Goal: Check status: Check status

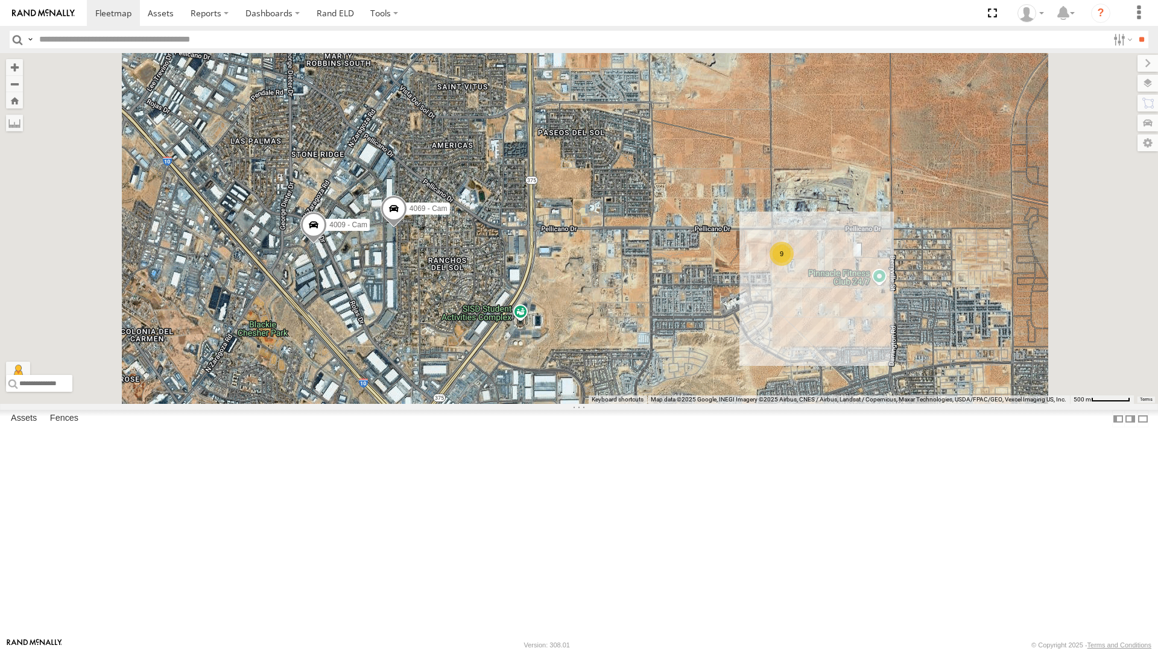
click at [0, 0] on div "442 - Cam" at bounding box center [0, 0] width 0 height 0
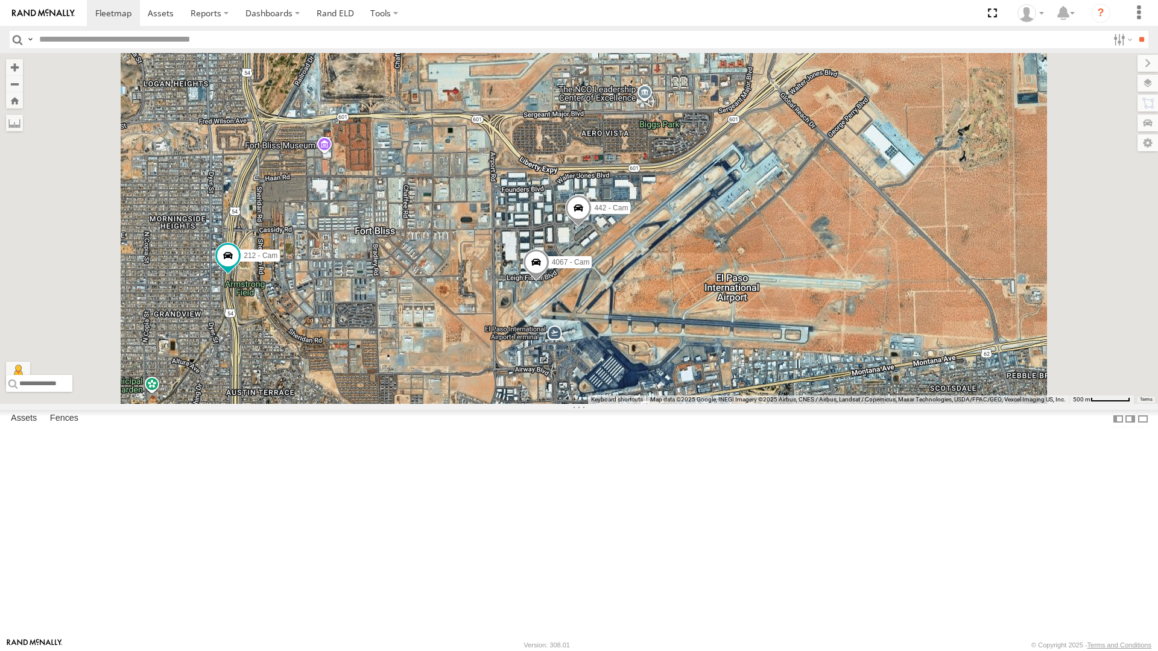
click at [0, 0] on div "All Assets" at bounding box center [0, 0] width 0 height 0
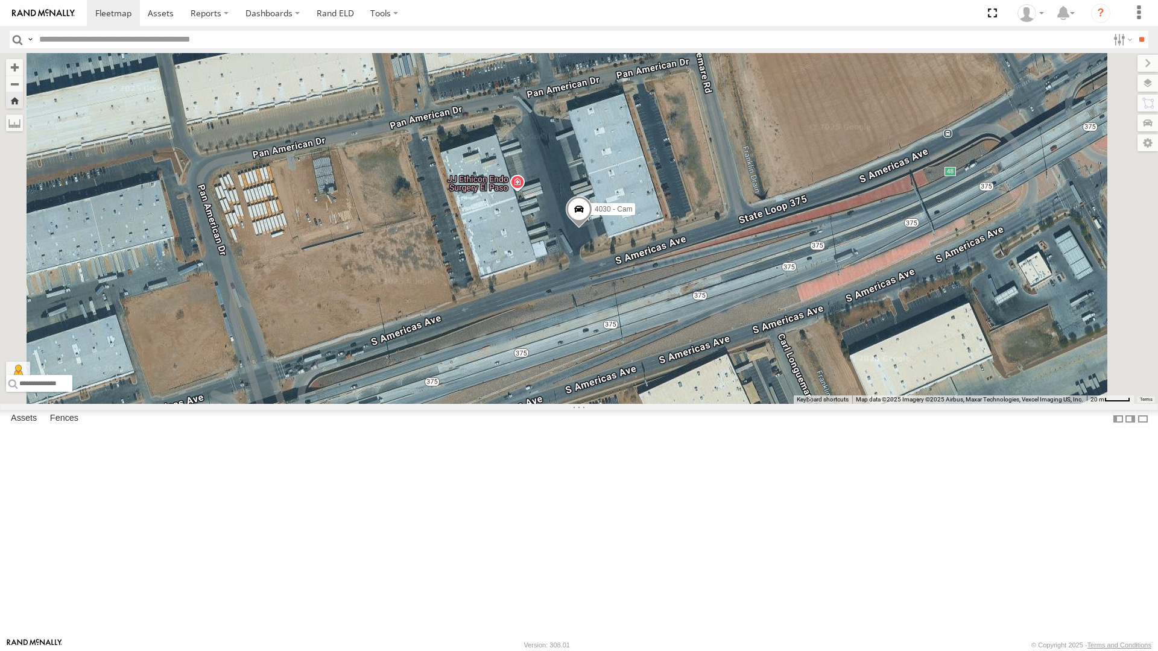
click at [0, 0] on div "All Assets" at bounding box center [0, 0] width 0 height 0
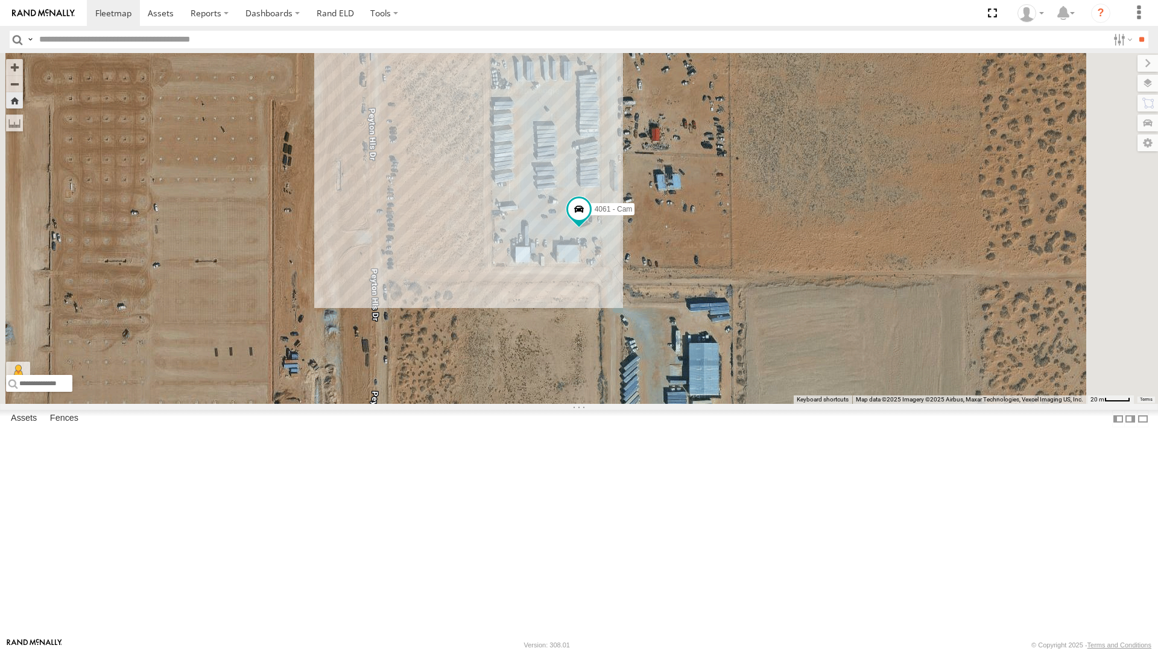
click at [0, 0] on div "442 - Cam All Assets" at bounding box center [0, 0] width 0 height 0
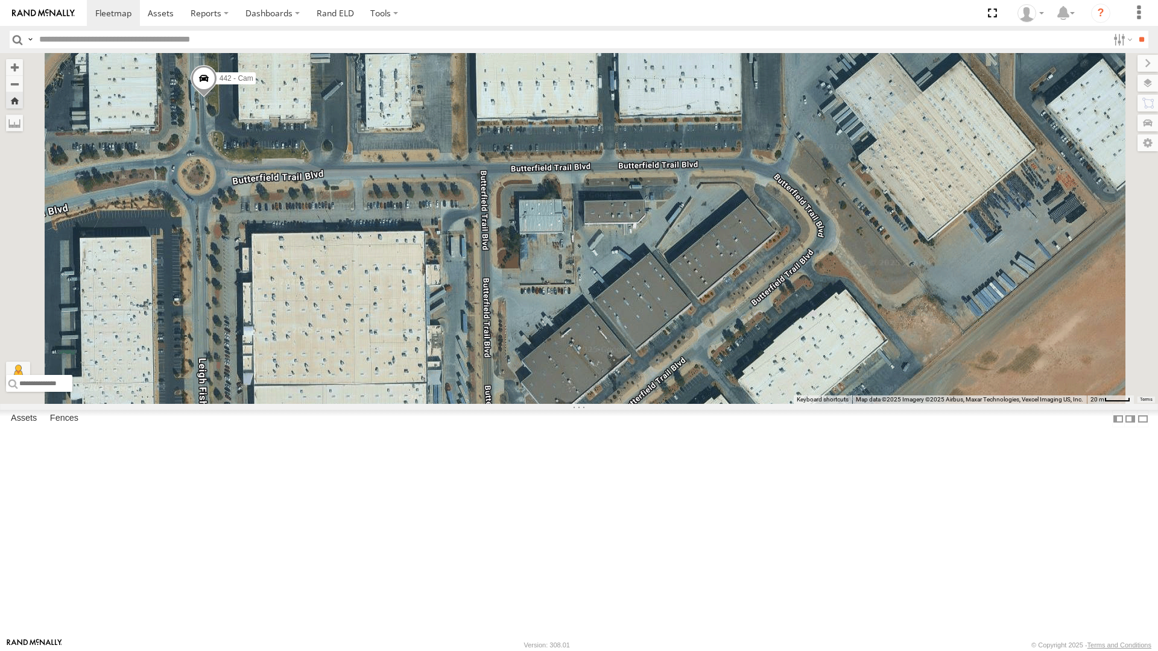
click at [0, 0] on div "212 - Cam" at bounding box center [0, 0] width 0 height 0
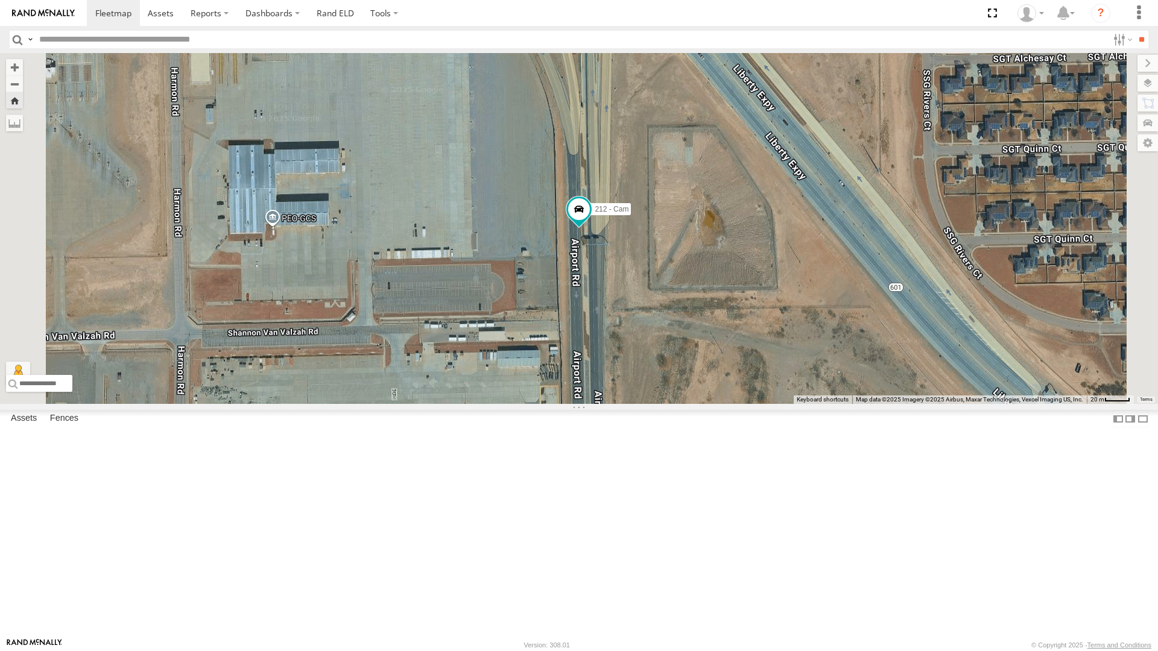
click at [0, 0] on div "4071 - Cam" at bounding box center [0, 0] width 0 height 0
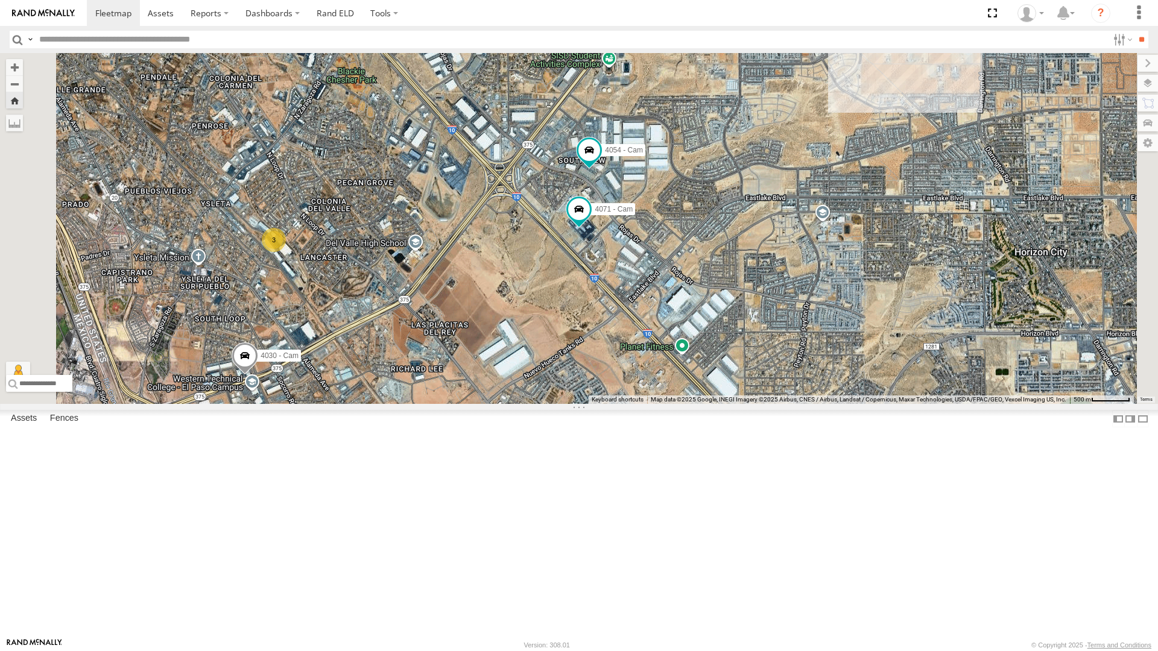
click at [0, 0] on div "All Assets" at bounding box center [0, 0] width 0 height 0
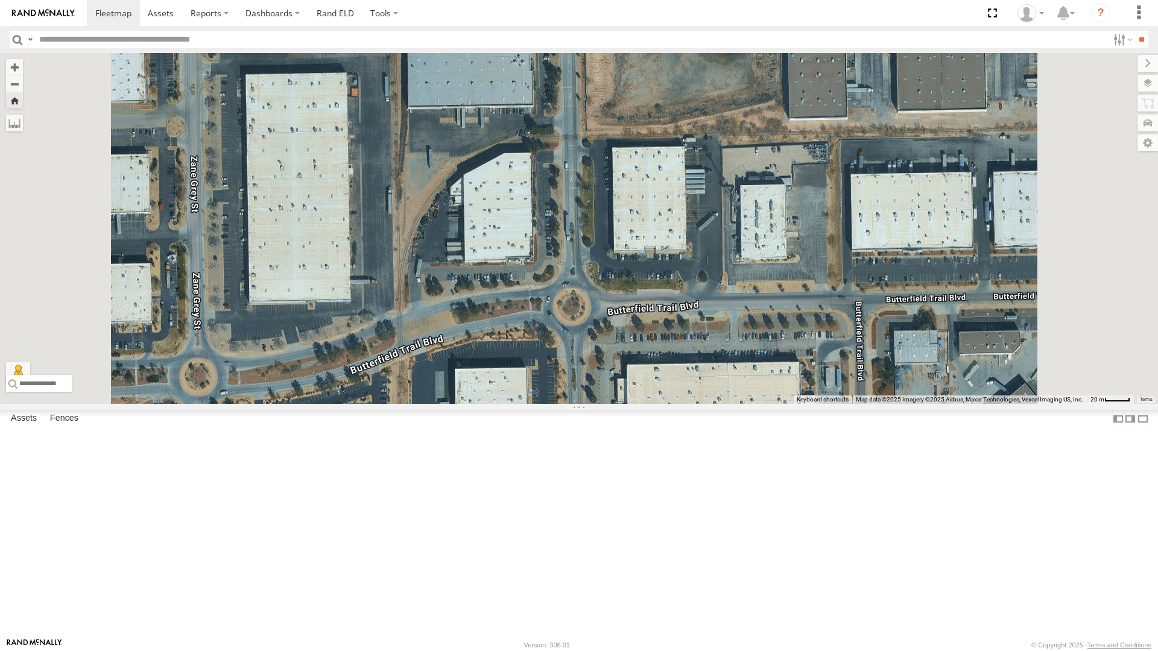
click at [0, 0] on div "212 - Cam" at bounding box center [0, 0] width 0 height 0
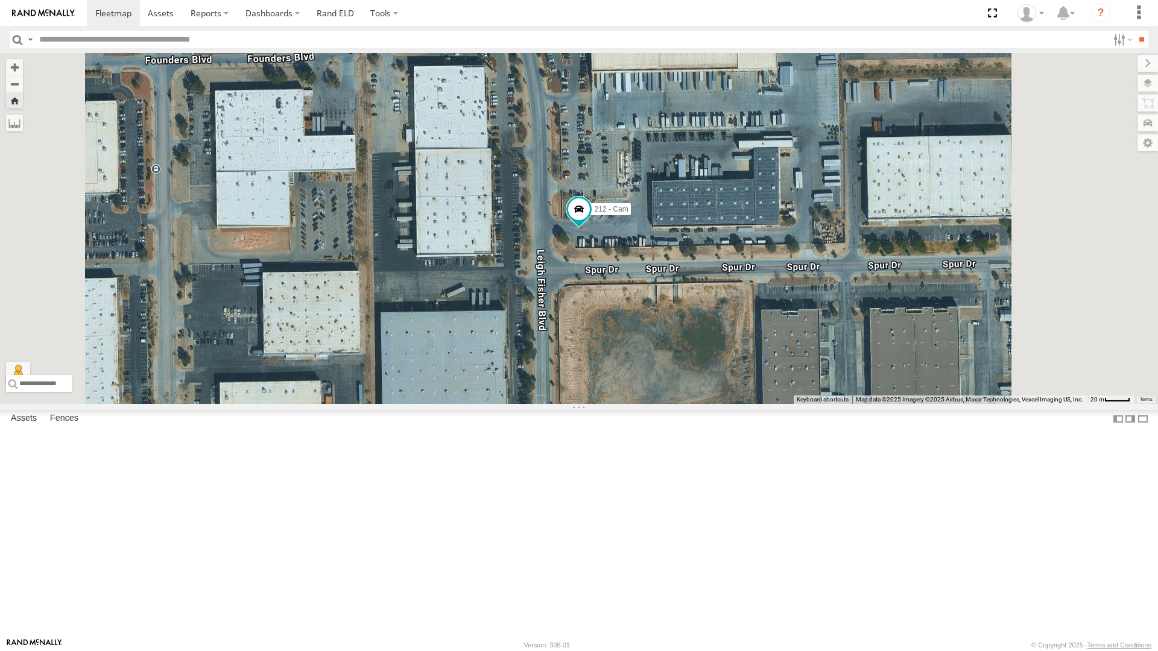
click at [0, 0] on div "All Assets" at bounding box center [0, 0] width 0 height 0
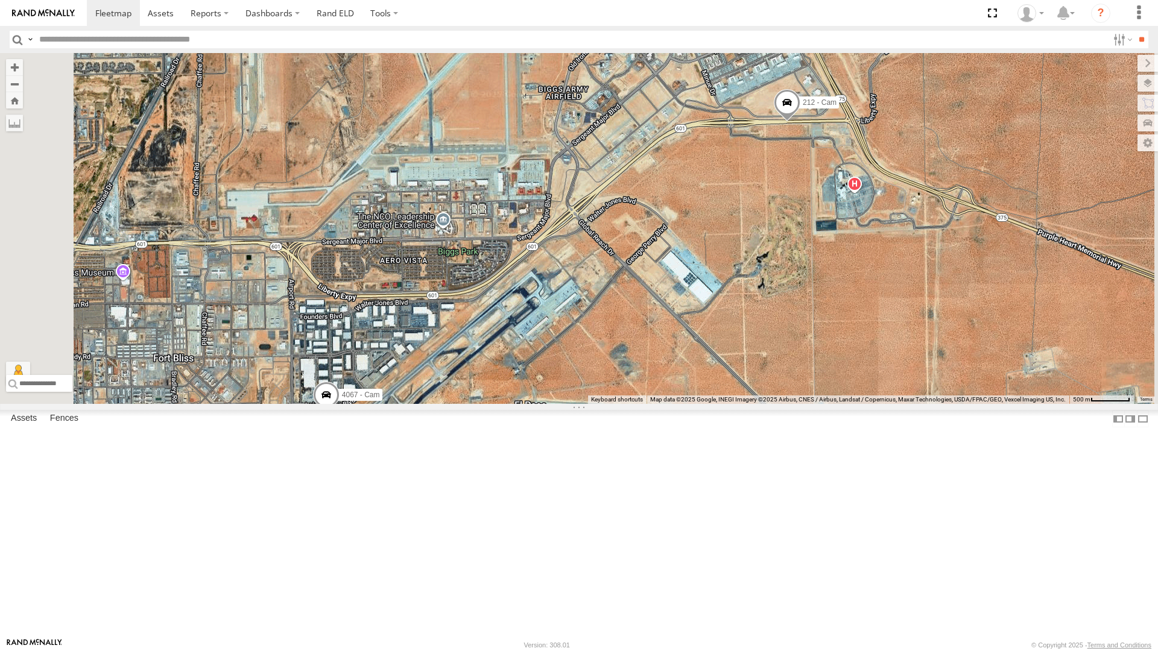
click at [0, 0] on div "All Assets" at bounding box center [0, 0] width 0 height 0
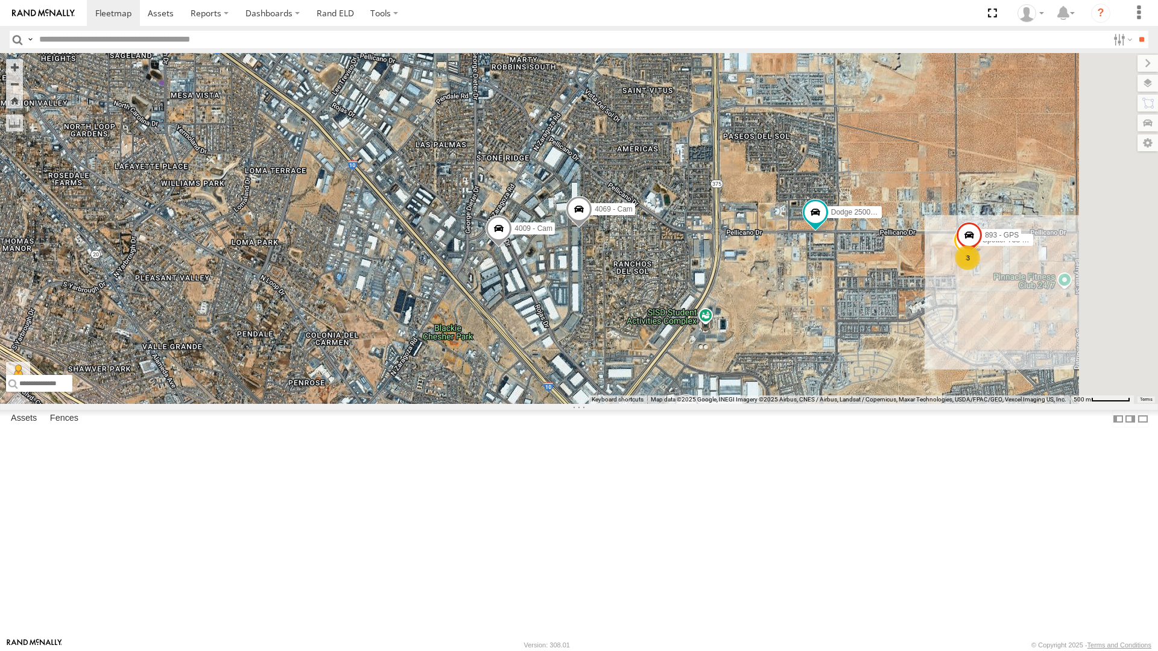
click at [0, 0] on div "442 - Cam" at bounding box center [0, 0] width 0 height 0
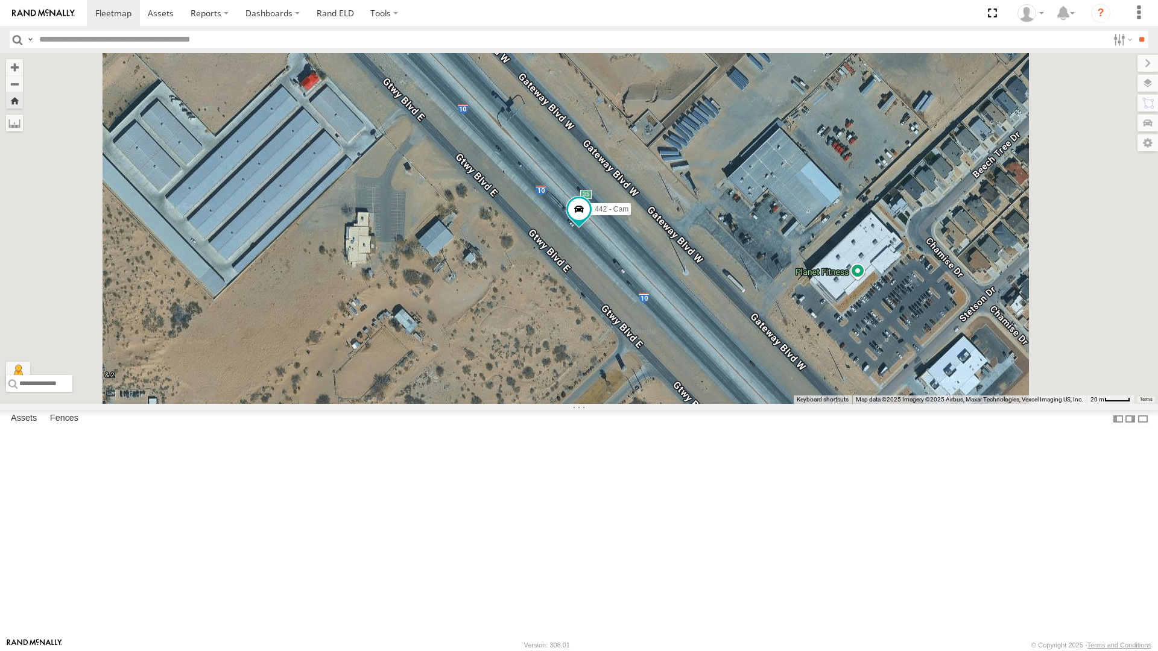
click at [0, 0] on div "212 - Cam" at bounding box center [0, 0] width 0 height 0
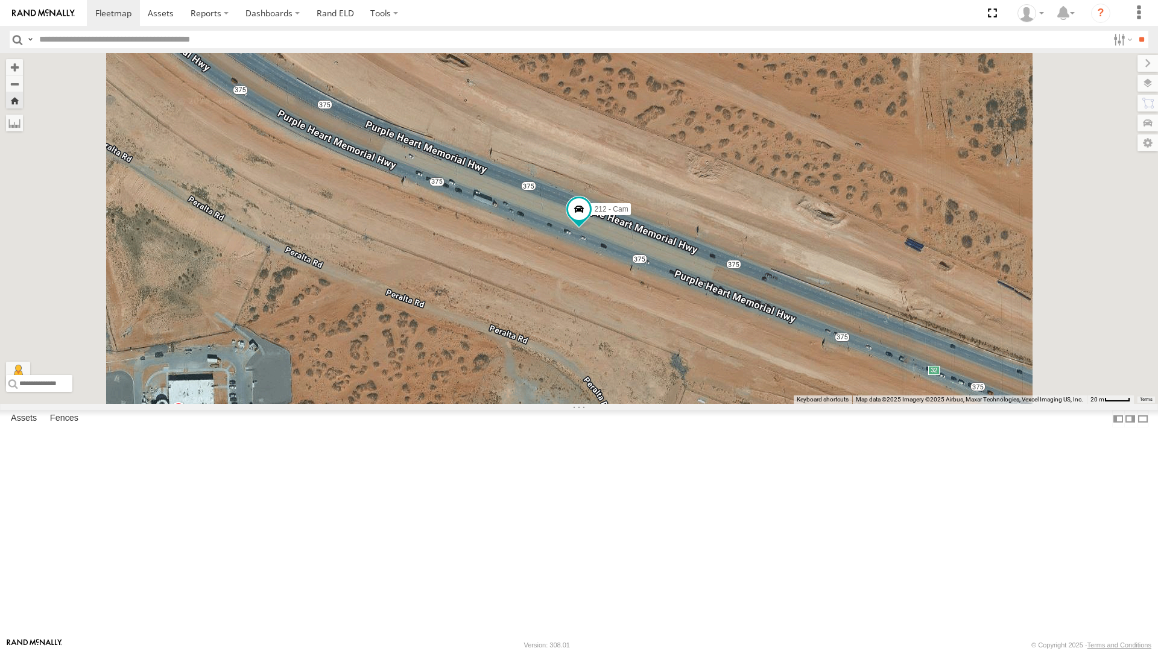
click at [0, 0] on div "4071 - Cam" at bounding box center [0, 0] width 0 height 0
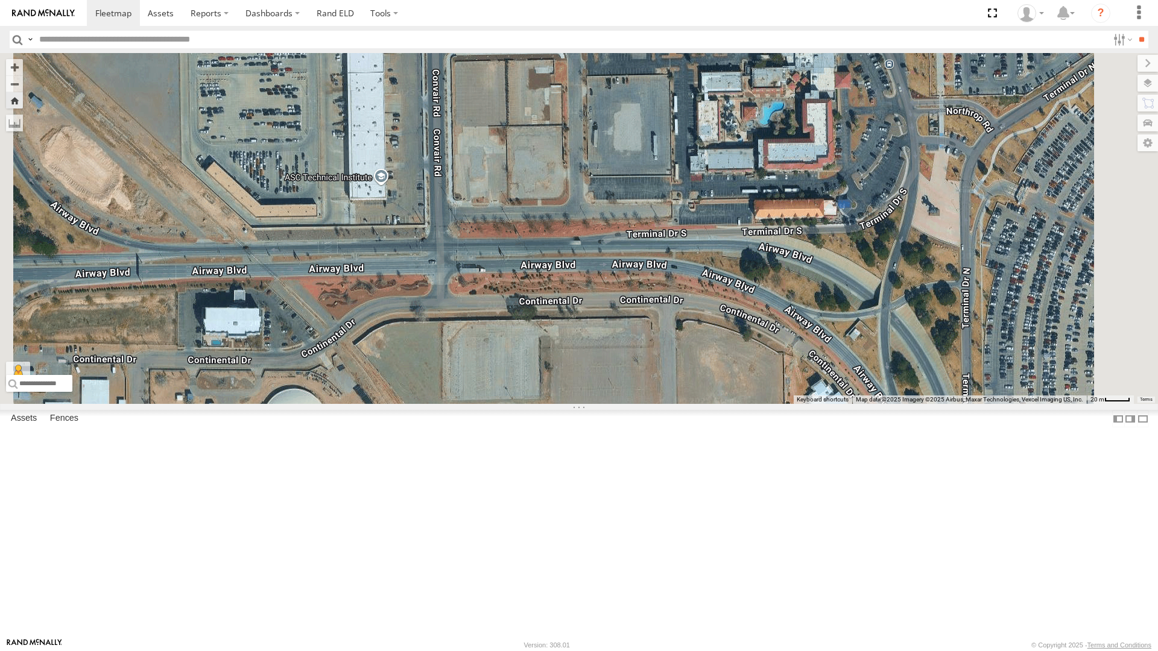
click at [0, 0] on div "All Assets" at bounding box center [0, 0] width 0 height 0
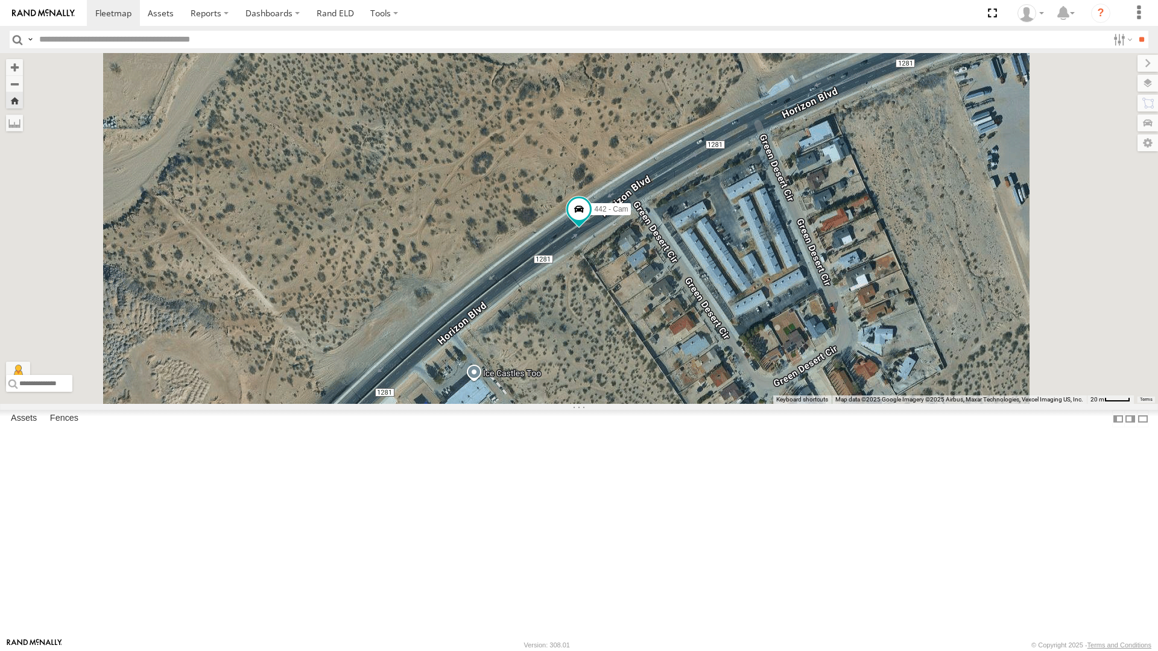
click at [0, 0] on div "4071 - Cam" at bounding box center [0, 0] width 0 height 0
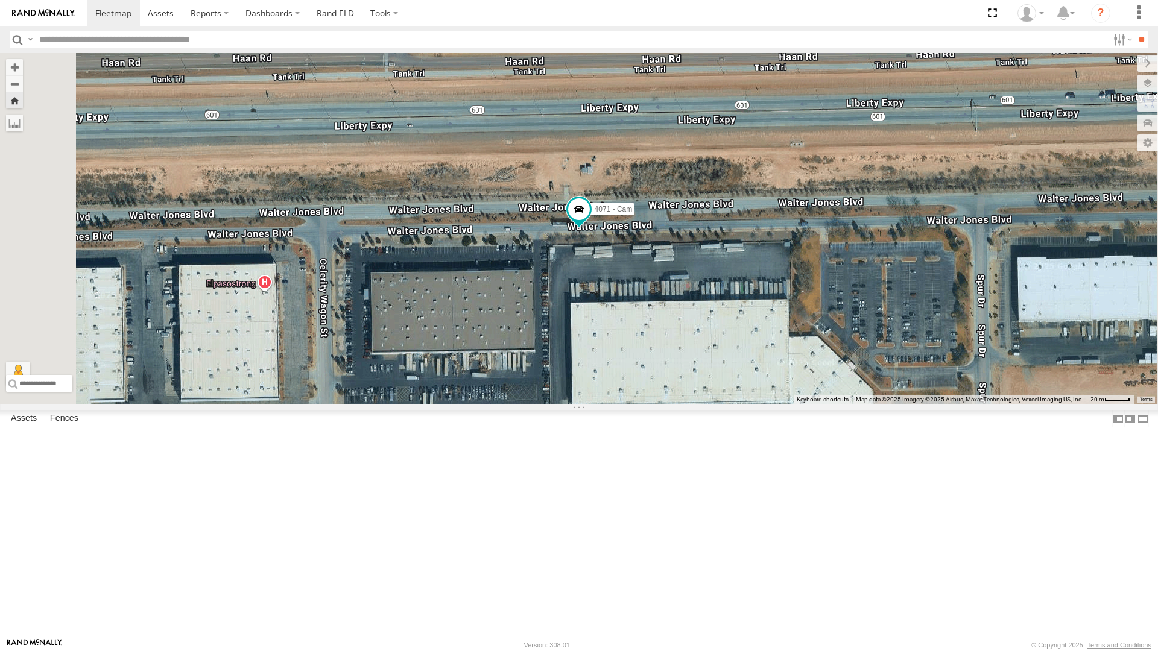
click at [0, 0] on div "212 - Cam All Assets" at bounding box center [0, 0] width 0 height 0
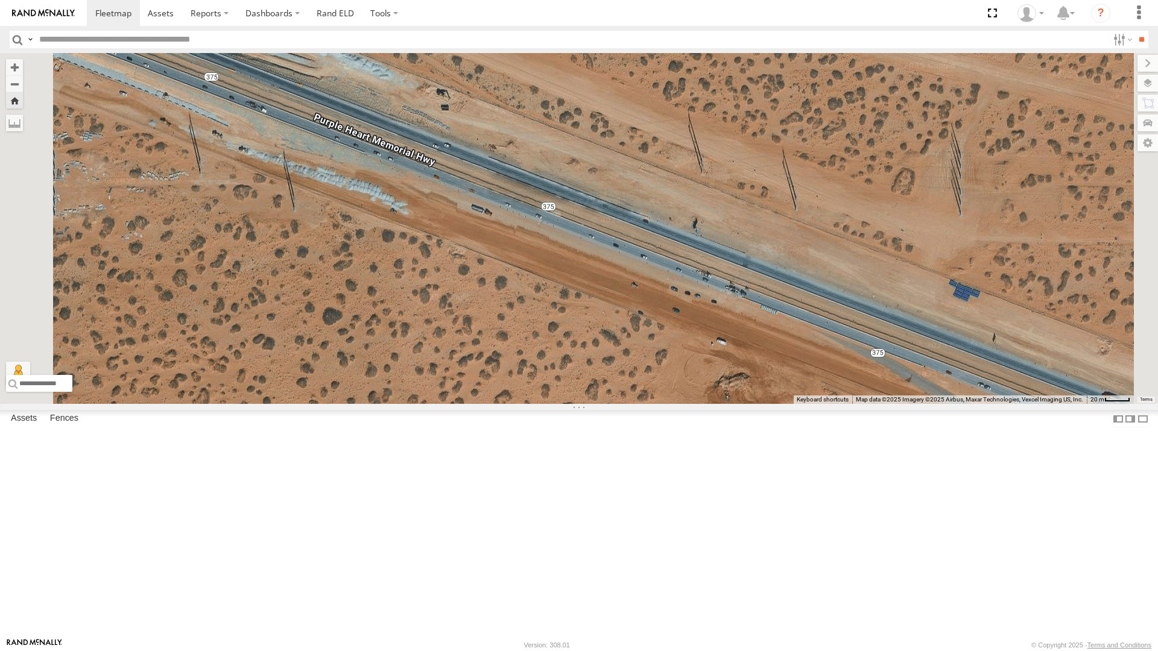
click at [0, 0] on div "212 - Cam All Assets" at bounding box center [0, 0] width 0 height 0
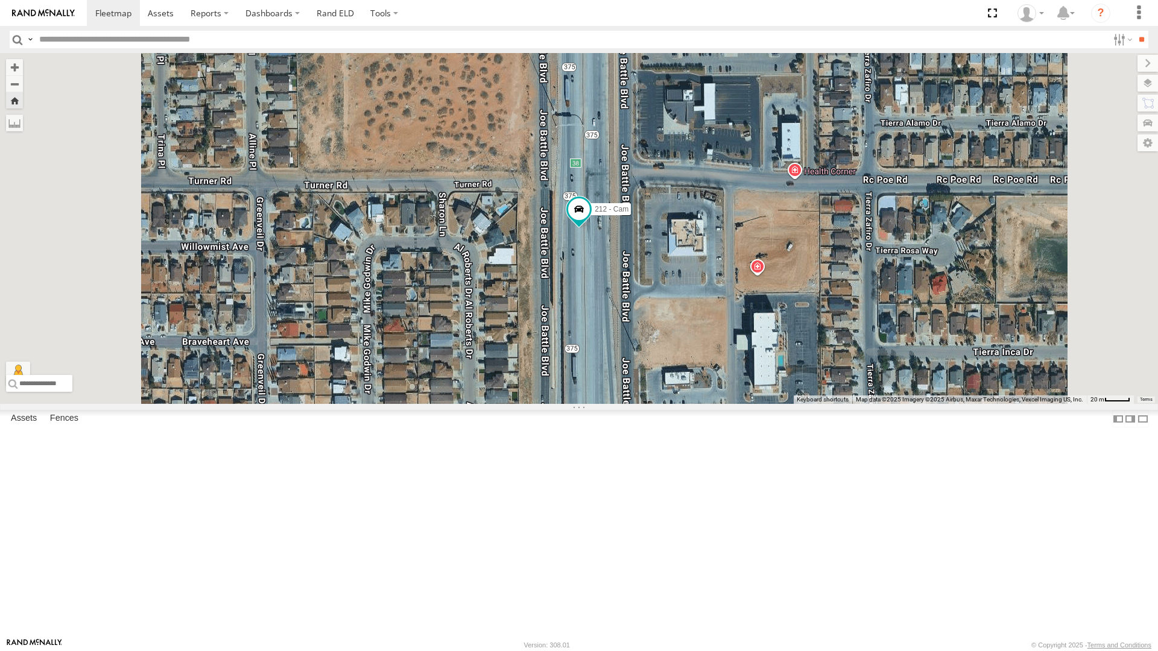
click at [0, 0] on div "442 - Cam" at bounding box center [0, 0] width 0 height 0
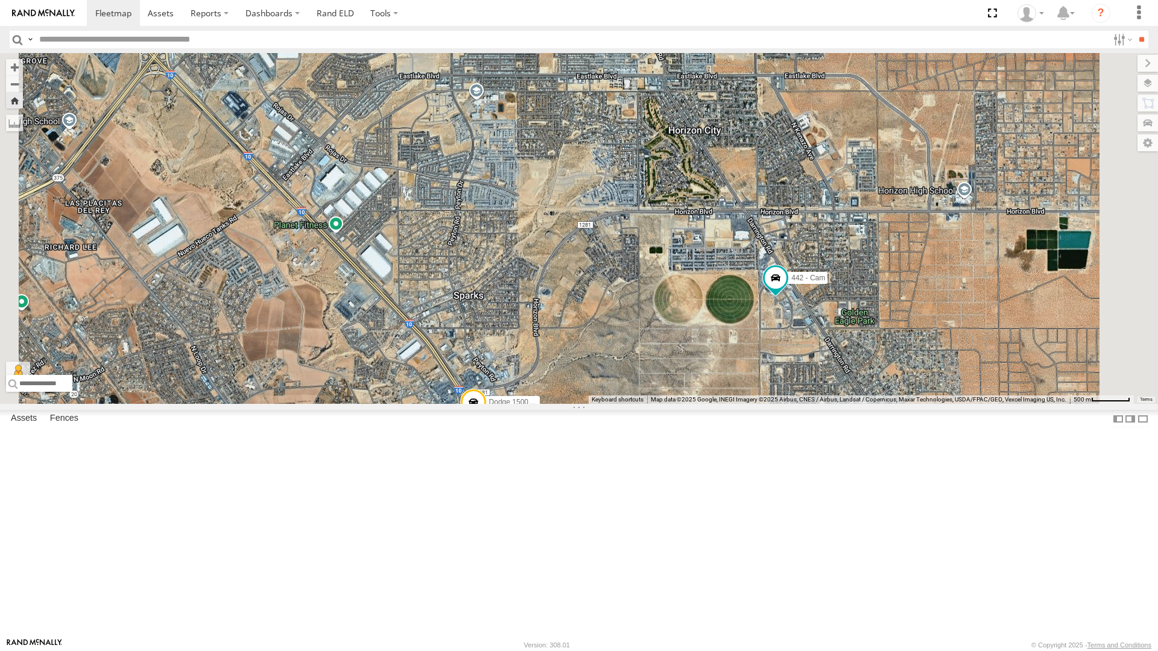
click at [0, 0] on div "All Assets" at bounding box center [0, 0] width 0 height 0
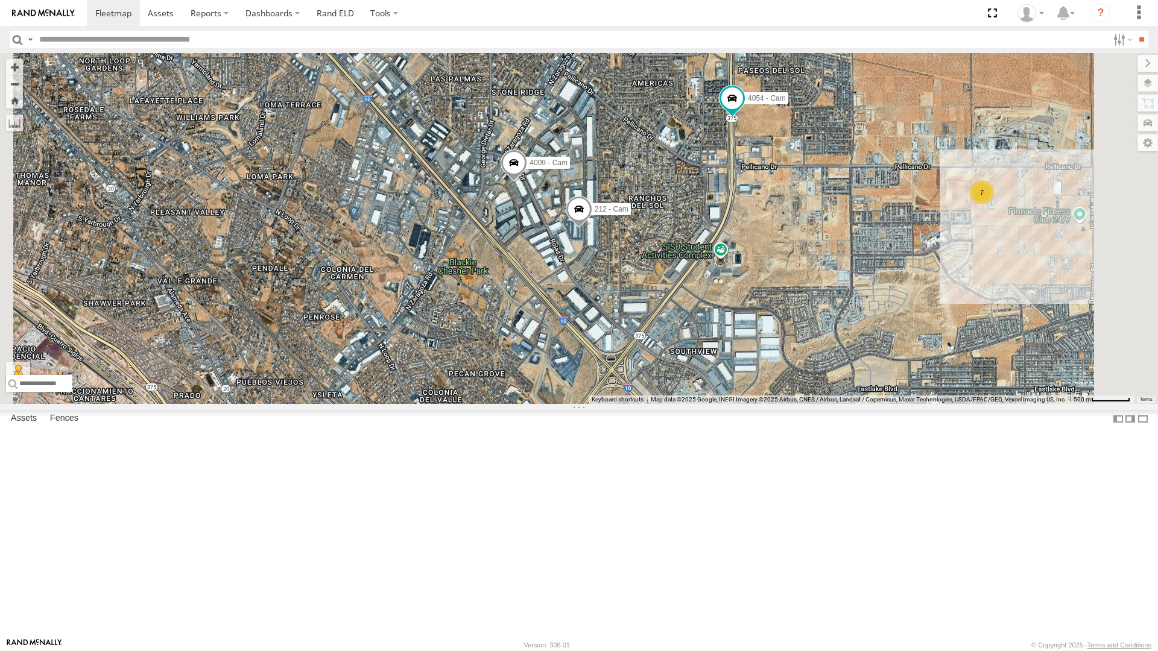
click at [0, 0] on div "442 - Cam" at bounding box center [0, 0] width 0 height 0
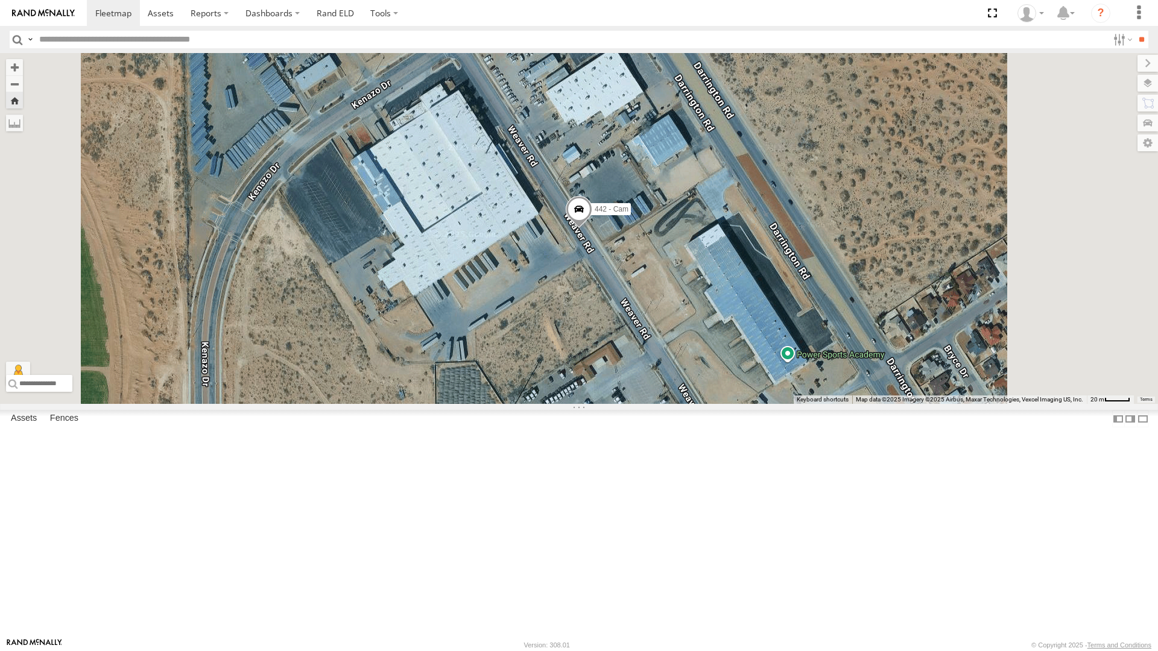
click at [0, 0] on div "All Assets" at bounding box center [0, 0] width 0 height 0
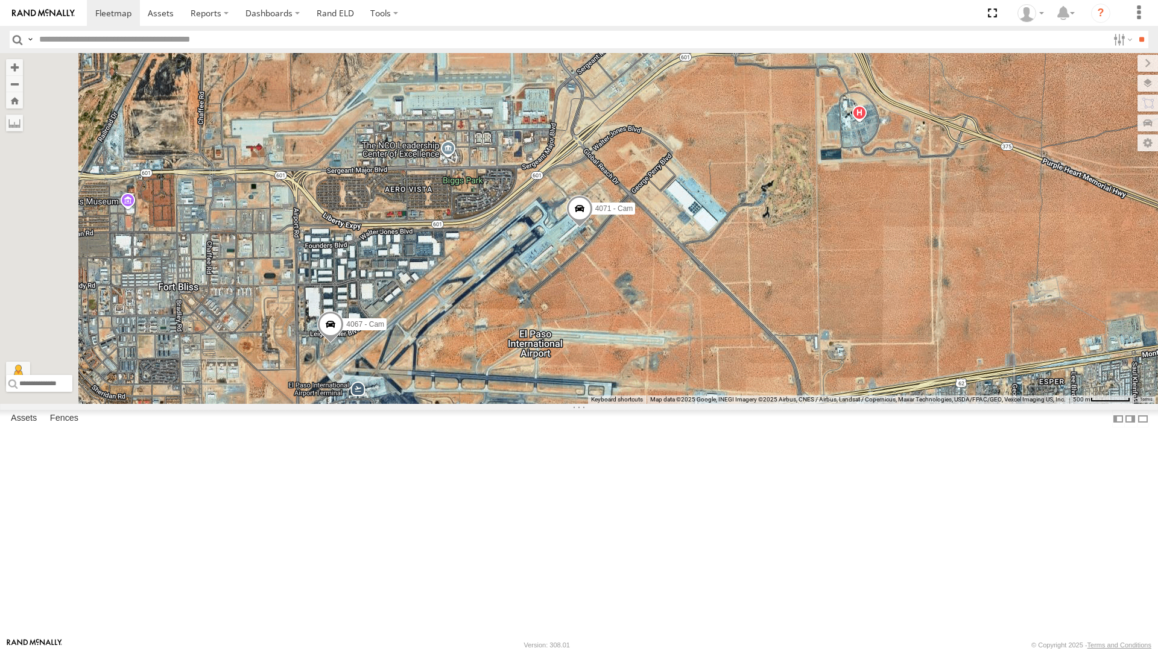
click at [0, 0] on div "All Assets" at bounding box center [0, 0] width 0 height 0
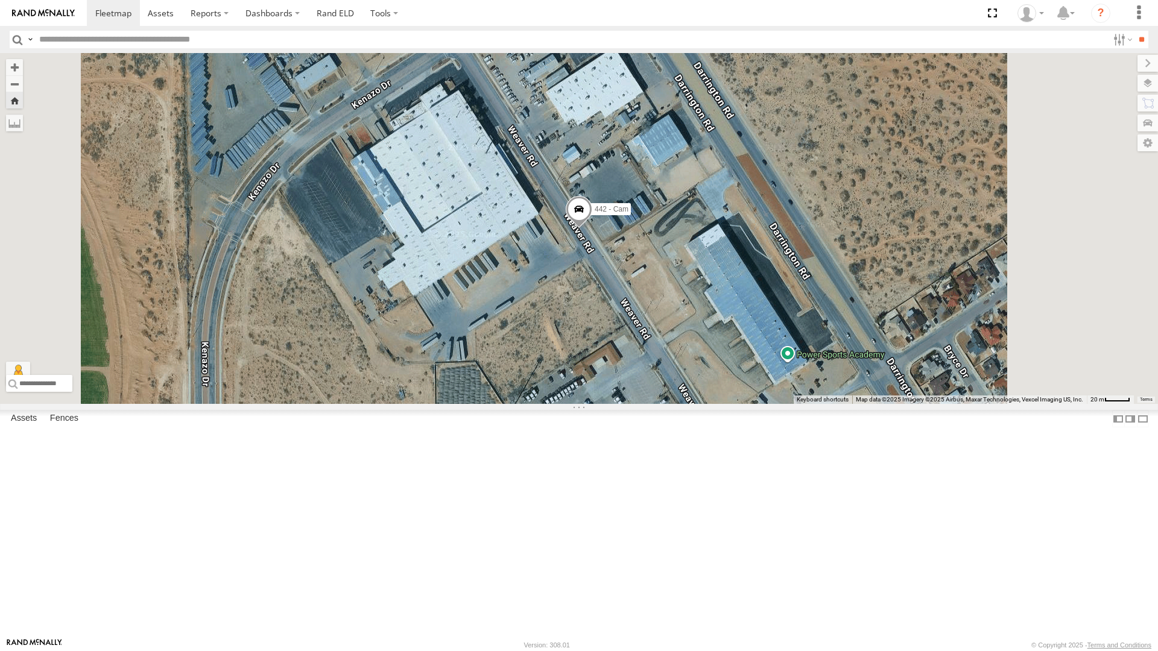
click at [459, 404] on div "442 - Cam" at bounding box center [579, 228] width 1158 height 351
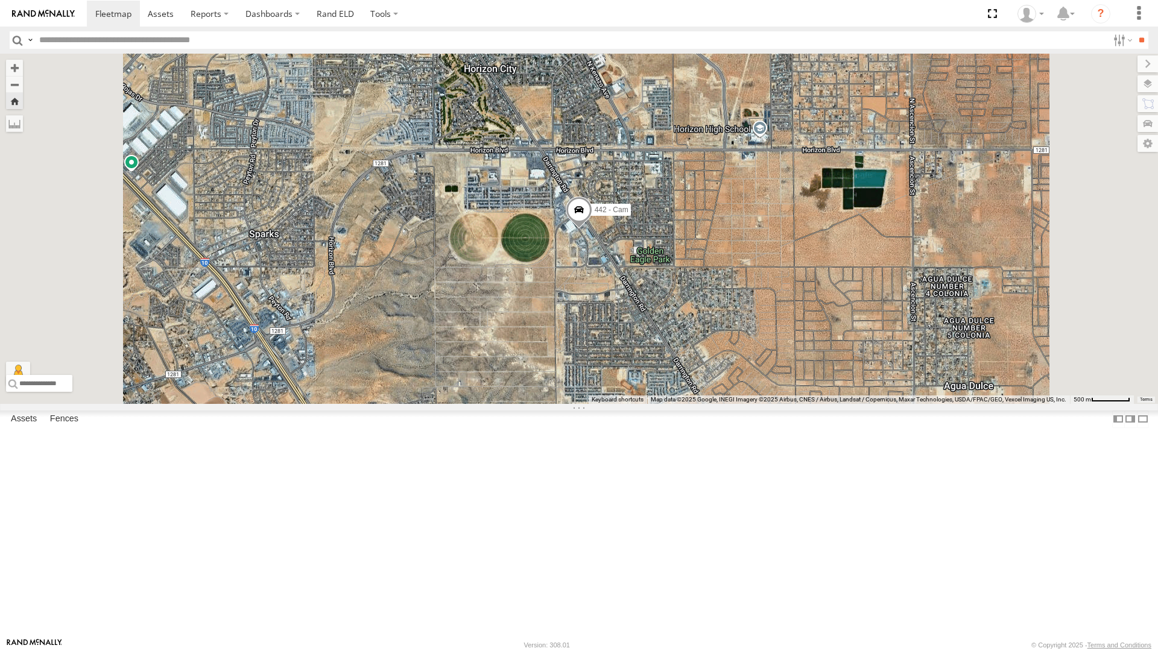
scroll to position [129, 0]
click at [0, 0] on div "4030 - Cam" at bounding box center [0, 0] width 0 height 0
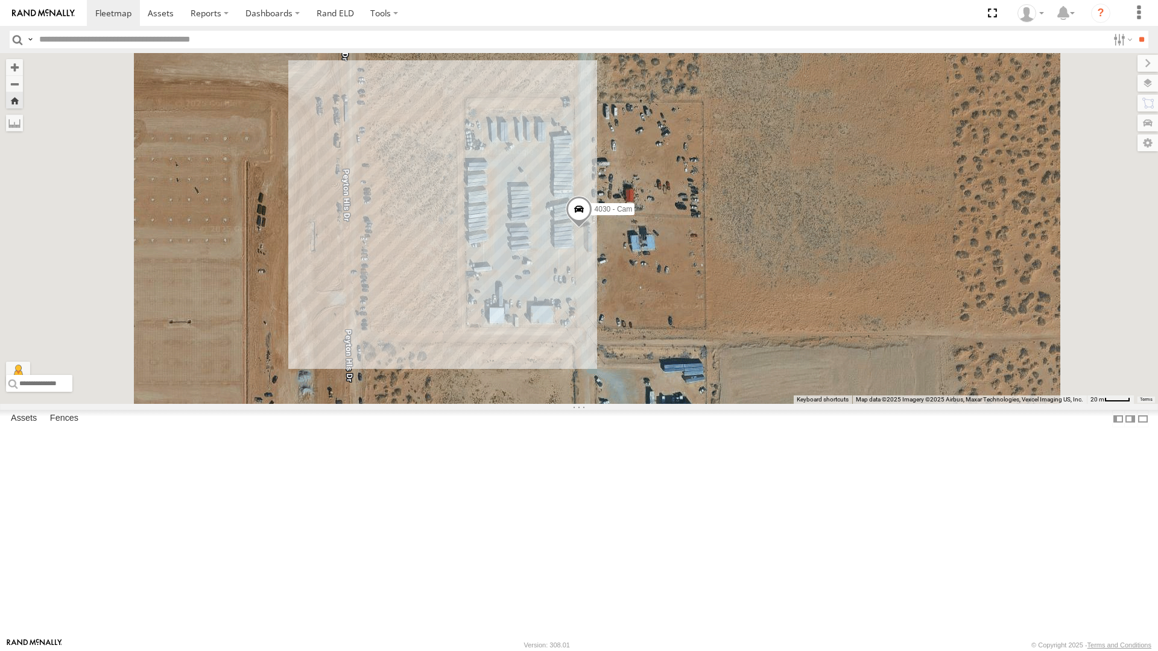
click at [0, 0] on div "442 - Cam" at bounding box center [0, 0] width 0 height 0
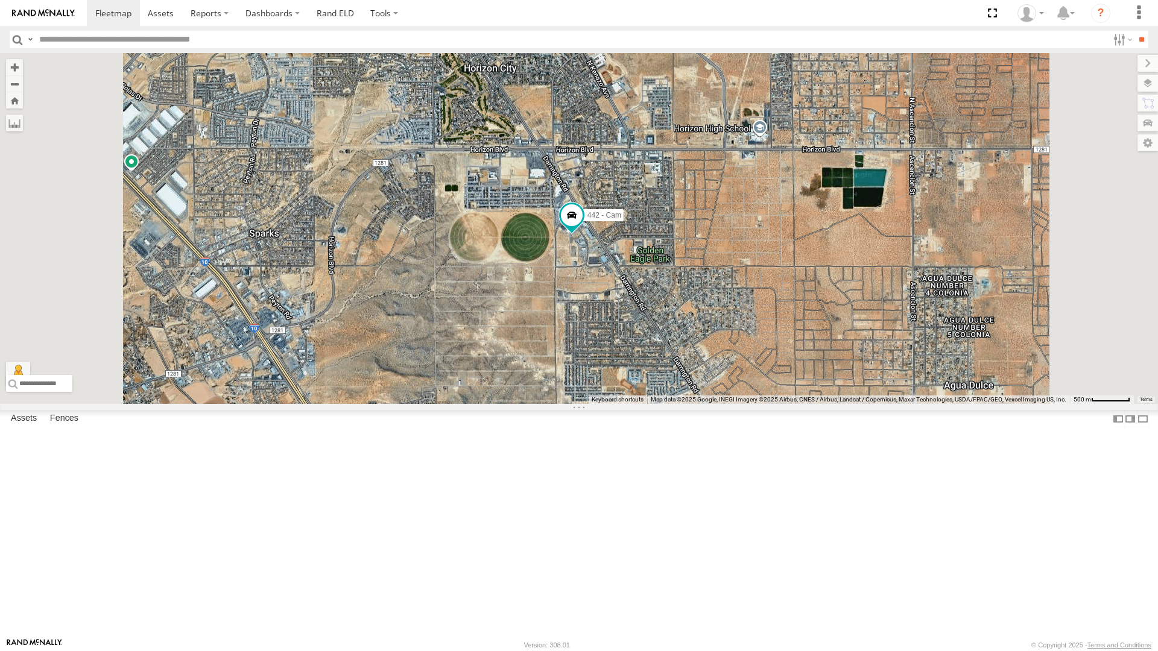
scroll to position [0, 0]
click at [0, 0] on div "All Assets" at bounding box center [0, 0] width 0 height 0
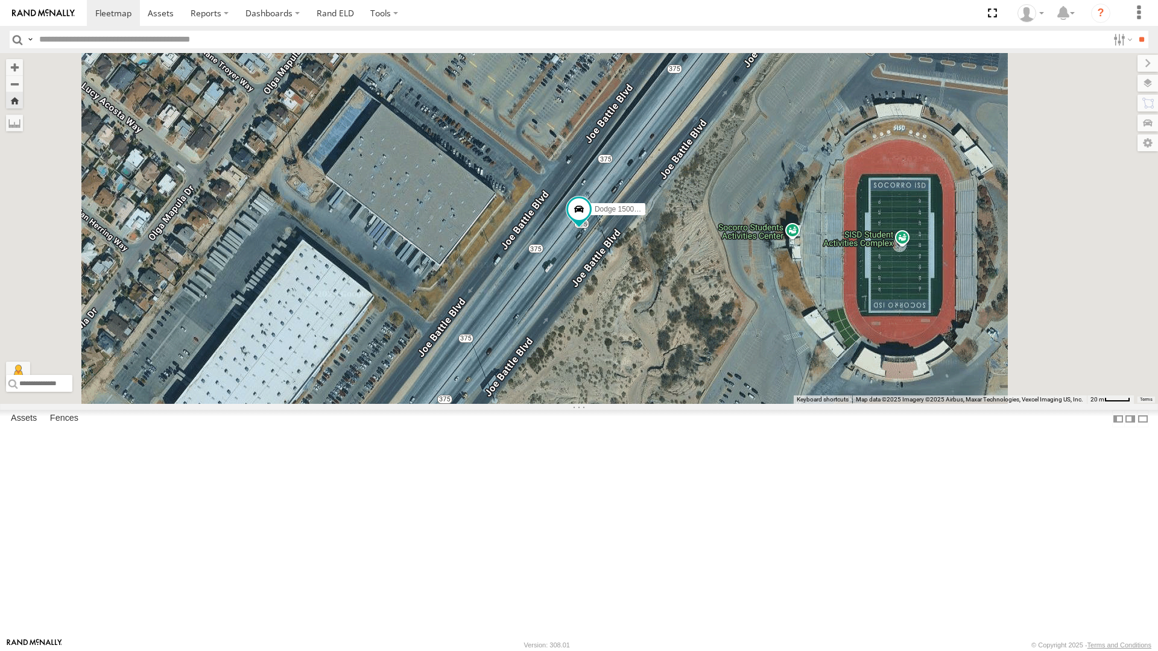
click at [0, 0] on div "F350 - Cam" at bounding box center [0, 0] width 0 height 0
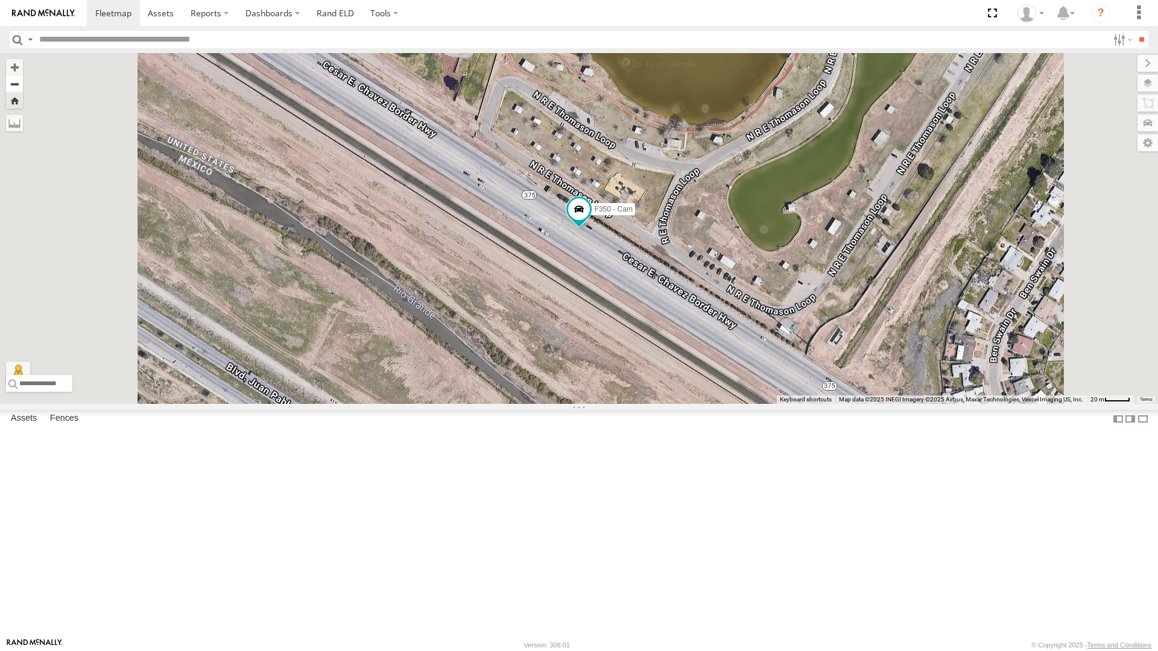
click at [23, 75] on button "Zoom out" at bounding box center [14, 83] width 17 height 17
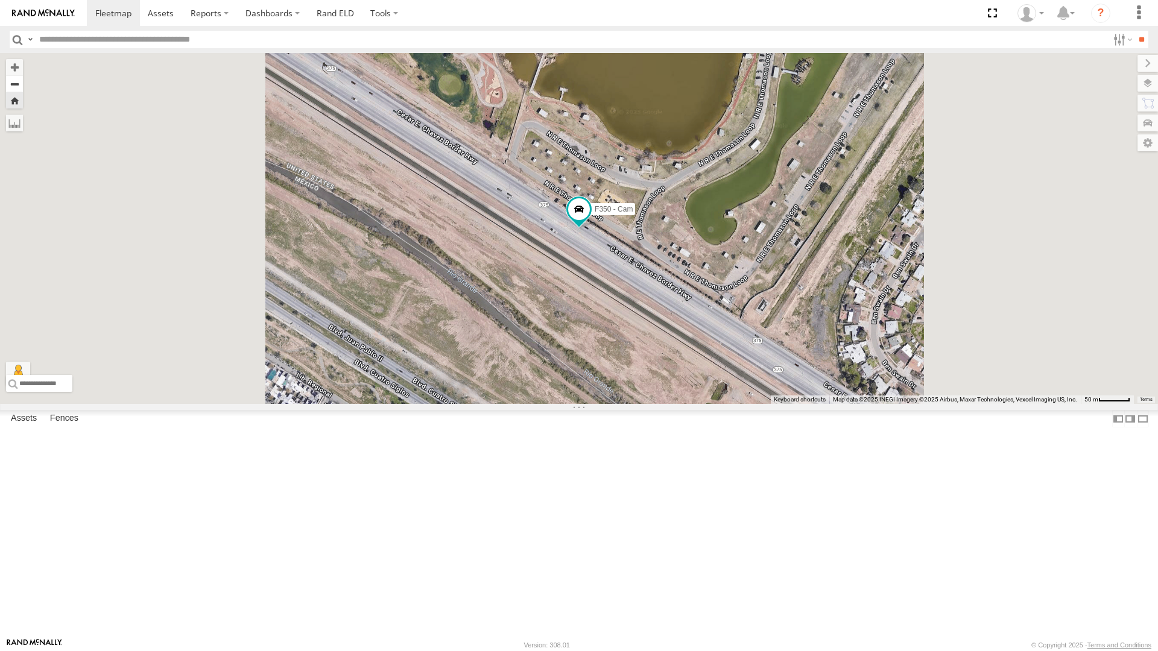
click at [23, 75] on button "Zoom out" at bounding box center [14, 83] width 17 height 17
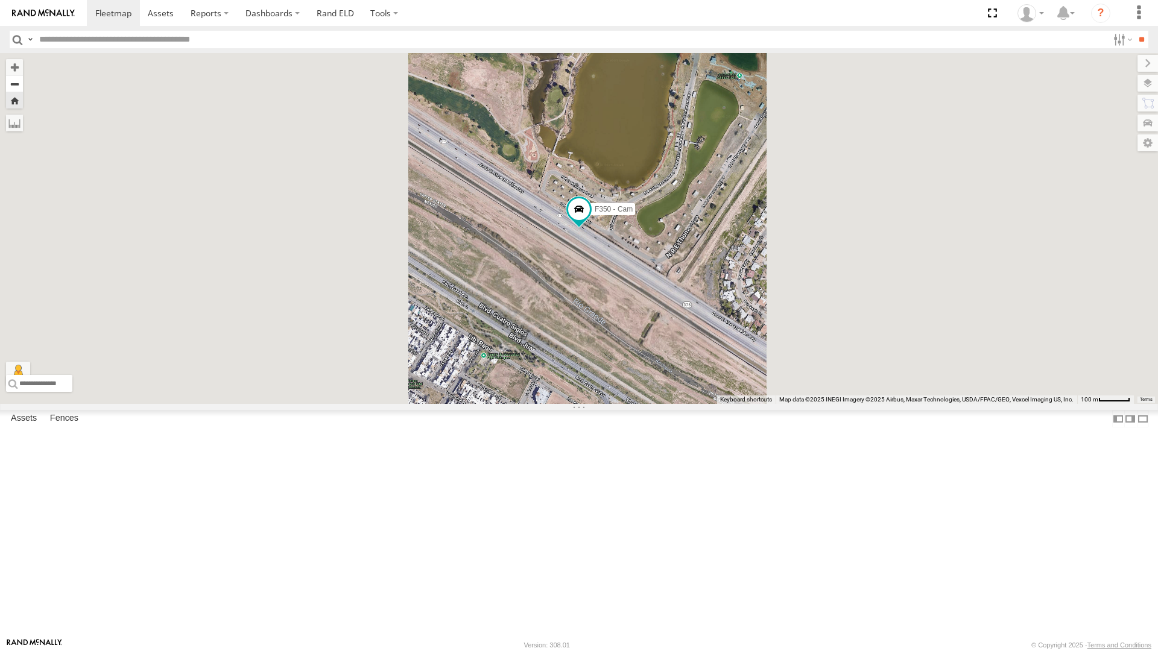
click at [23, 75] on button "Zoom out" at bounding box center [14, 83] width 17 height 17
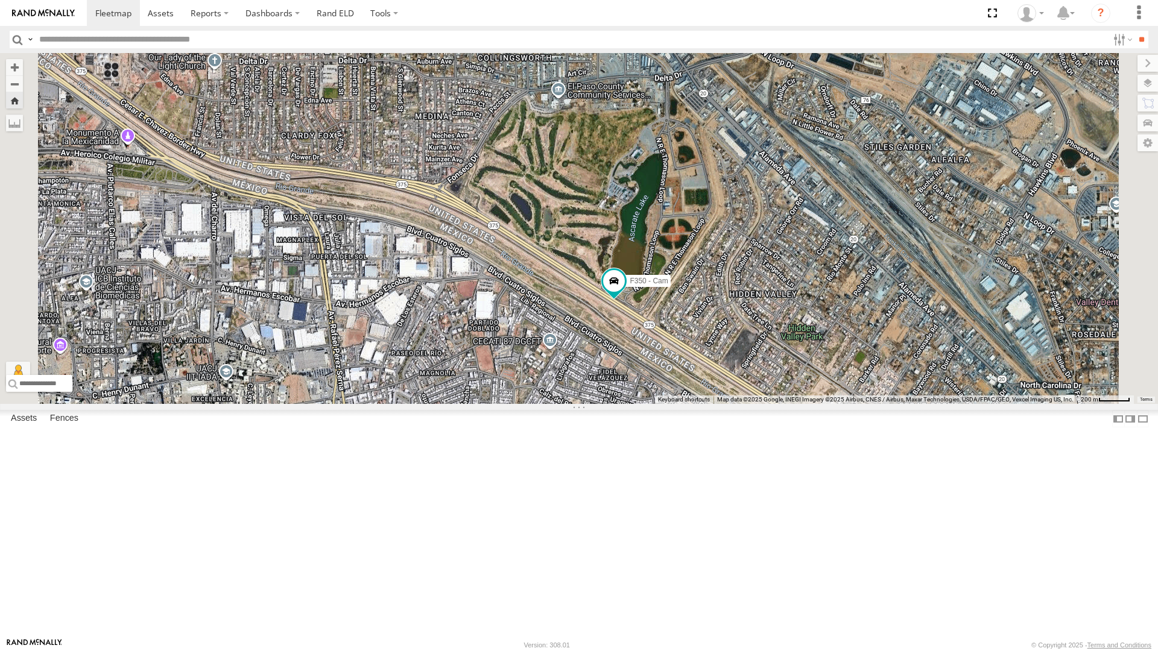
drag, startPoint x: 542, startPoint y: 217, endPoint x: 582, endPoint y: 292, distance: 84.7
click at [582, 292] on div "F350 - Cam" at bounding box center [579, 228] width 1158 height 351
click at [23, 75] on button "Zoom out" at bounding box center [14, 83] width 17 height 17
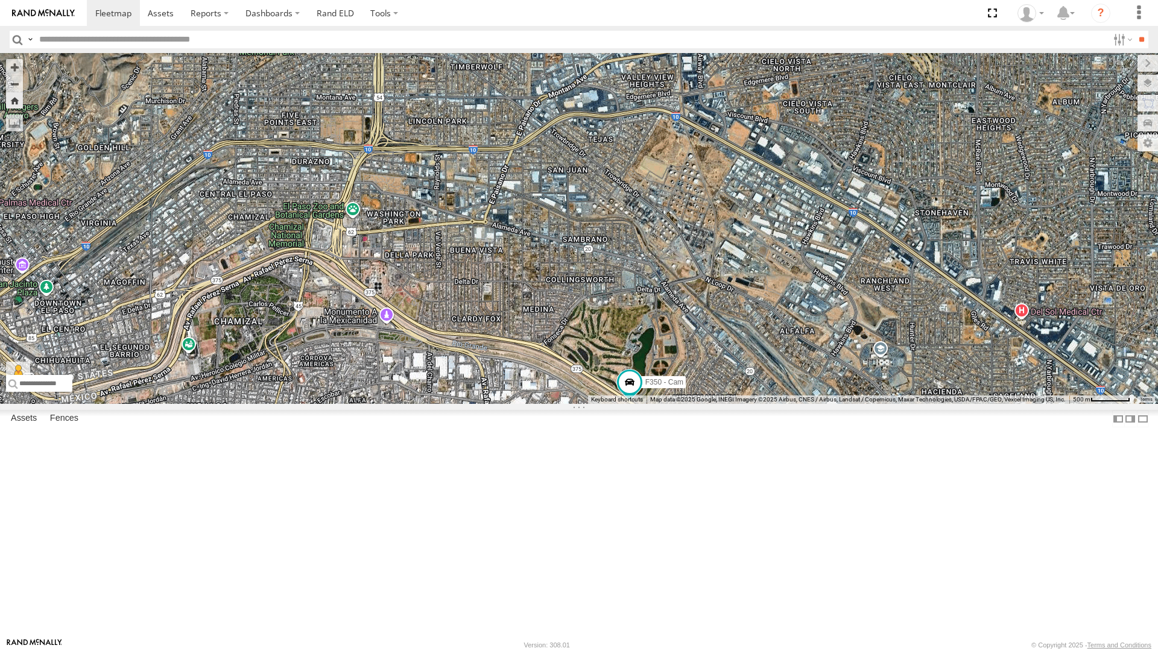
drag, startPoint x: 559, startPoint y: 168, endPoint x: 602, endPoint y: 304, distance: 142.6
click at [602, 304] on div "F350 - Cam" at bounding box center [579, 228] width 1158 height 351
click at [0, 0] on div "442 - Cam" at bounding box center [0, 0] width 0 height 0
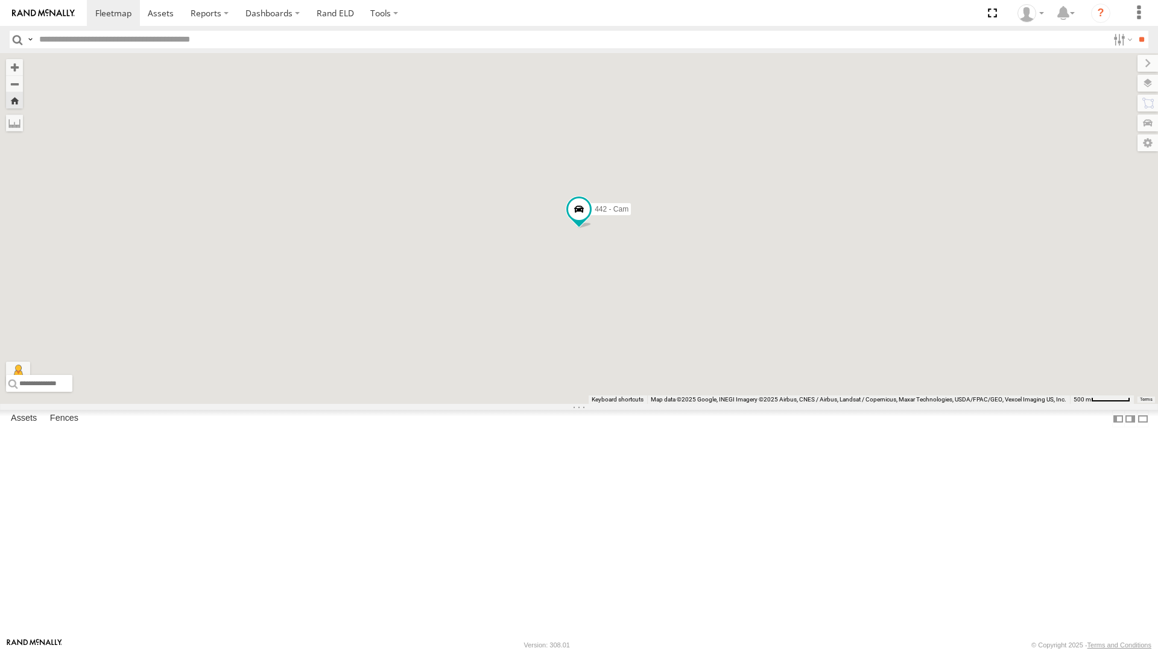
click at [0, 0] on div "442 - Cam" at bounding box center [0, 0] width 0 height 0
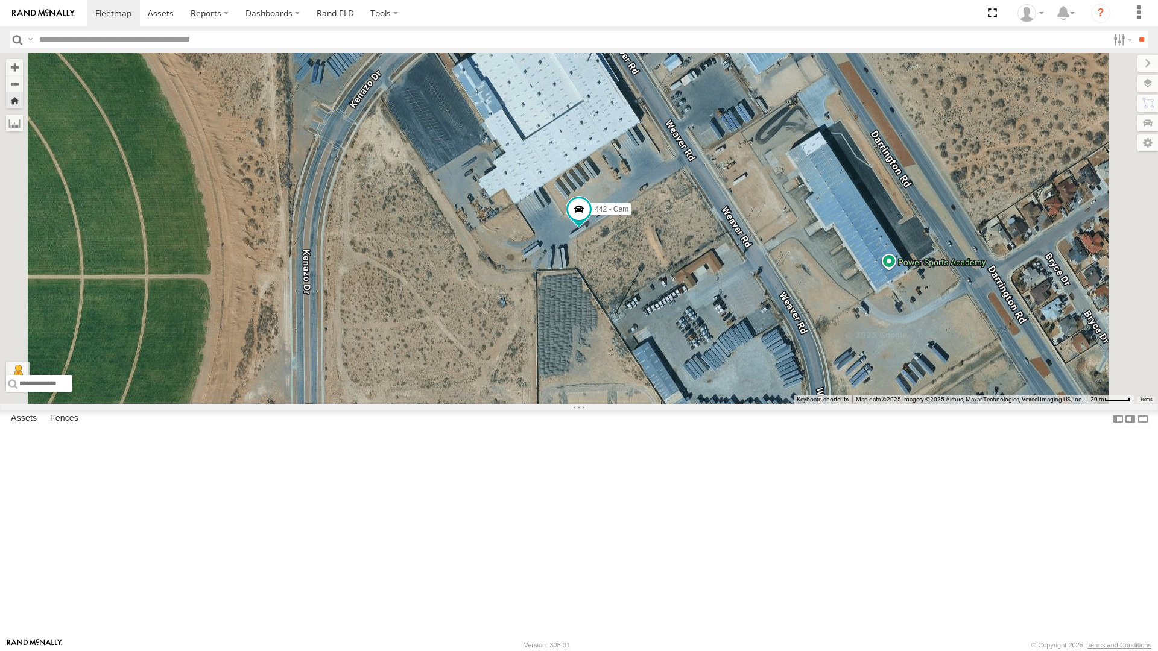
click at [0, 0] on div "212 - Cam" at bounding box center [0, 0] width 0 height 0
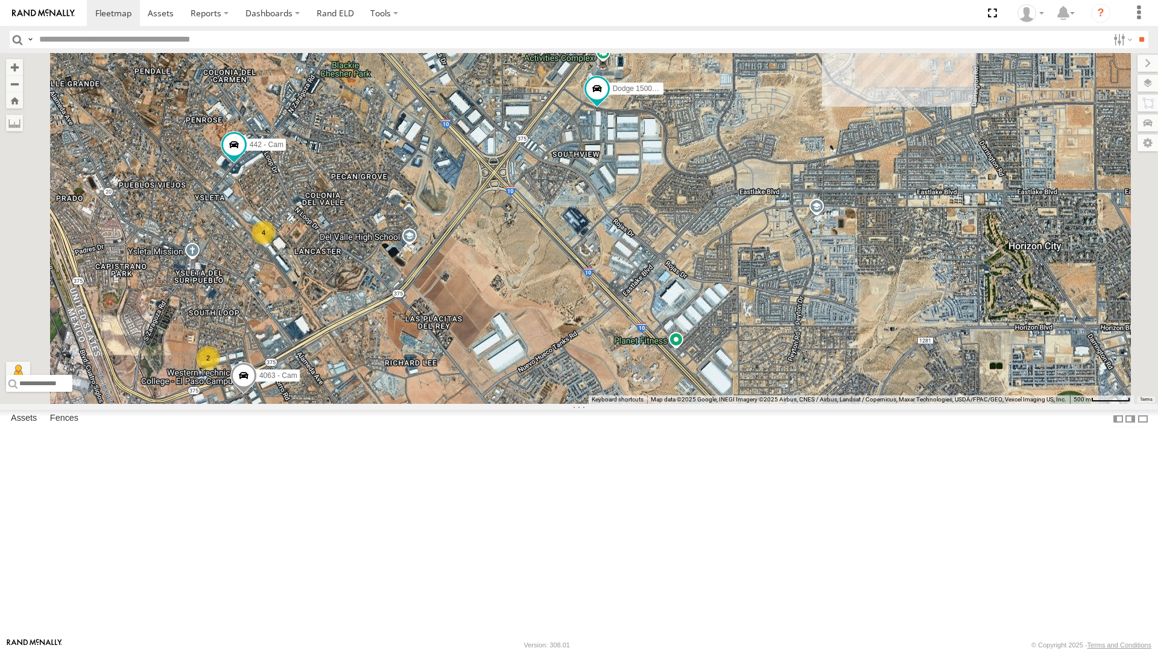
click at [0, 0] on div "4030 - Cam" at bounding box center [0, 0] width 0 height 0
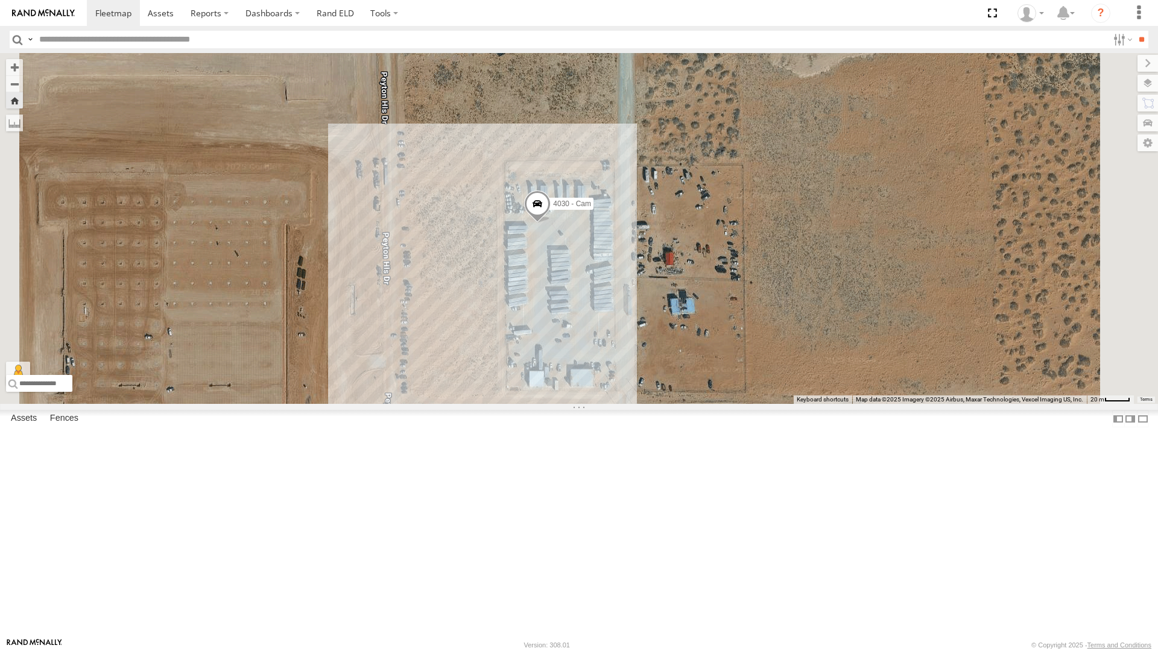
click at [0, 0] on div "212 - Cam" at bounding box center [0, 0] width 0 height 0
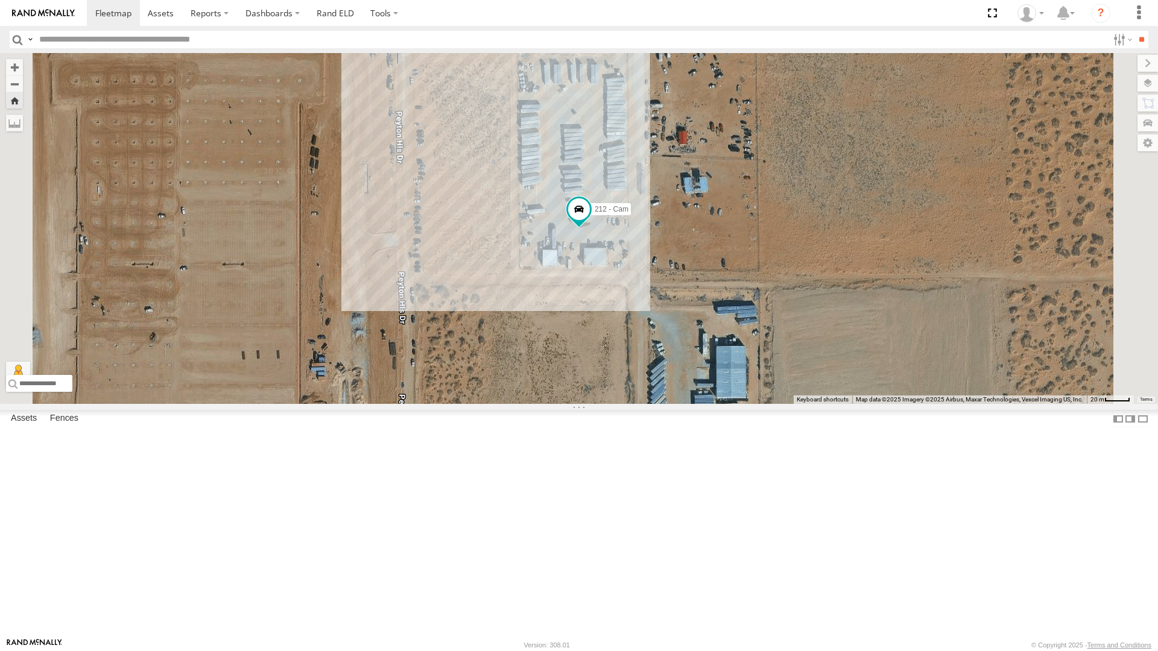
click at [0, 0] on div "All Assets" at bounding box center [0, 0] width 0 height 0
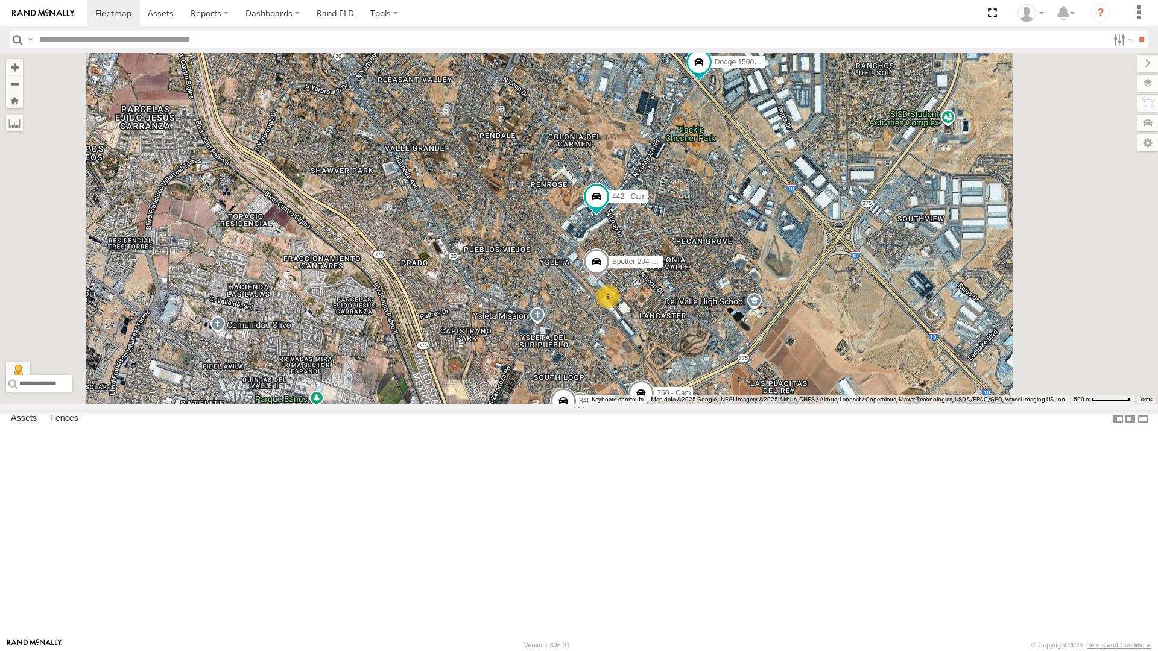
click at [0, 0] on div "4071 - Cam All Assets" at bounding box center [0, 0] width 0 height 0
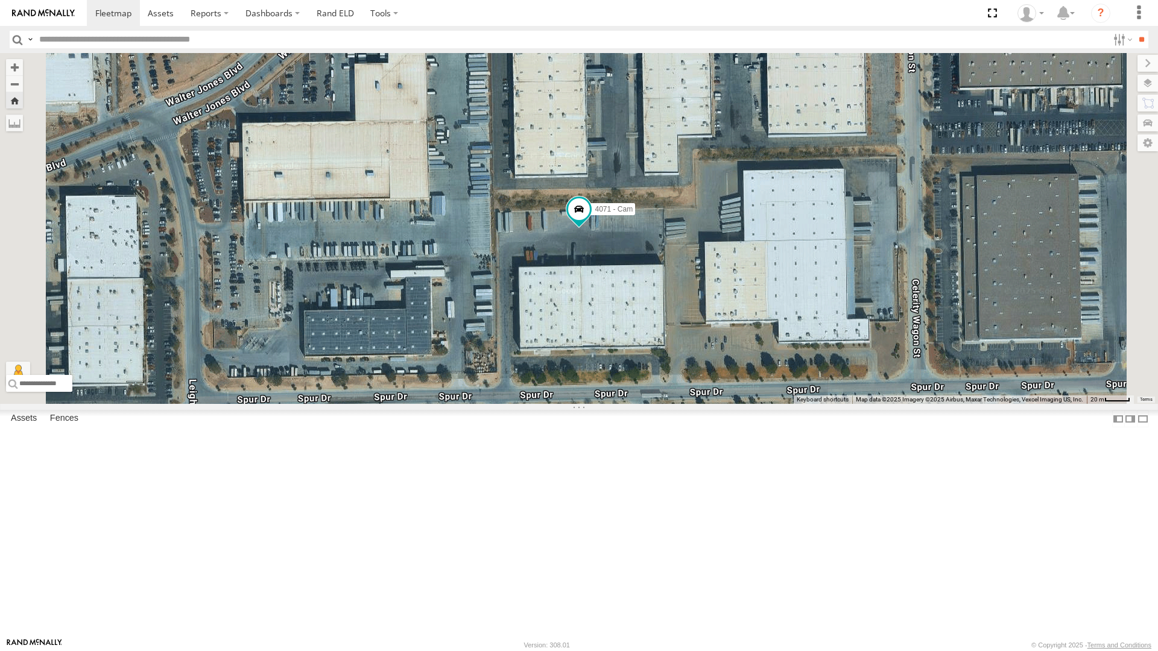
click at [0, 0] on div "All Assets" at bounding box center [0, 0] width 0 height 0
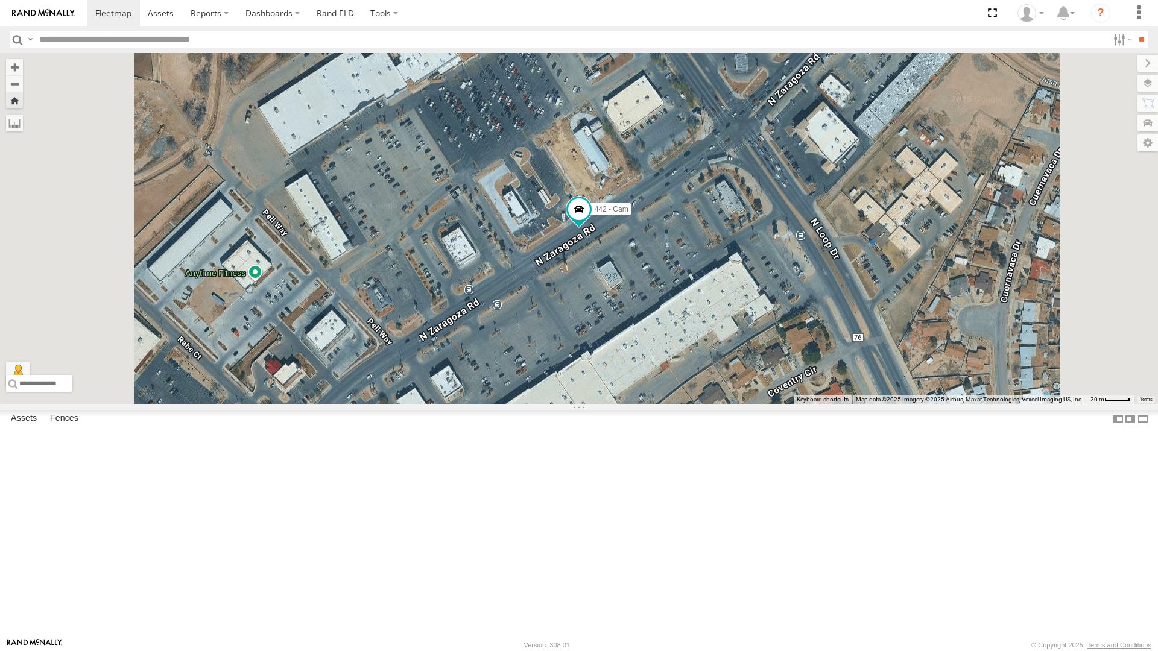
click at [0, 0] on div "212 - Cam" at bounding box center [0, 0] width 0 height 0
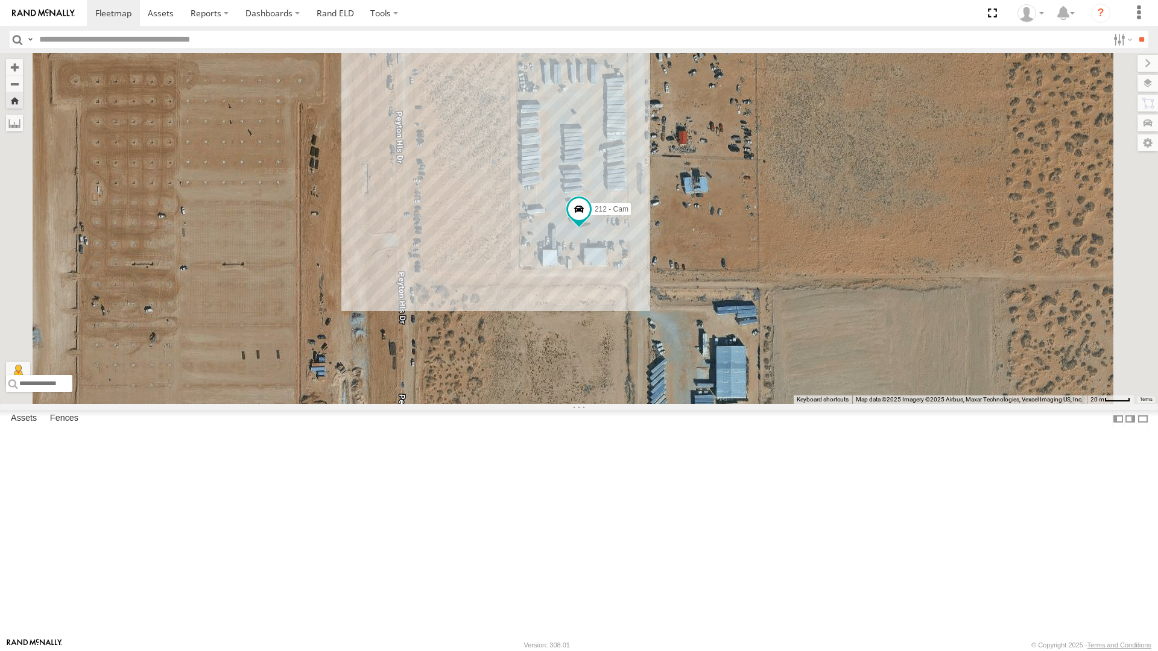
click at [0, 0] on div "4030 - Cam" at bounding box center [0, 0] width 0 height 0
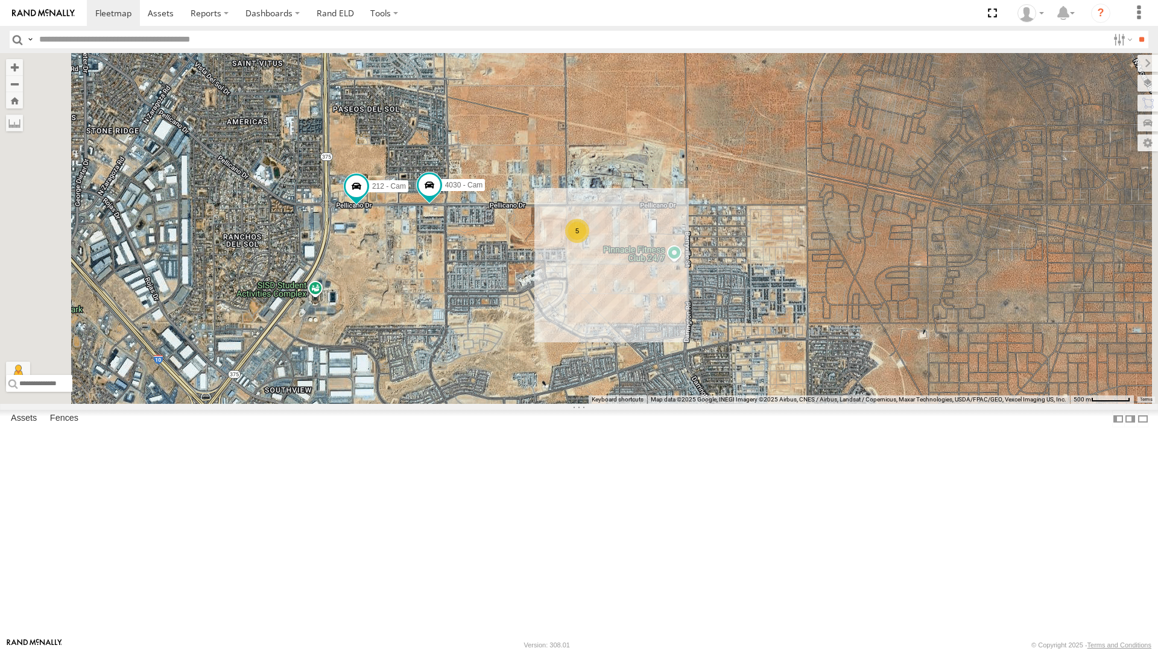
click at [0, 0] on div "442 - Cam" at bounding box center [0, 0] width 0 height 0
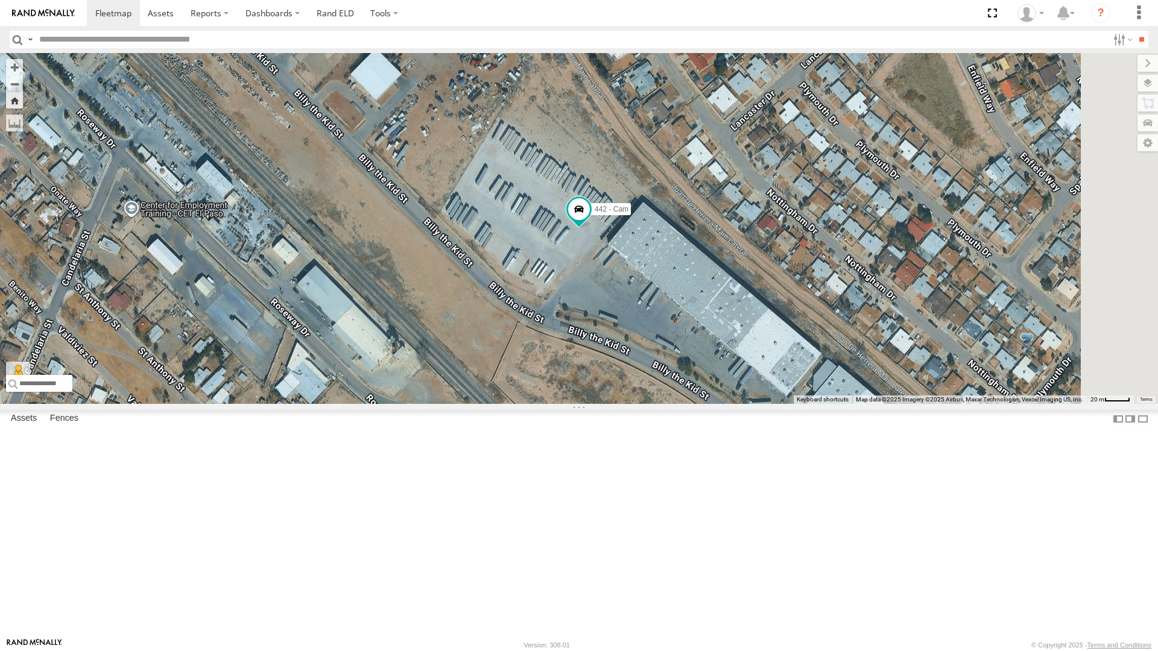
click at [0, 0] on div "212 - Cam" at bounding box center [0, 0] width 0 height 0
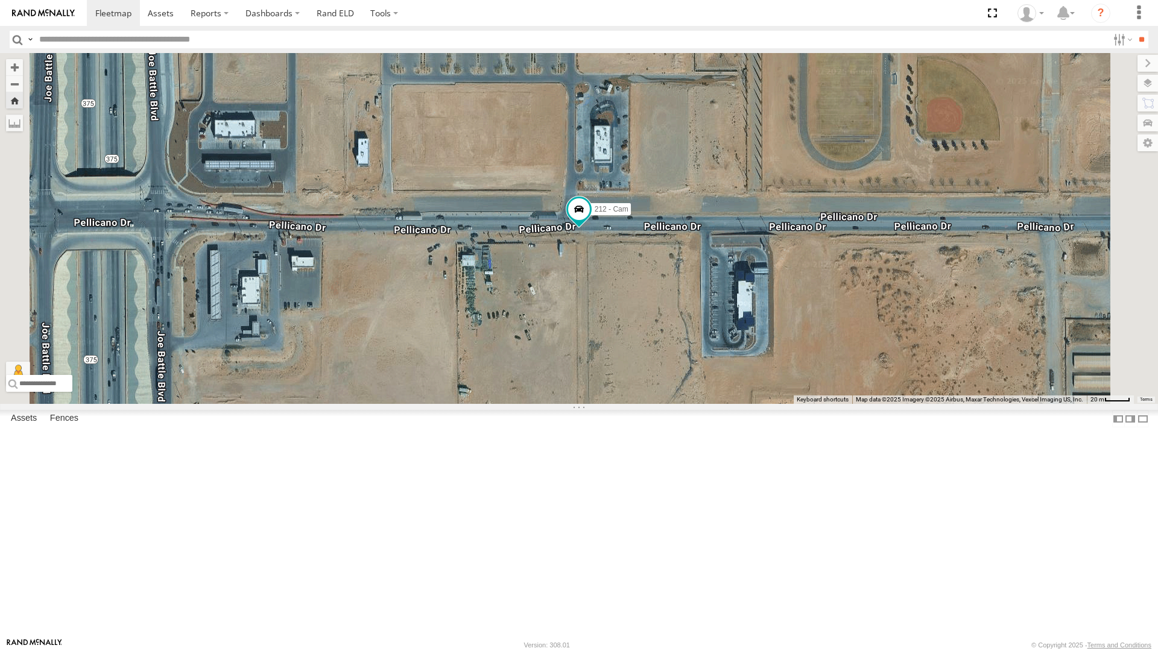
click at [0, 0] on div "4030 - Cam" at bounding box center [0, 0] width 0 height 0
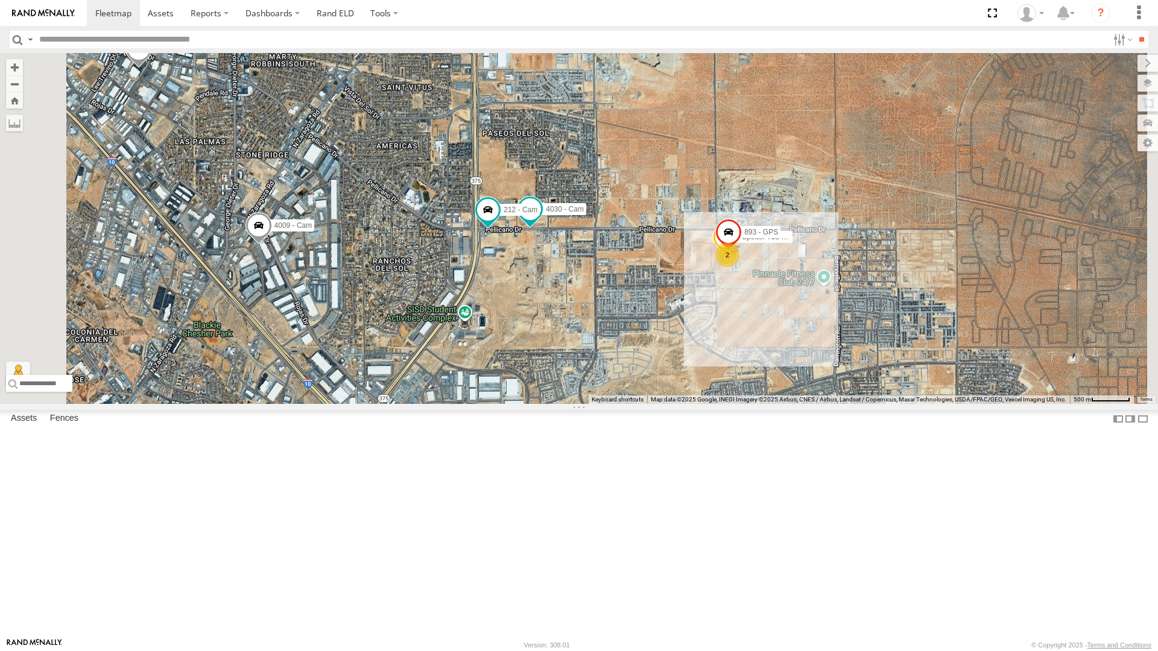
click at [0, 0] on div "All Assets" at bounding box center [0, 0] width 0 height 0
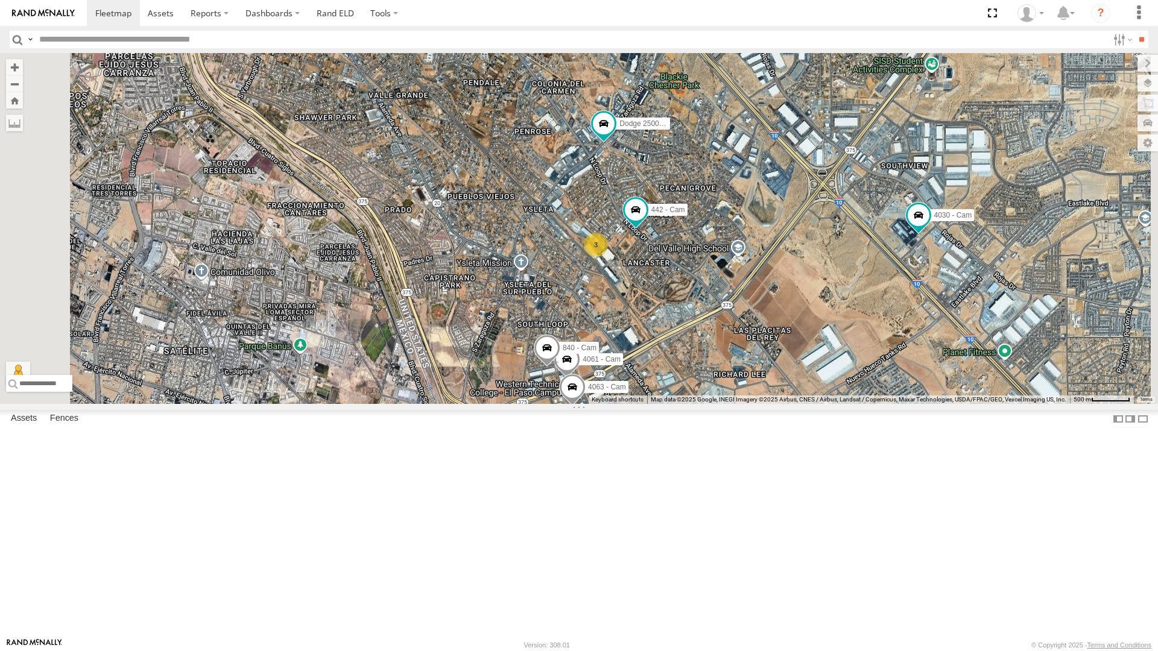
click at [0, 0] on div "All Assets" at bounding box center [0, 0] width 0 height 0
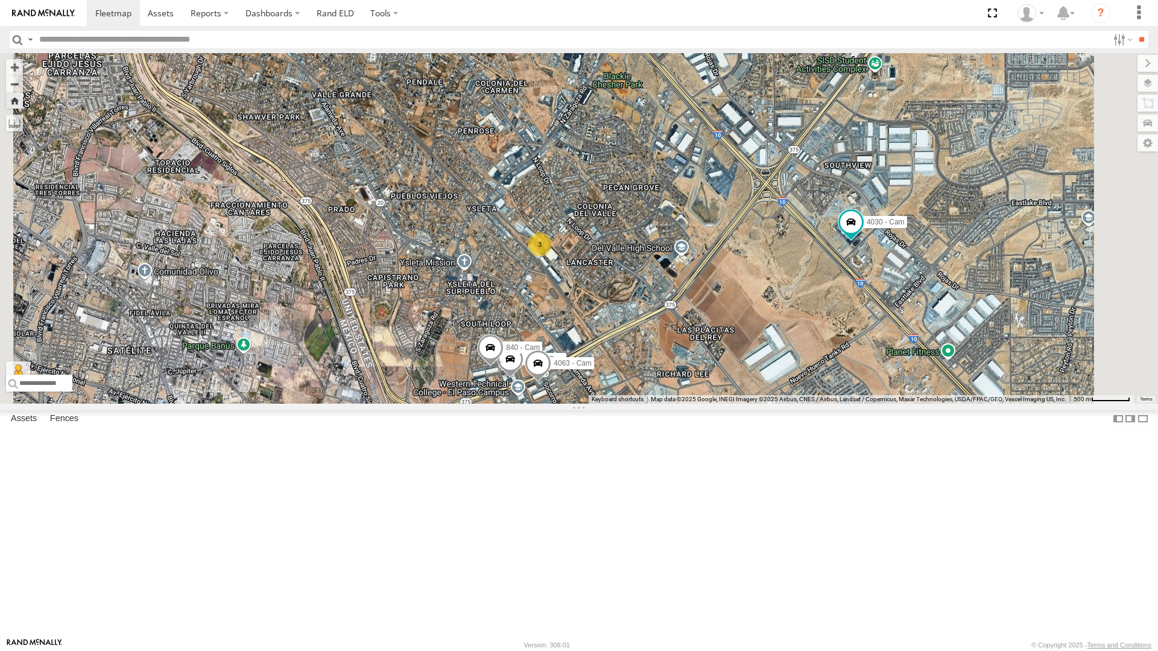
click at [575, 393] on div "442 - Cam F350 - Cam Dodge 2500 - Cam 872 - Cam 4030 - Cam 3 4061 - Cam 840 - C…" at bounding box center [579, 228] width 1158 height 350
click at [0, 0] on div "442 - Cam" at bounding box center [0, 0] width 0 height 0
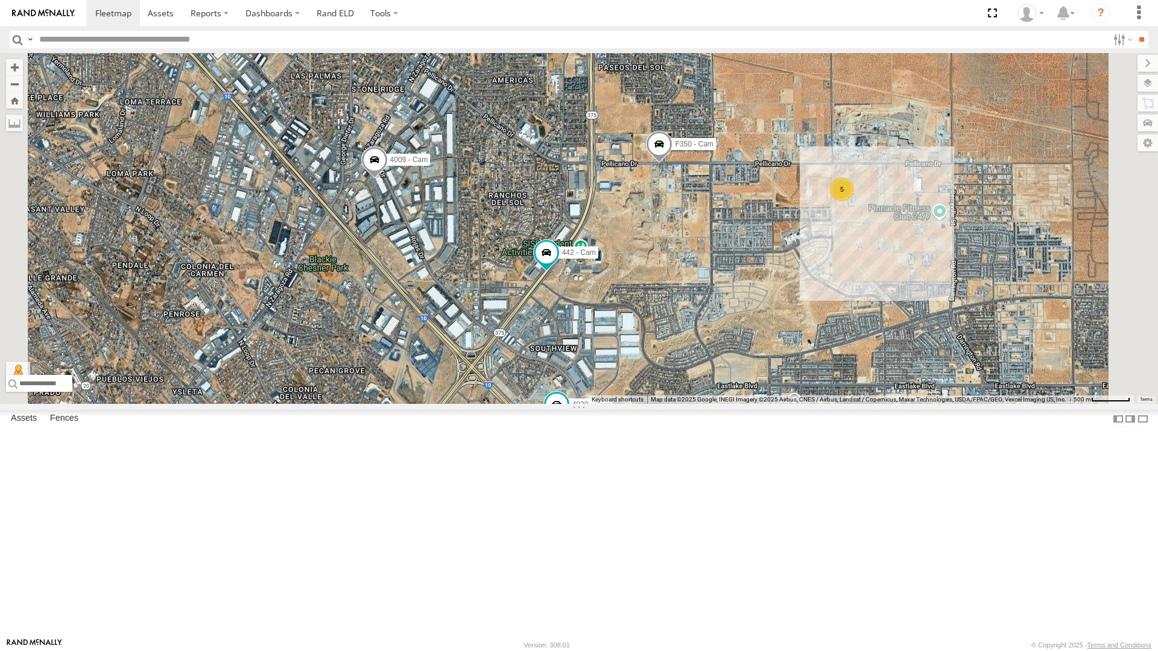
click at [461, 356] on div "5 F350 - Cam 442 - Cam 4030 - Cam Dodge 1500 - Cam 3 840 - Cam 4009 - Cam 212 -…" at bounding box center [579, 228] width 1158 height 351
click at [0, 0] on div "4071 - Cam" at bounding box center [0, 0] width 0 height 0
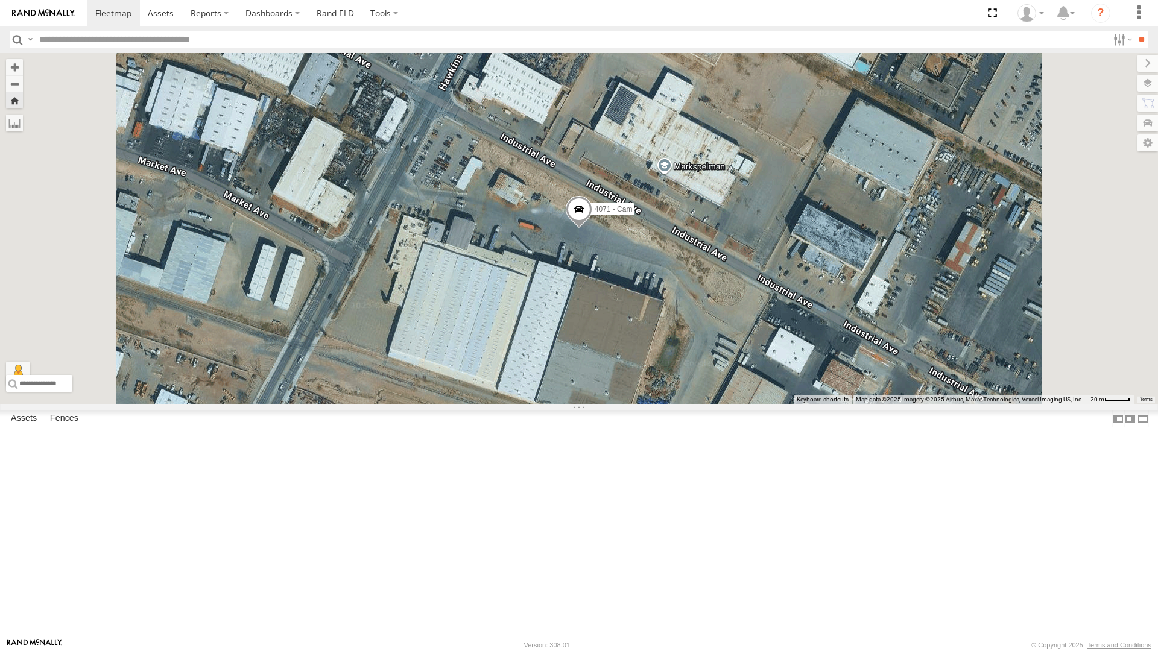
click at [0, 0] on div "4030 - Cam" at bounding box center [0, 0] width 0 height 0
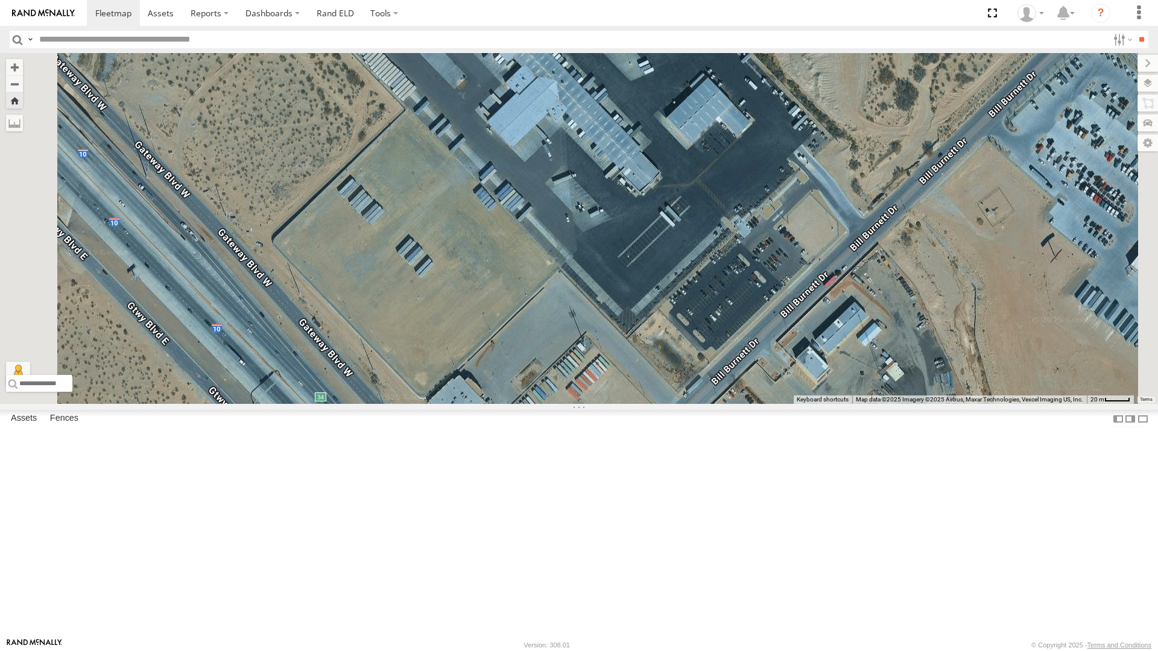
click at [23, 92] on button "Zoom Home" at bounding box center [14, 100] width 17 height 16
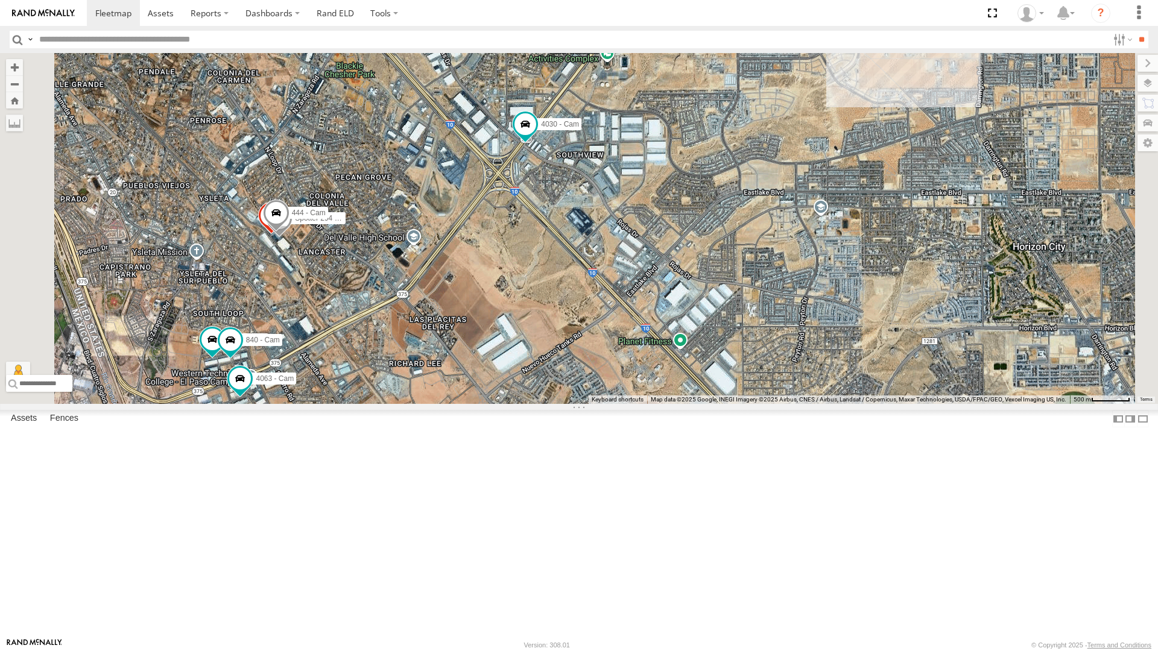
click at [0, 0] on div "212 - Cam" at bounding box center [0, 0] width 0 height 0
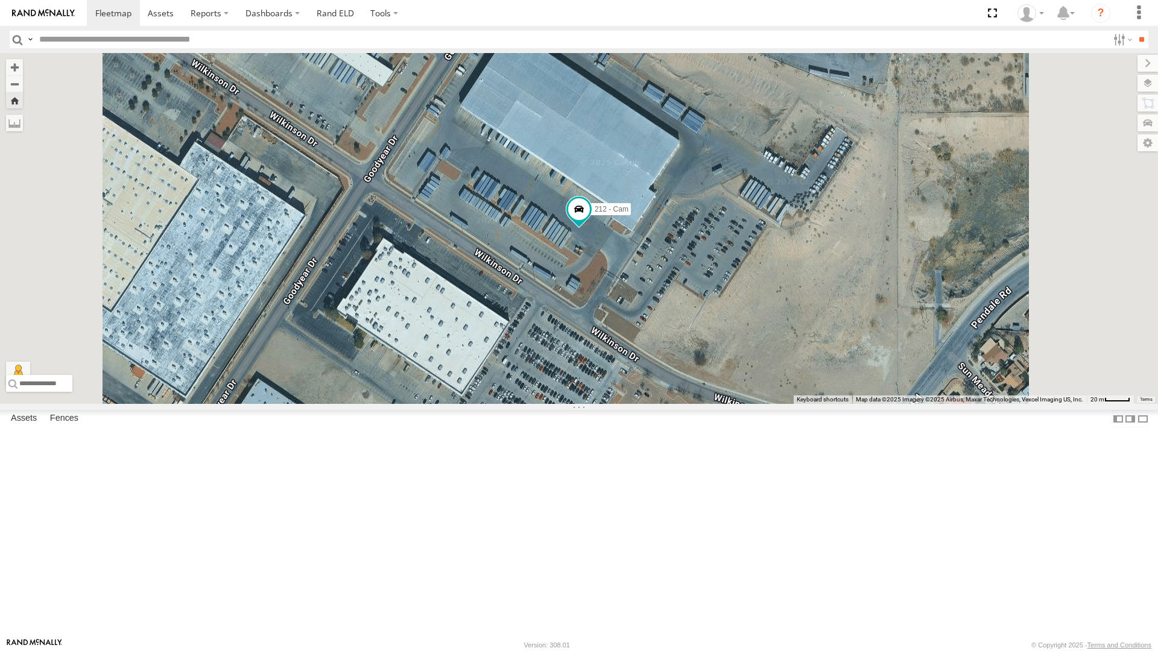
click at [0, 0] on div "442 - Cam" at bounding box center [0, 0] width 0 height 0
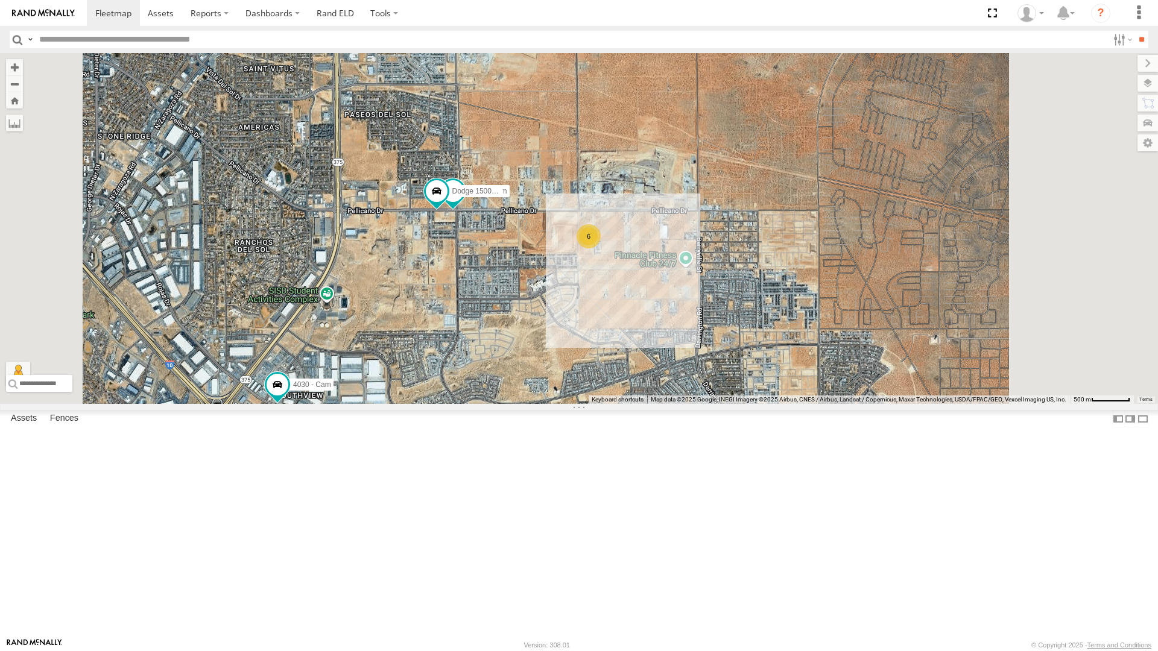
click at [0, 0] on div "750 - Cam" at bounding box center [0, 0] width 0 height 0
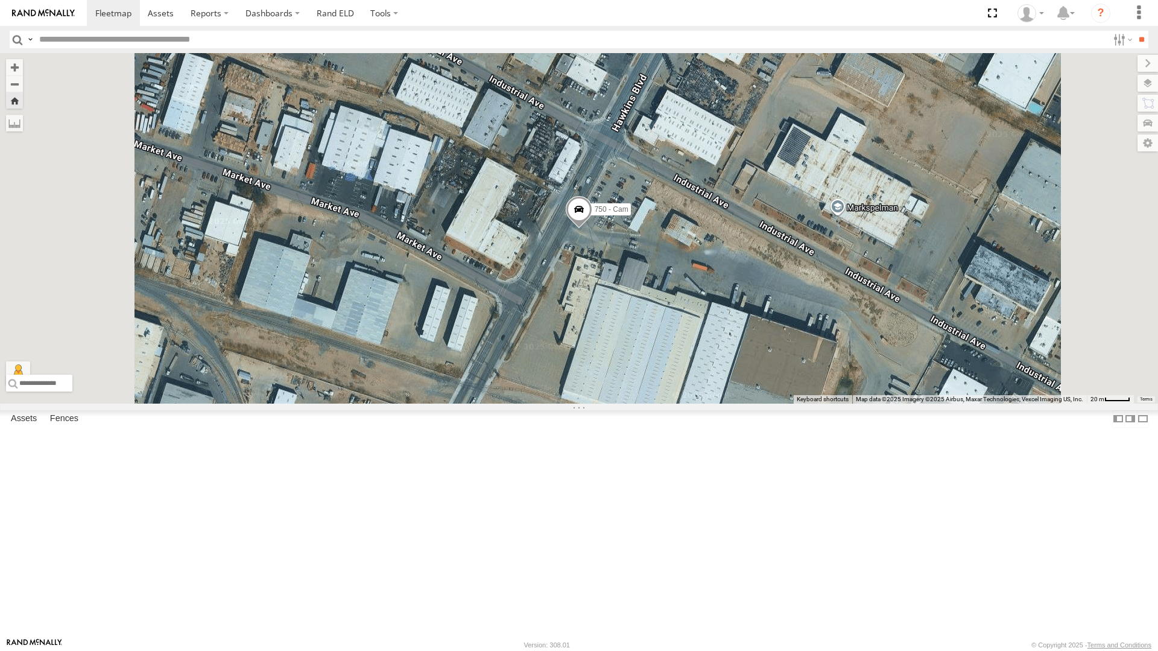
click at [777, 325] on div "750 - Cam" at bounding box center [579, 228] width 1158 height 350
click at [592, 228] on span at bounding box center [578, 212] width 27 height 33
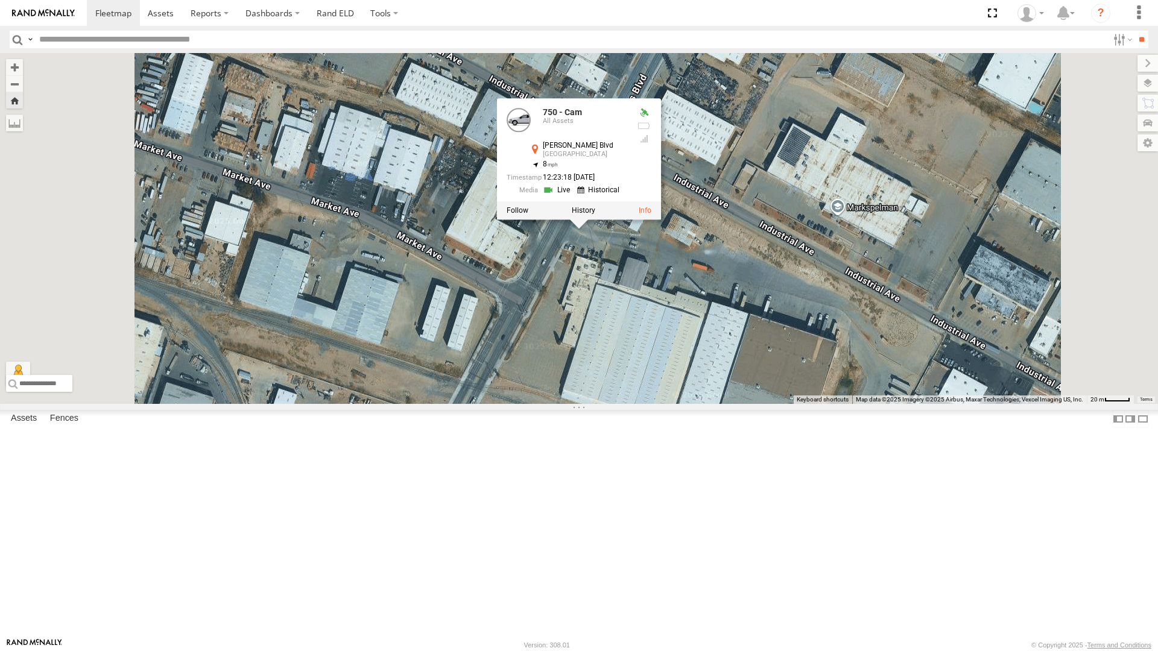
click at [573, 196] on link at bounding box center [558, 189] width 31 height 11
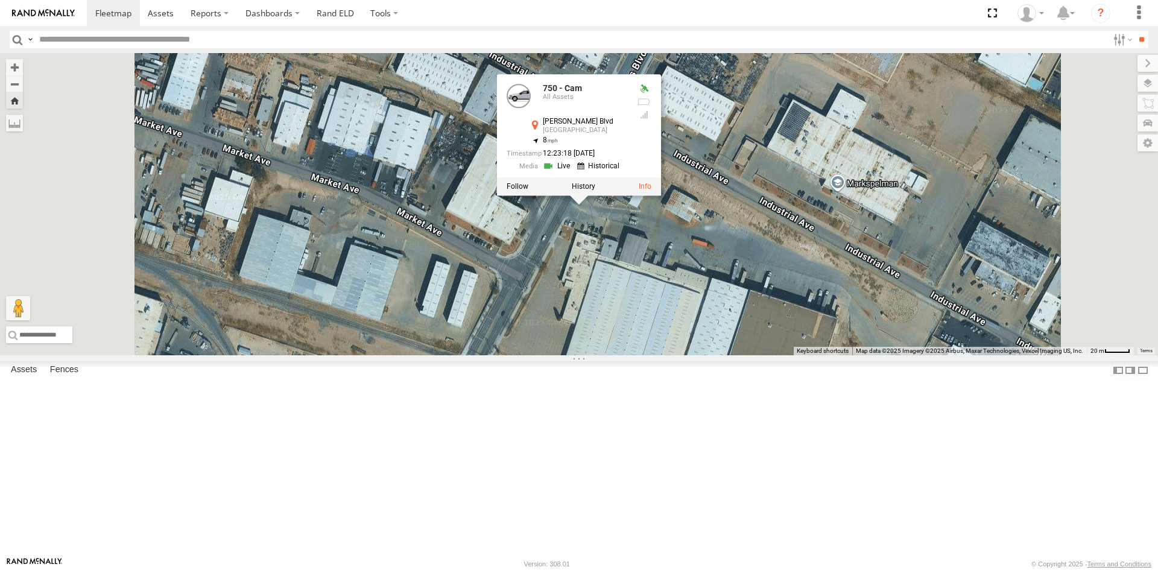
click at [899, 297] on div "750 - Cam 750 - Cam All Assets [PERSON_NAME][GEOGRAPHIC_DATA] 31.76778 , -106.3…" at bounding box center [579, 204] width 1158 height 302
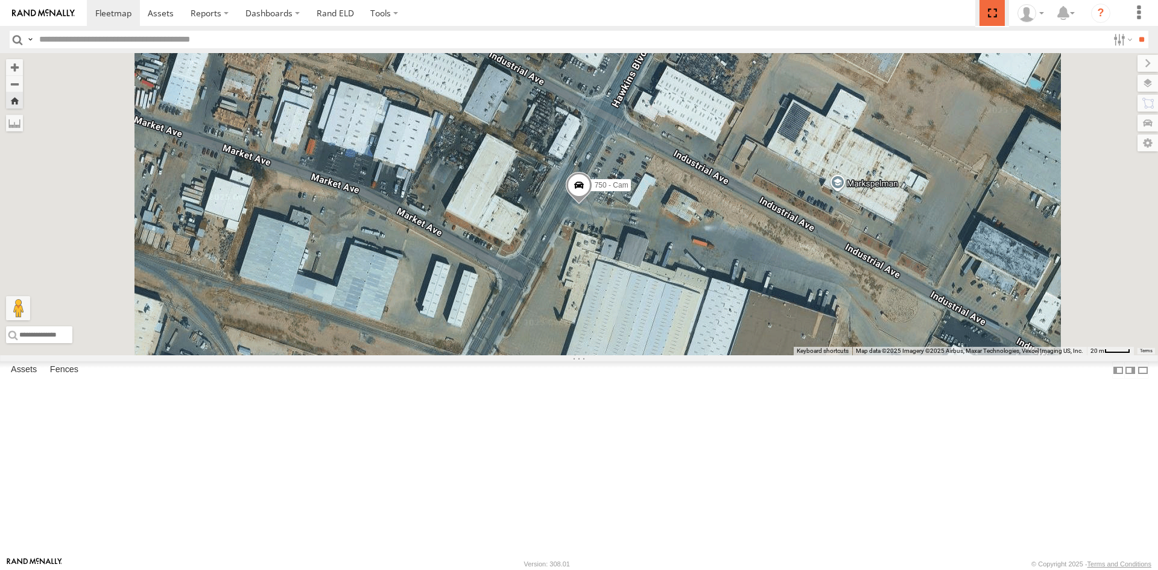
click at [995, 13] on span at bounding box center [991, 13] width 25 height 26
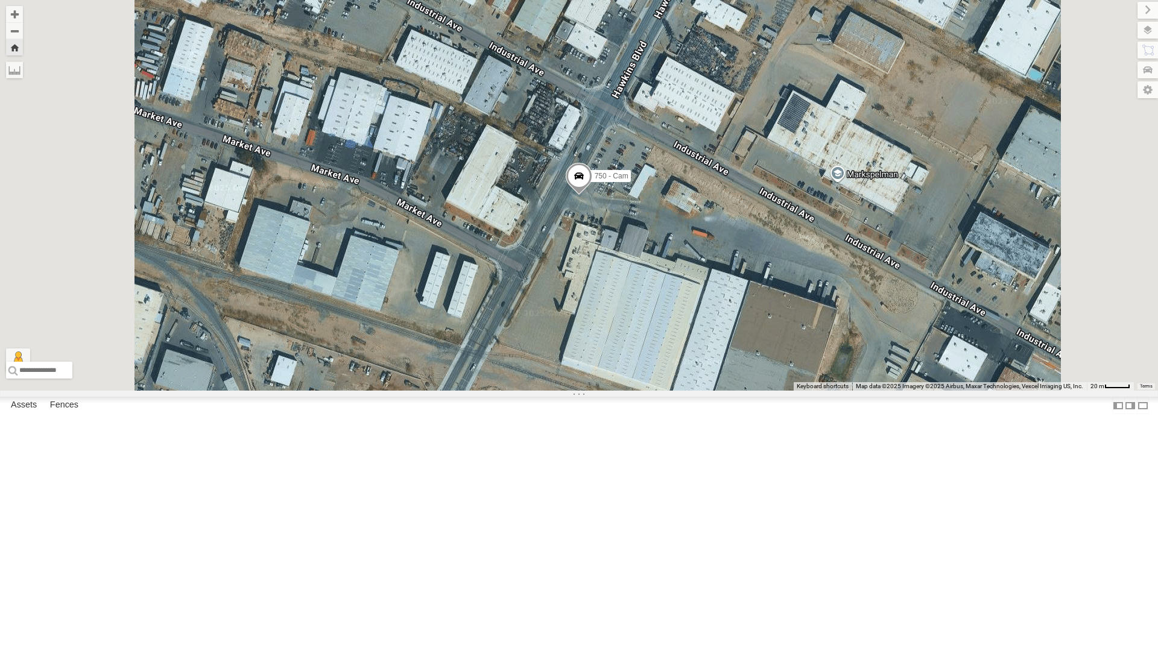
click at [0, 0] on div "442 - Cam" at bounding box center [0, 0] width 0 height 0
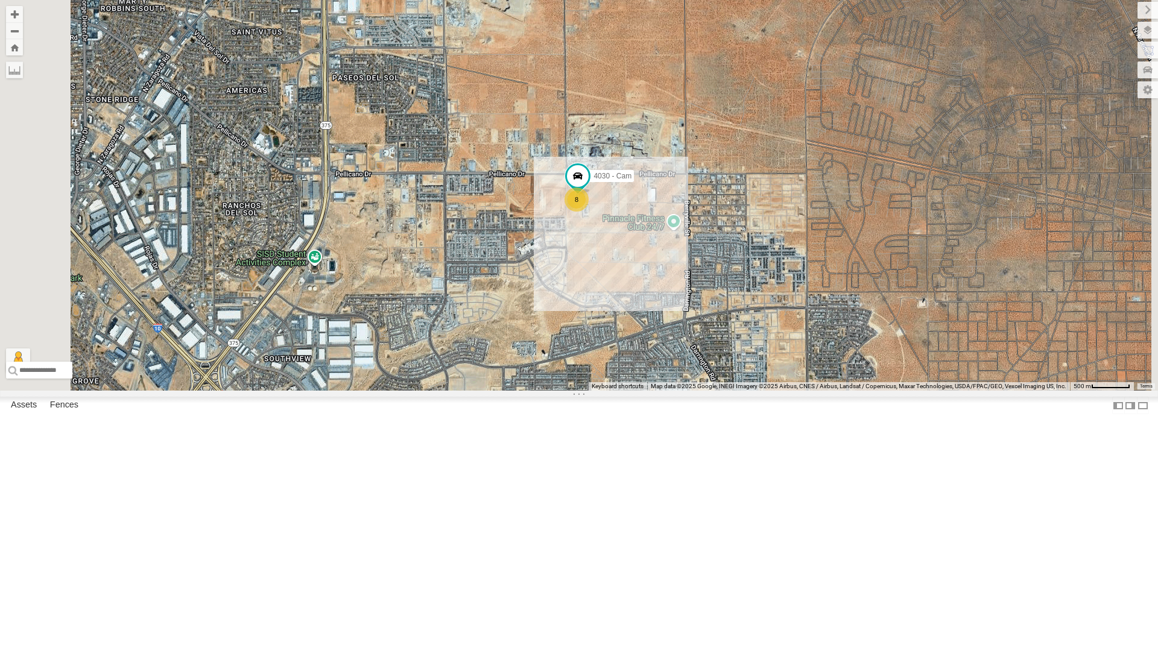
click at [0, 0] on div "All Assets" at bounding box center [0, 0] width 0 height 0
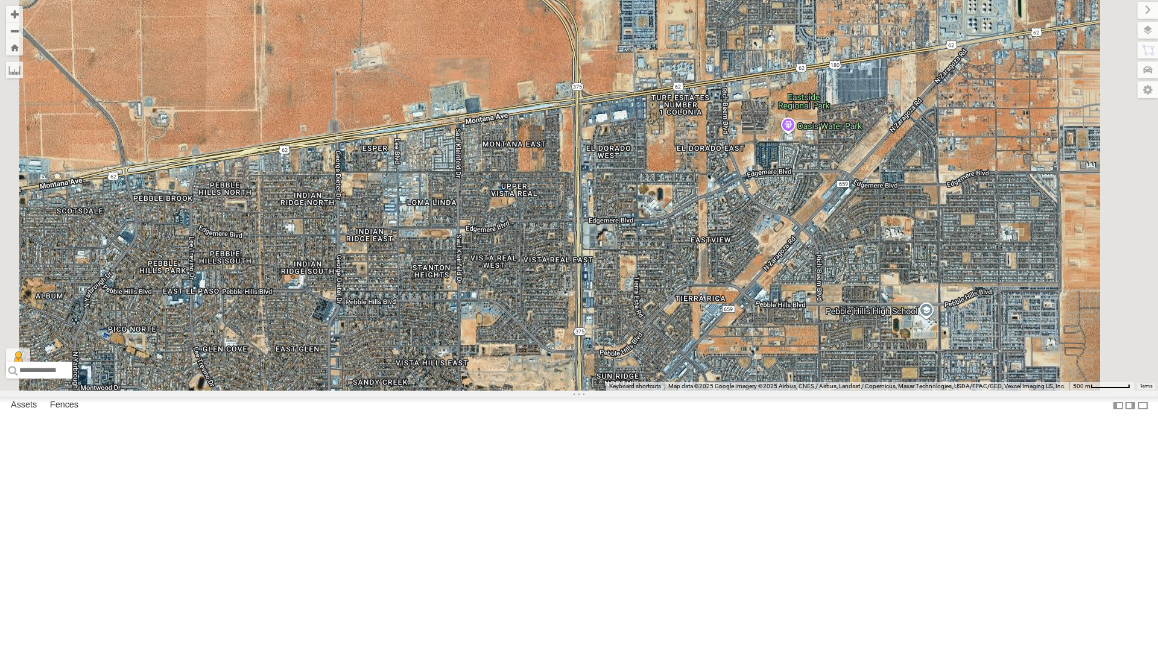
click at [0, 0] on div "4030 - Cam" at bounding box center [0, 0] width 0 height 0
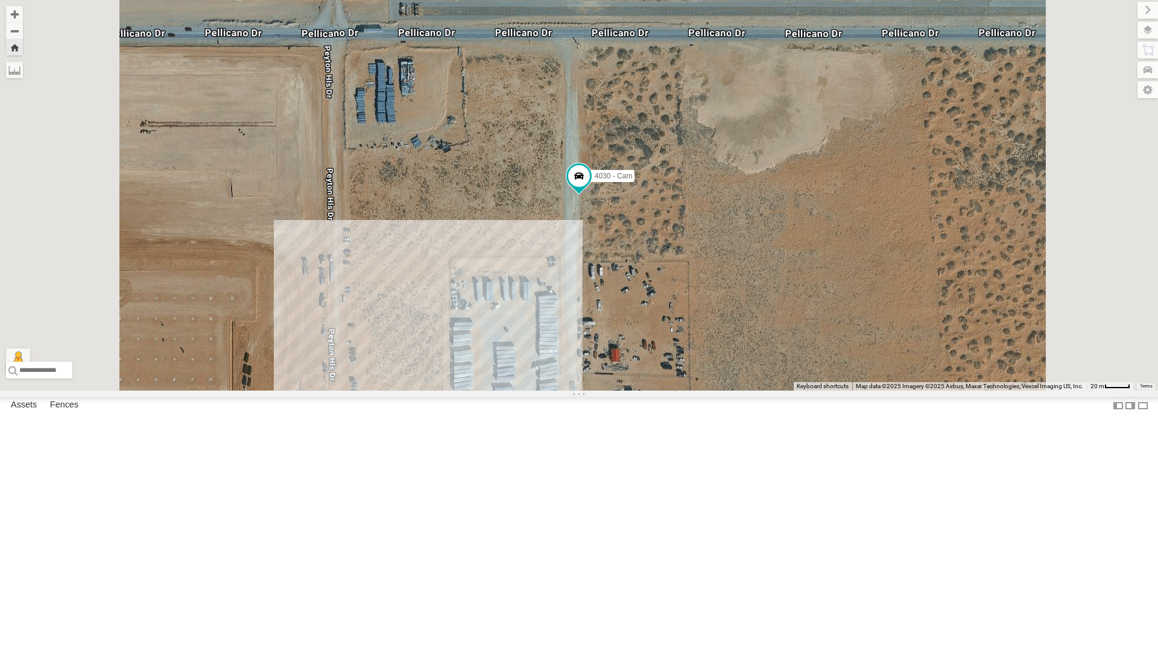
click at [0, 0] on div "All Assets" at bounding box center [0, 0] width 0 height 0
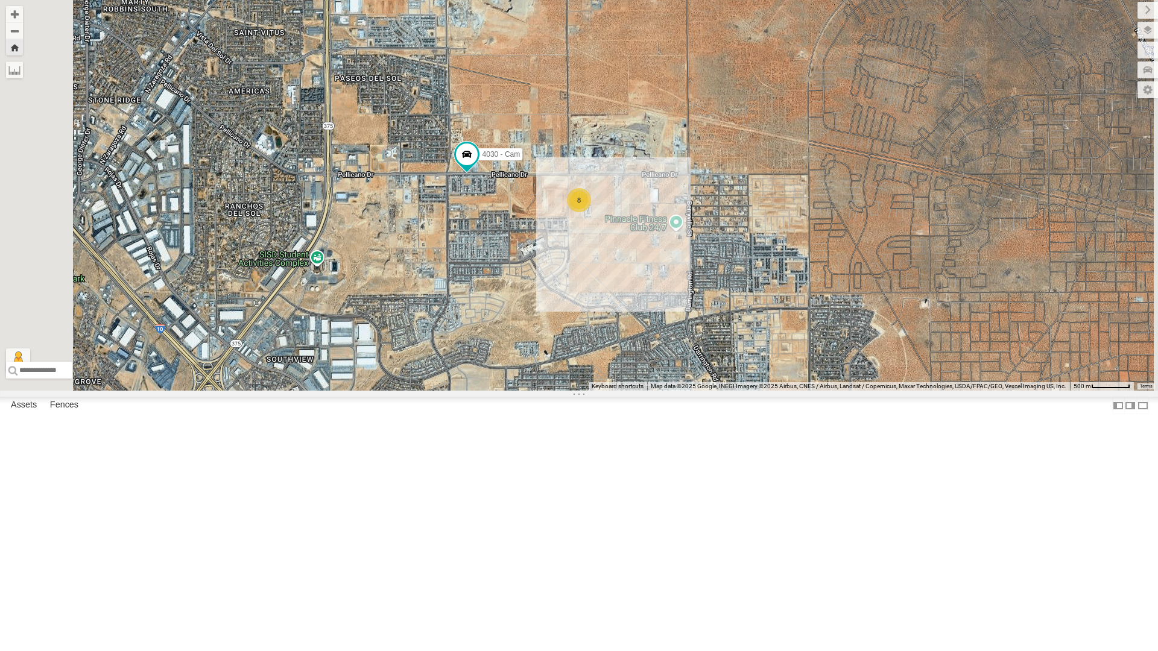
click at [0, 0] on div "All Assets" at bounding box center [0, 0] width 0 height 0
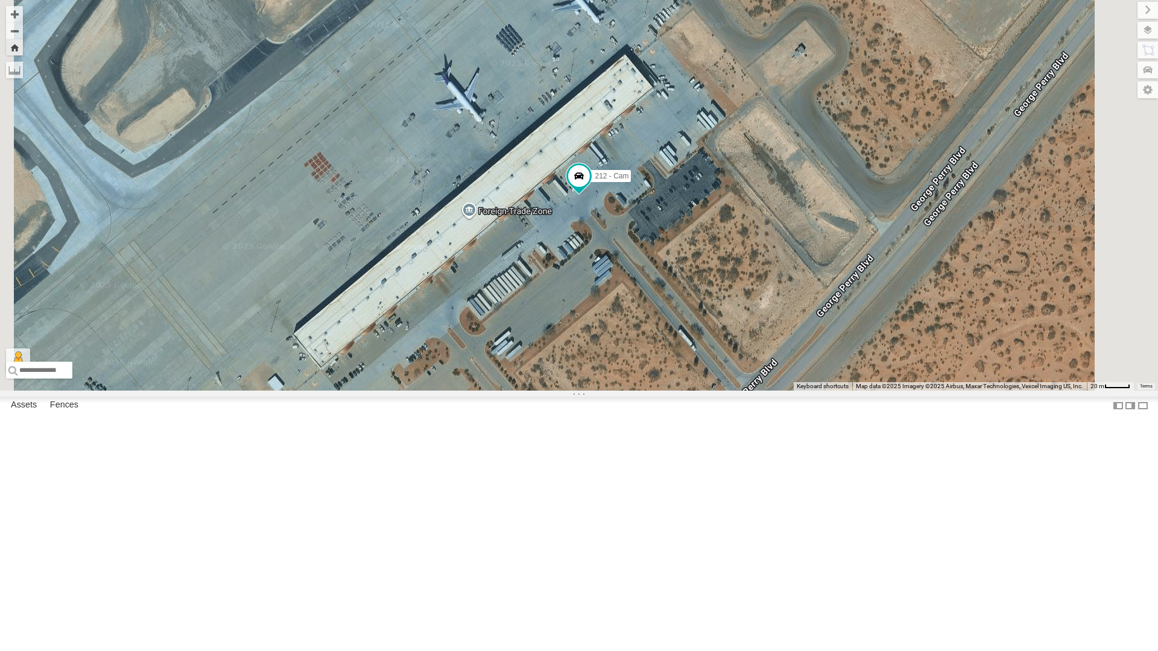
click at [0, 0] on div "442 - Cam" at bounding box center [0, 0] width 0 height 0
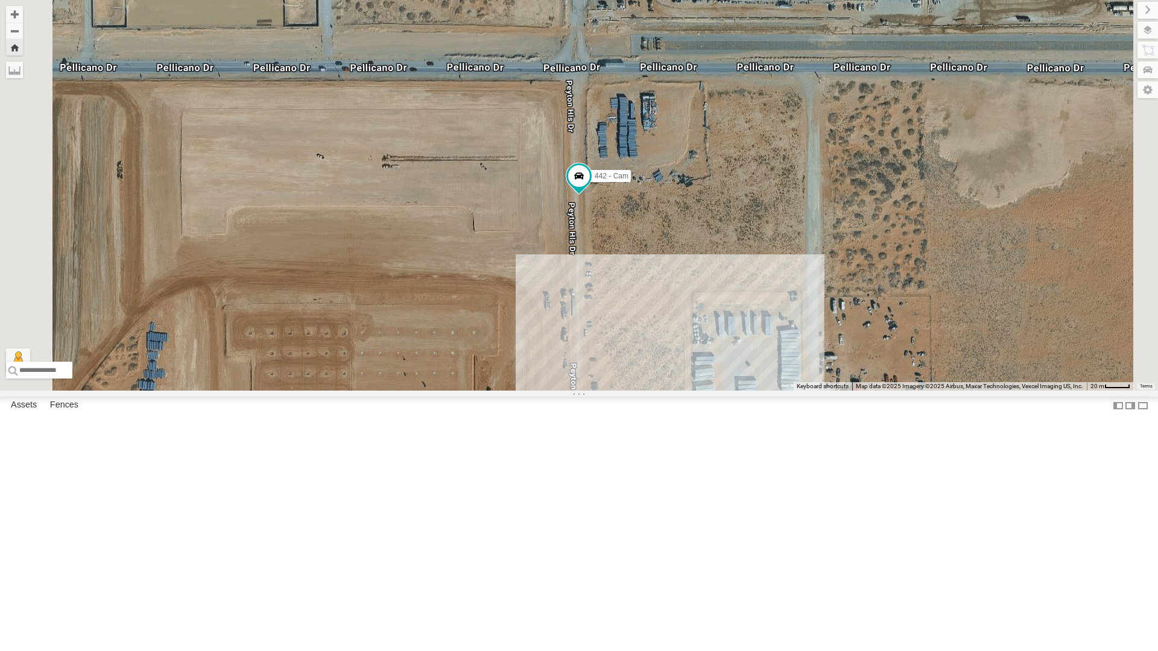
click at [0, 0] on div "4030 - Cam" at bounding box center [0, 0] width 0 height 0
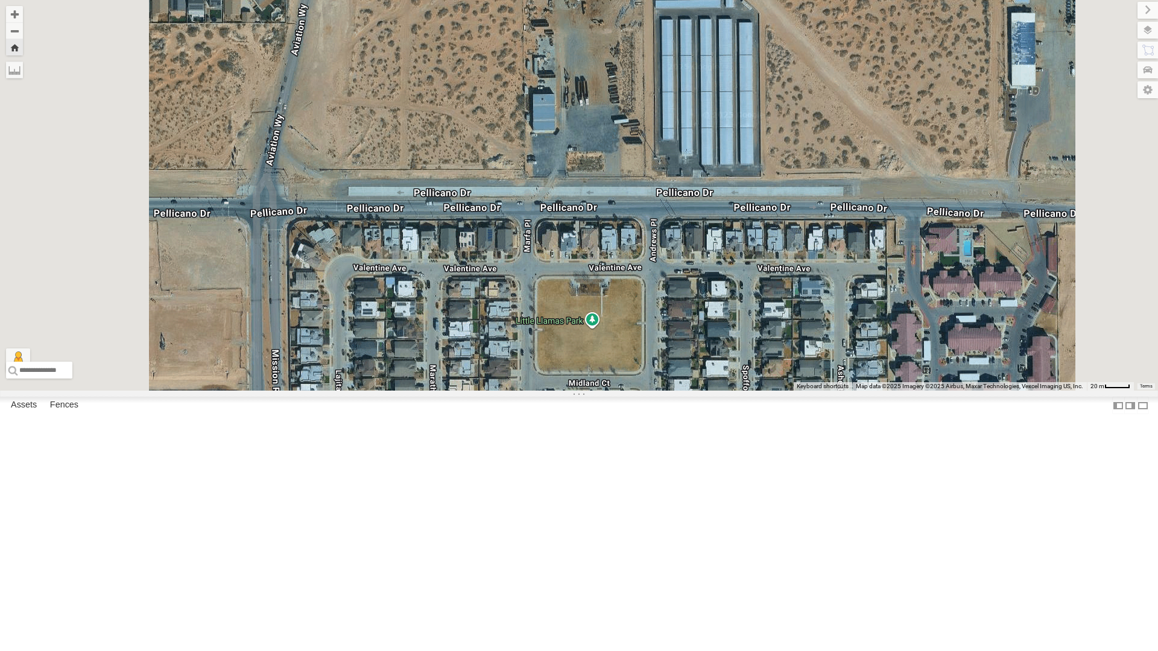
click at [0, 0] on div "All Assets" at bounding box center [0, 0] width 0 height 0
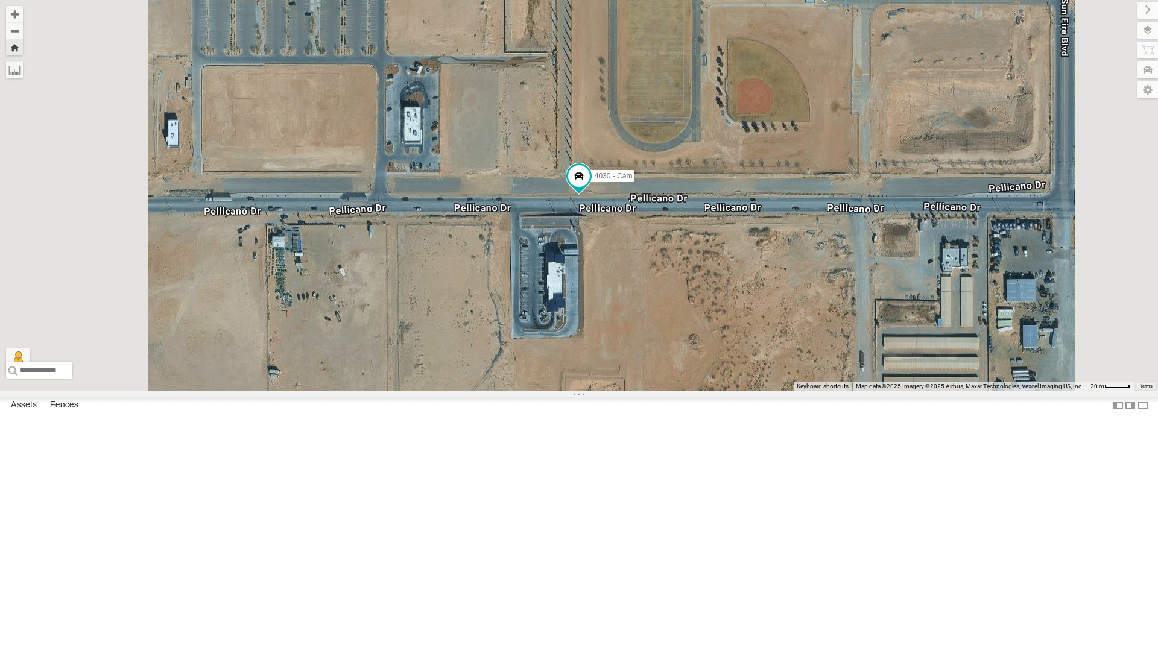
click at [0, 0] on div "4030 - Cam" at bounding box center [0, 0] width 0 height 0
click at [0, 0] on div "442 - Cam All Assets" at bounding box center [0, 0] width 0 height 0
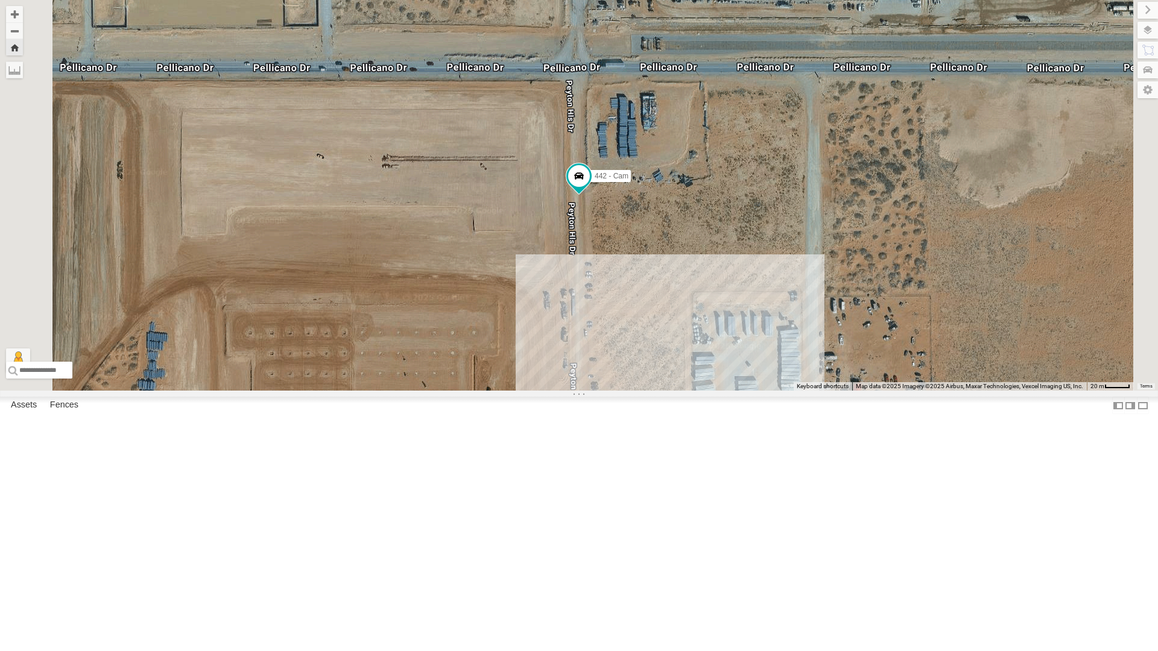
click at [0, 0] on div "All Assets" at bounding box center [0, 0] width 0 height 0
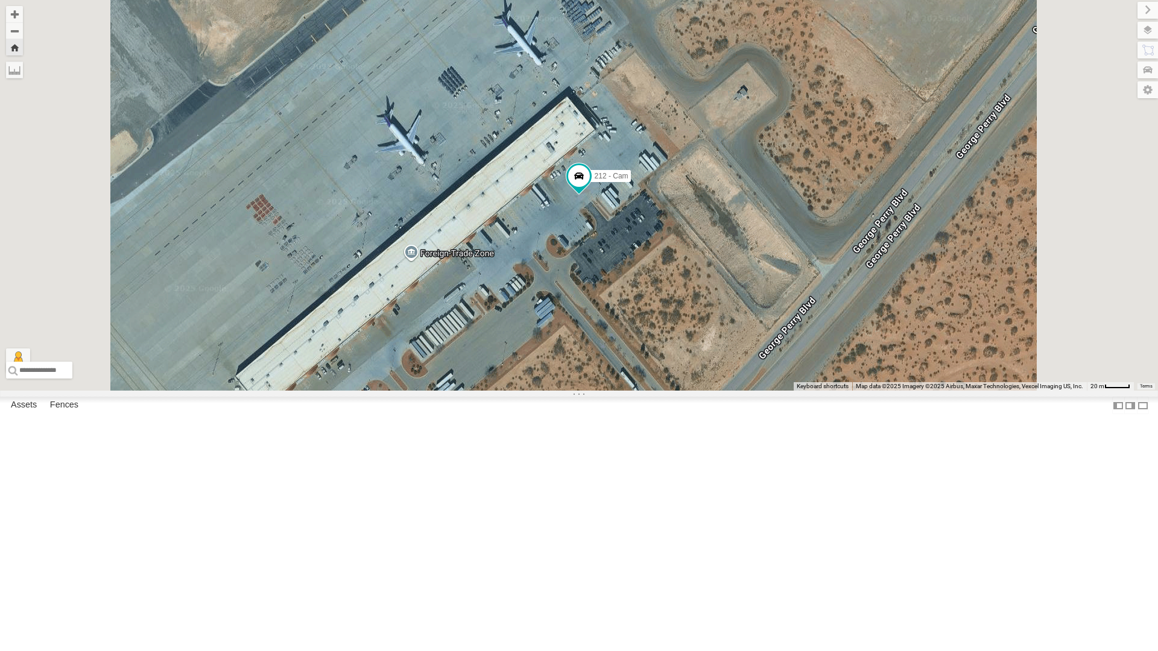
click at [0, 0] on div "442 - Cam" at bounding box center [0, 0] width 0 height 0
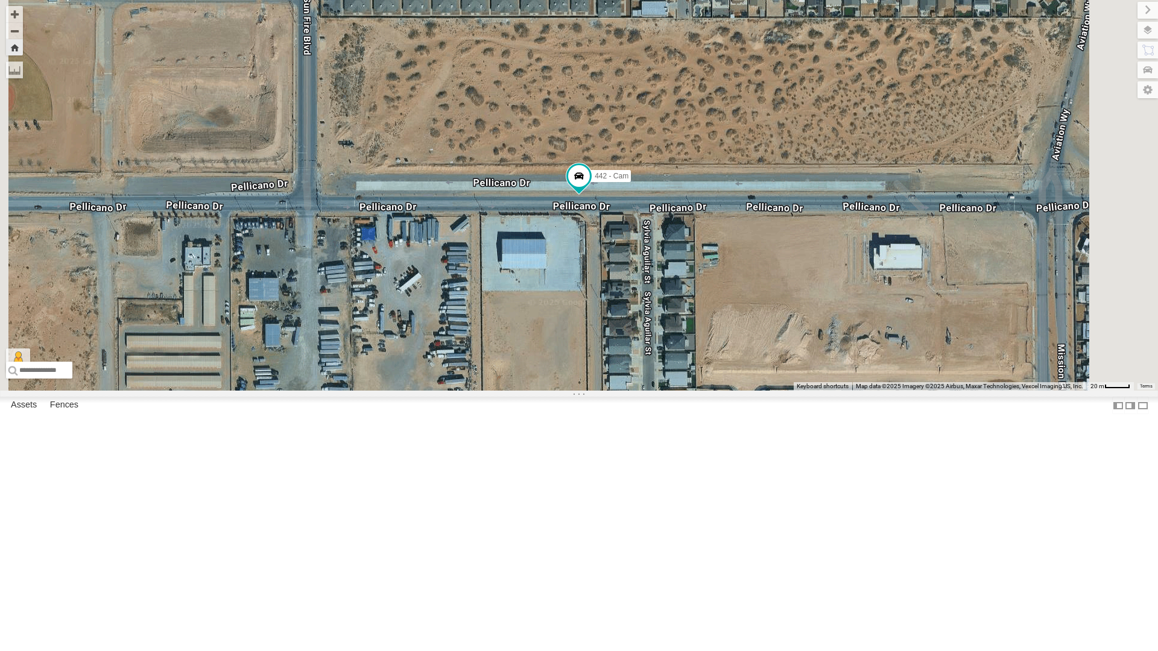
click at [0, 0] on div "4030 - Cam" at bounding box center [0, 0] width 0 height 0
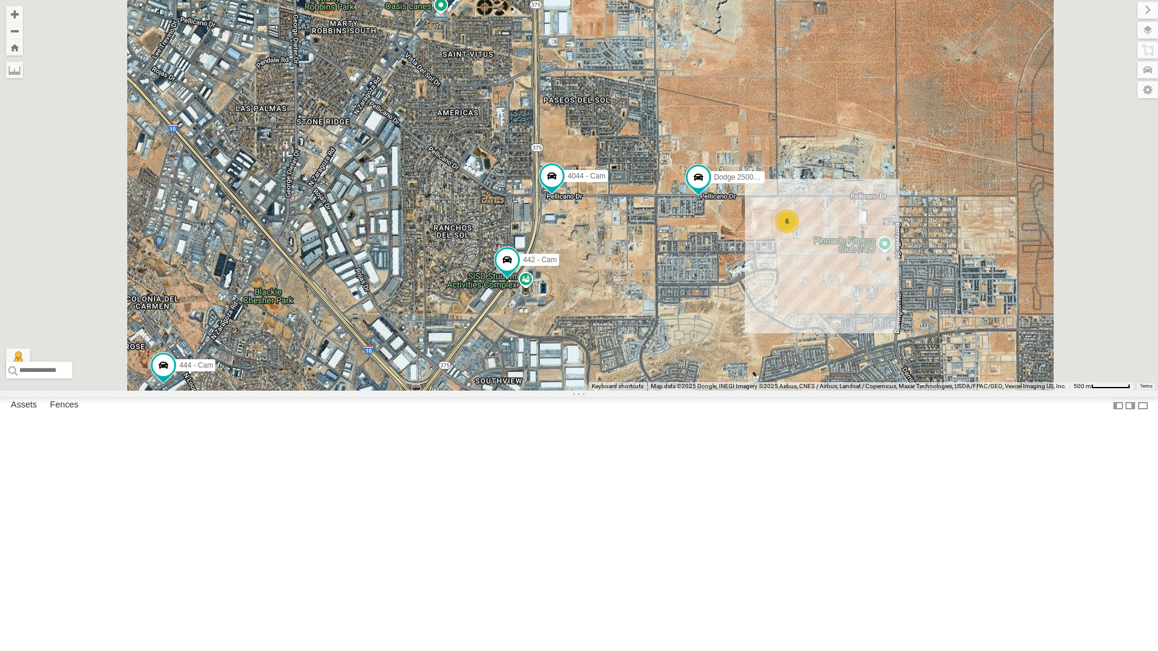
click at [0, 0] on div "4030 - Cam" at bounding box center [0, 0] width 0 height 0
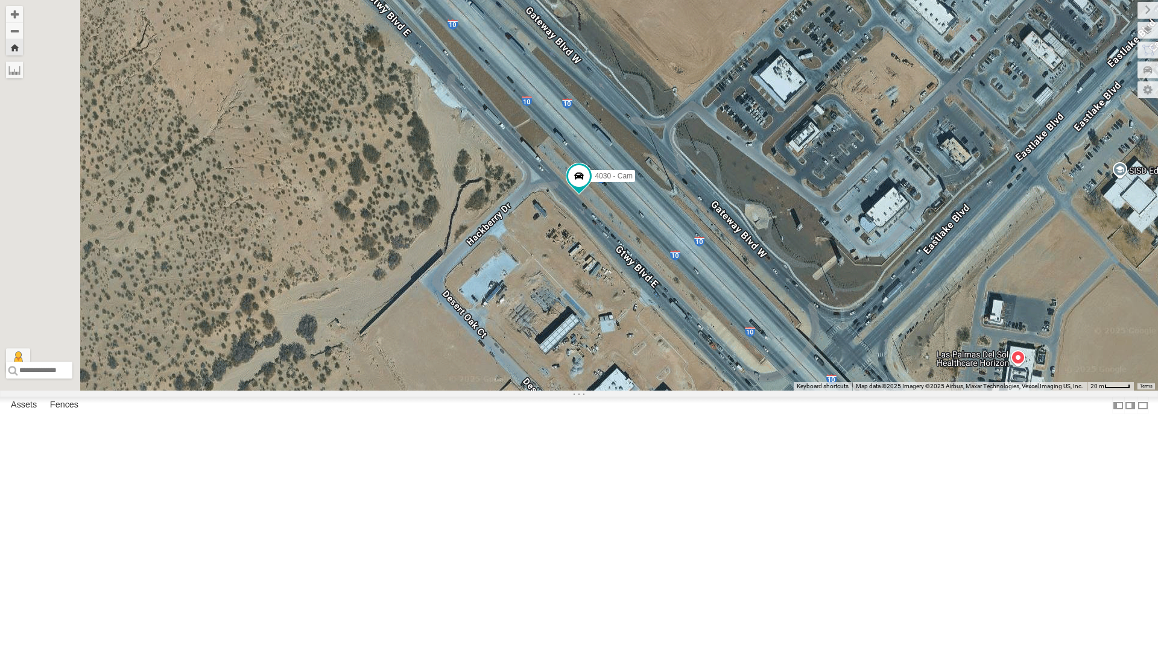
click at [0, 0] on div "442 - Cam All Assets" at bounding box center [0, 0] width 0 height 0
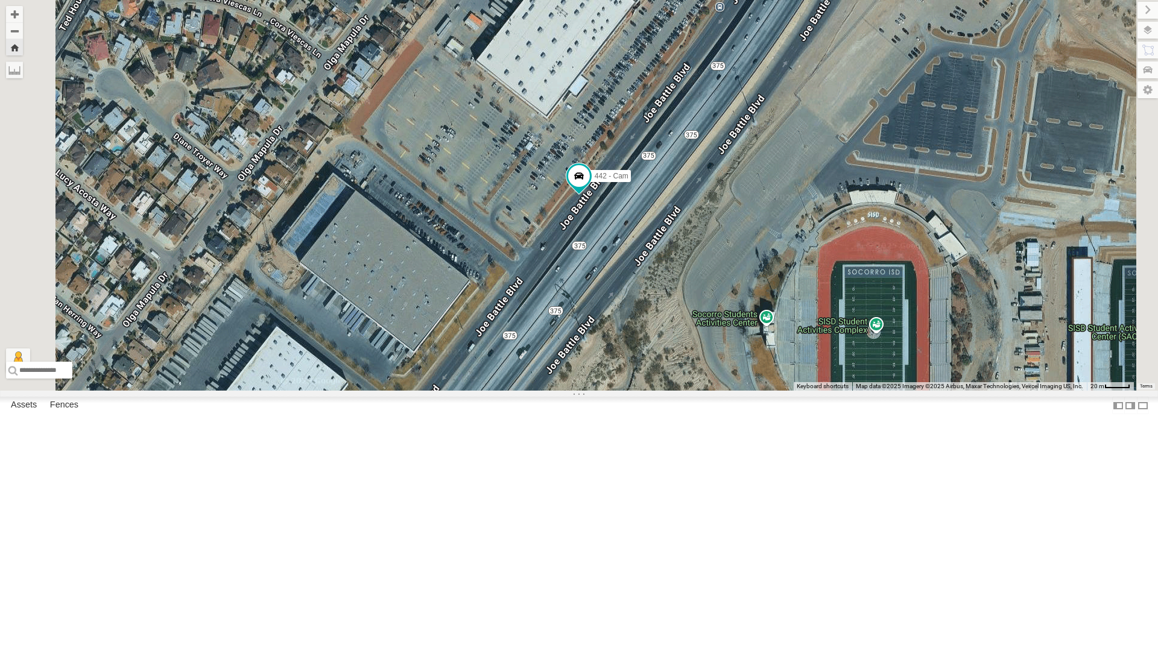
click at [0, 0] on div "212 - Cam" at bounding box center [0, 0] width 0 height 0
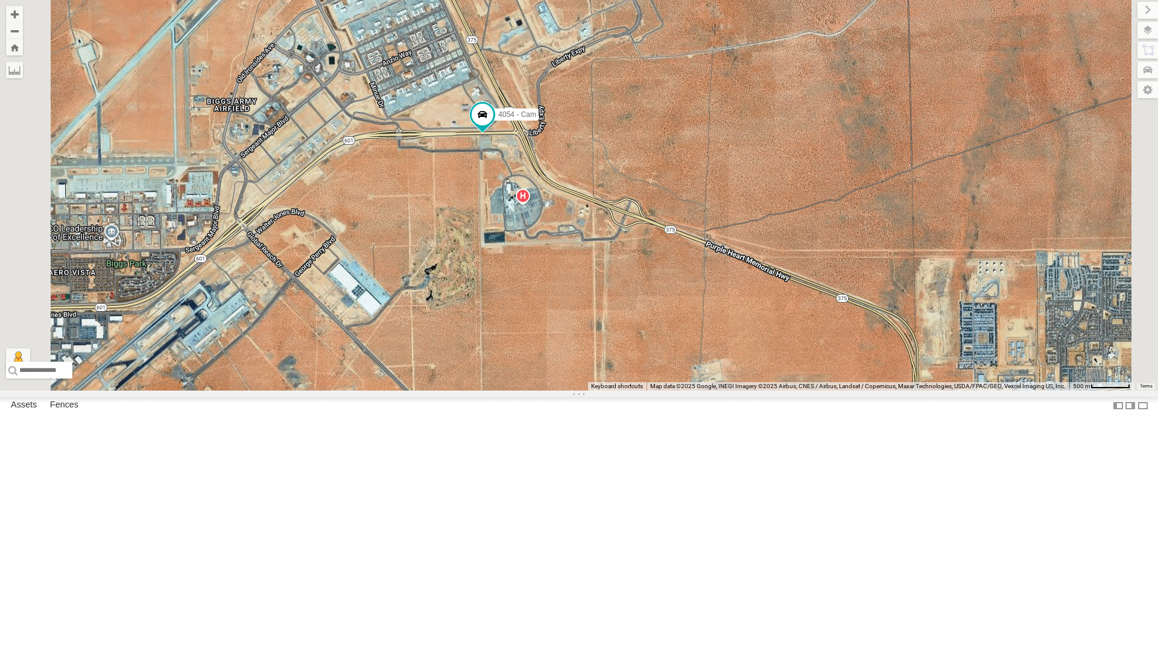
click at [0, 0] on div "All Assets" at bounding box center [0, 0] width 0 height 0
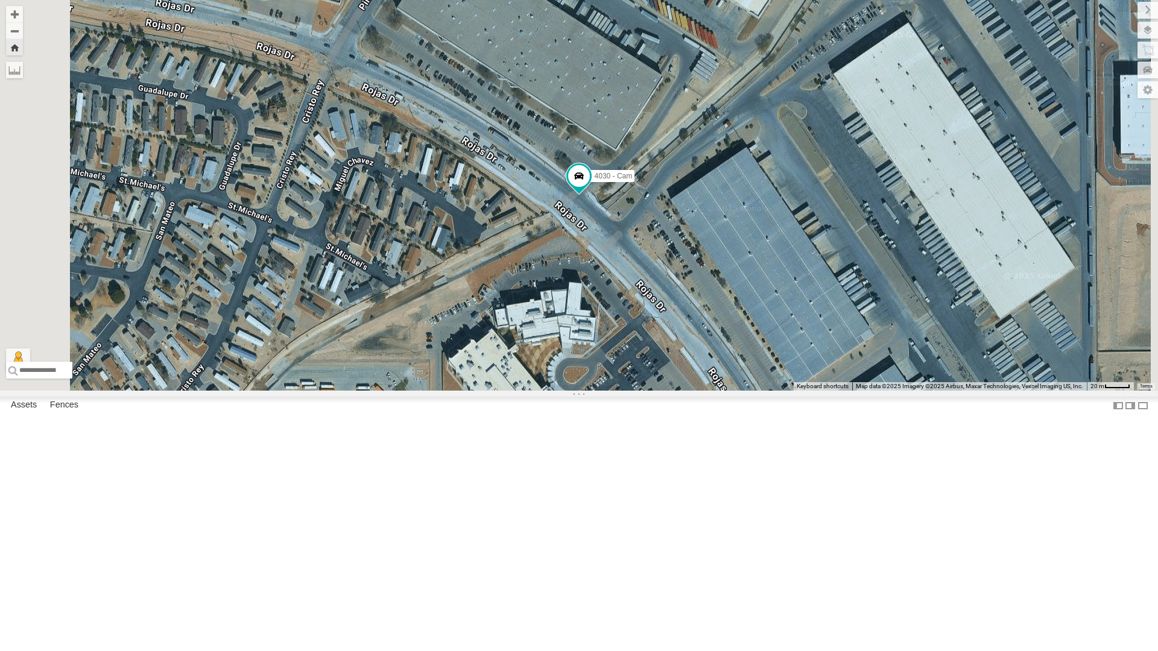
click at [0, 0] on div "442 - Cam" at bounding box center [0, 0] width 0 height 0
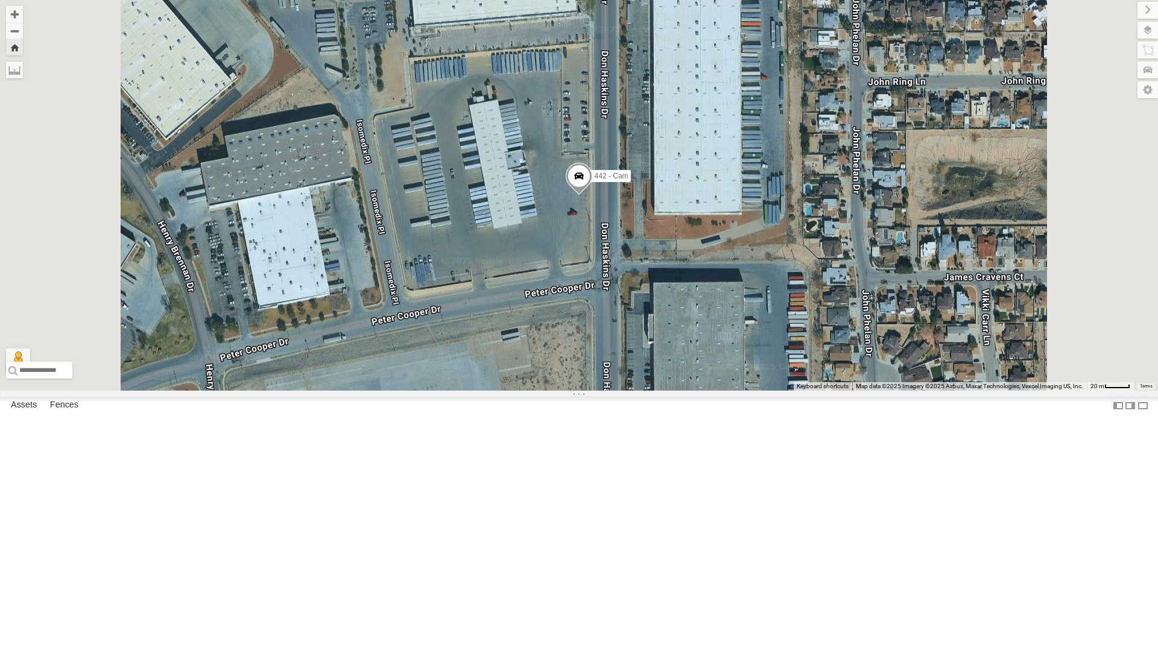
click at [0, 0] on div "212 - Cam" at bounding box center [0, 0] width 0 height 0
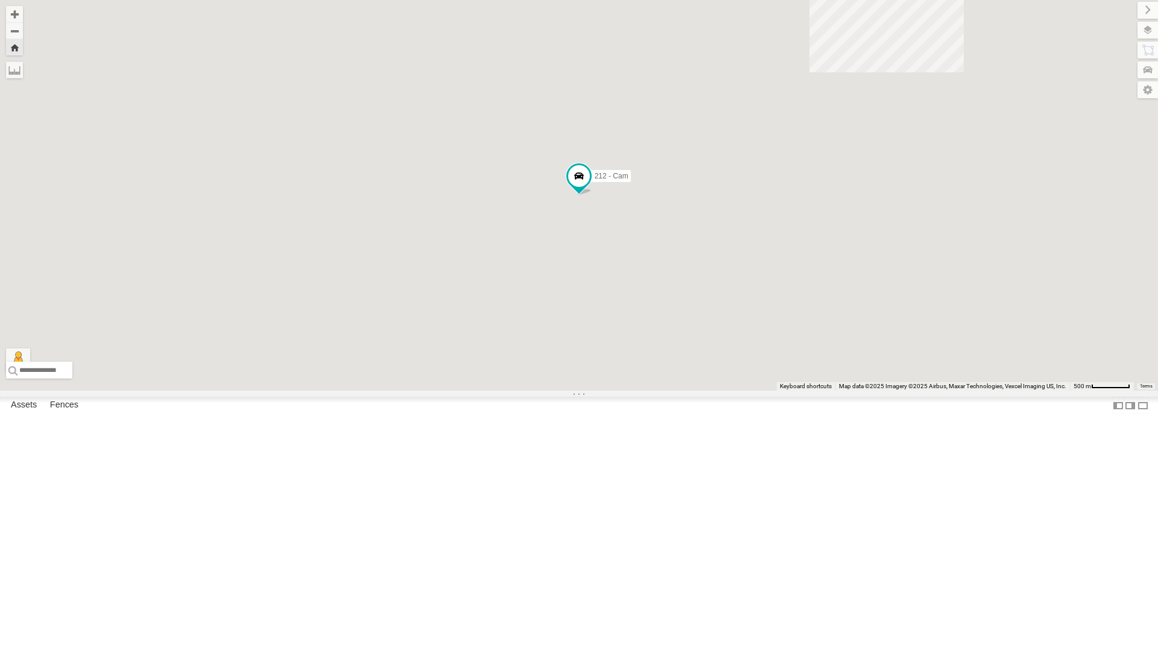
click at [0, 0] on div "212 - Cam" at bounding box center [0, 0] width 0 height 0
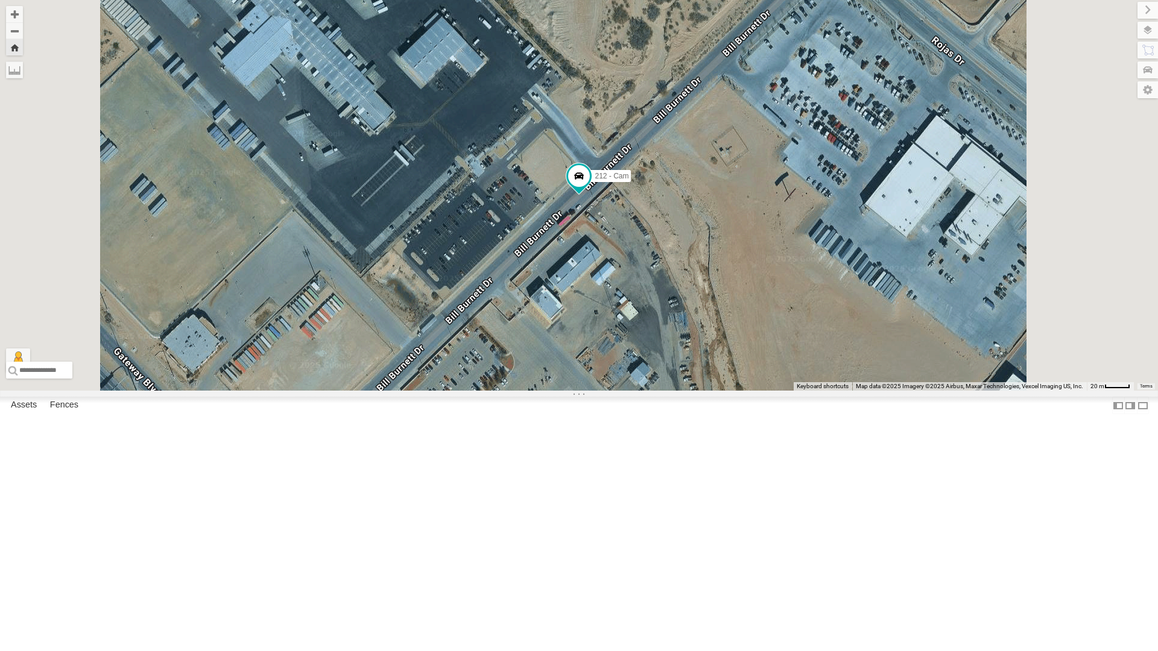
click at [0, 0] on div "All Assets" at bounding box center [0, 0] width 0 height 0
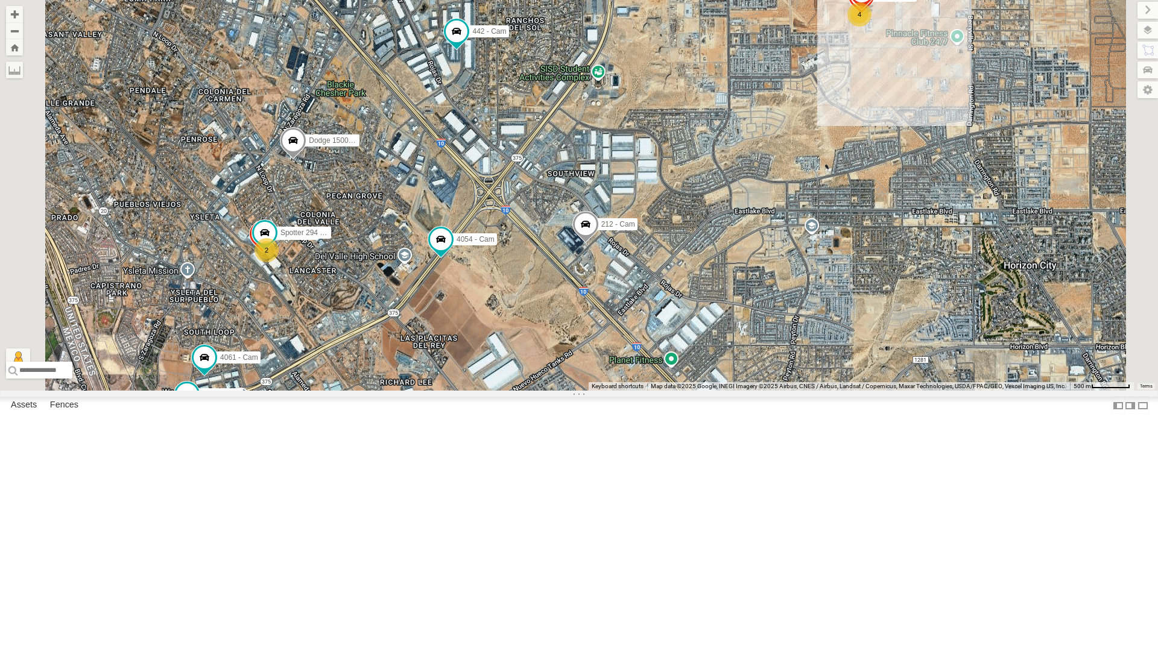
click at [0, 0] on div "4069 - Cam" at bounding box center [0, 0] width 0 height 0
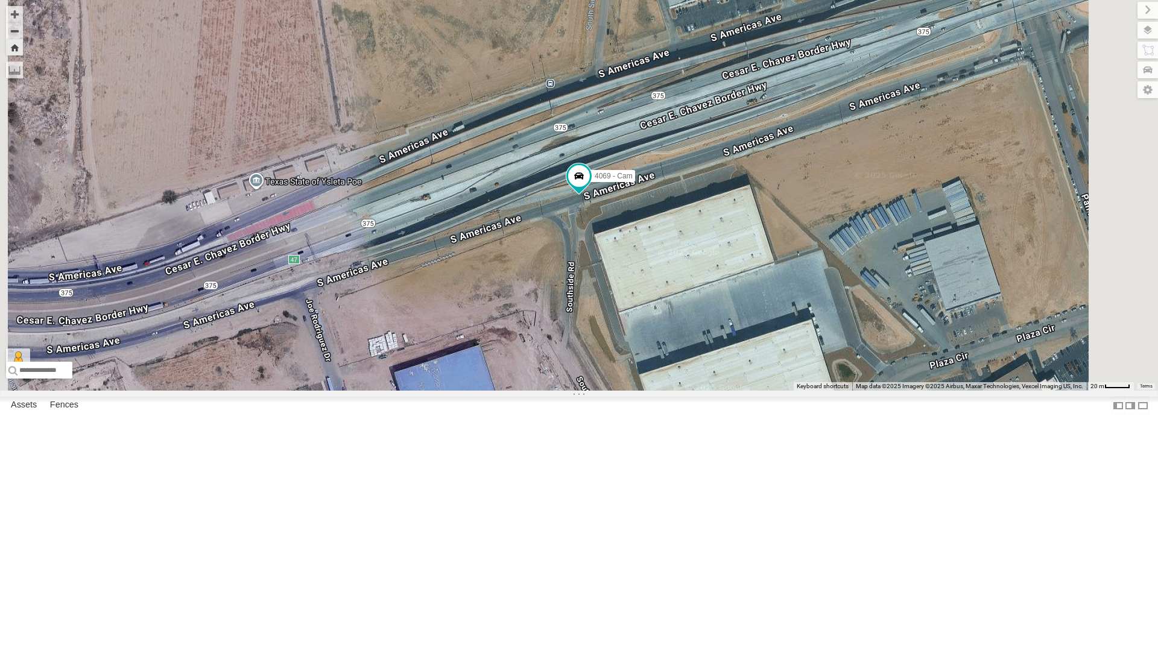
click at [0, 0] on div "442 - Cam" at bounding box center [0, 0] width 0 height 0
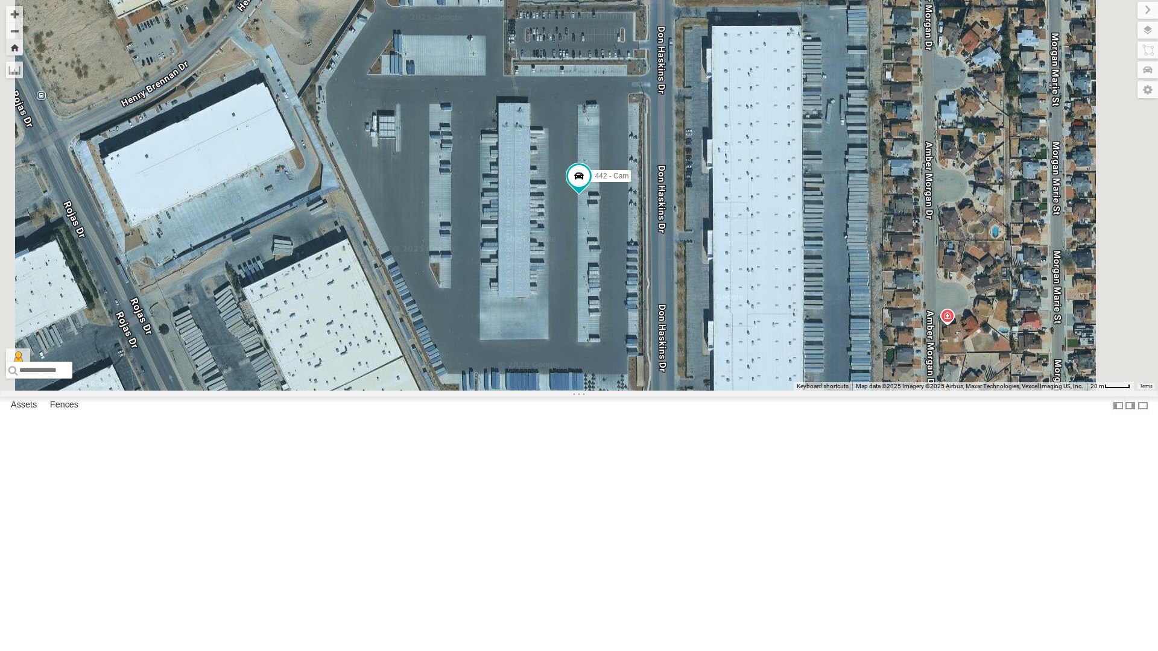
click at [0, 0] on div "4030 - Cam" at bounding box center [0, 0] width 0 height 0
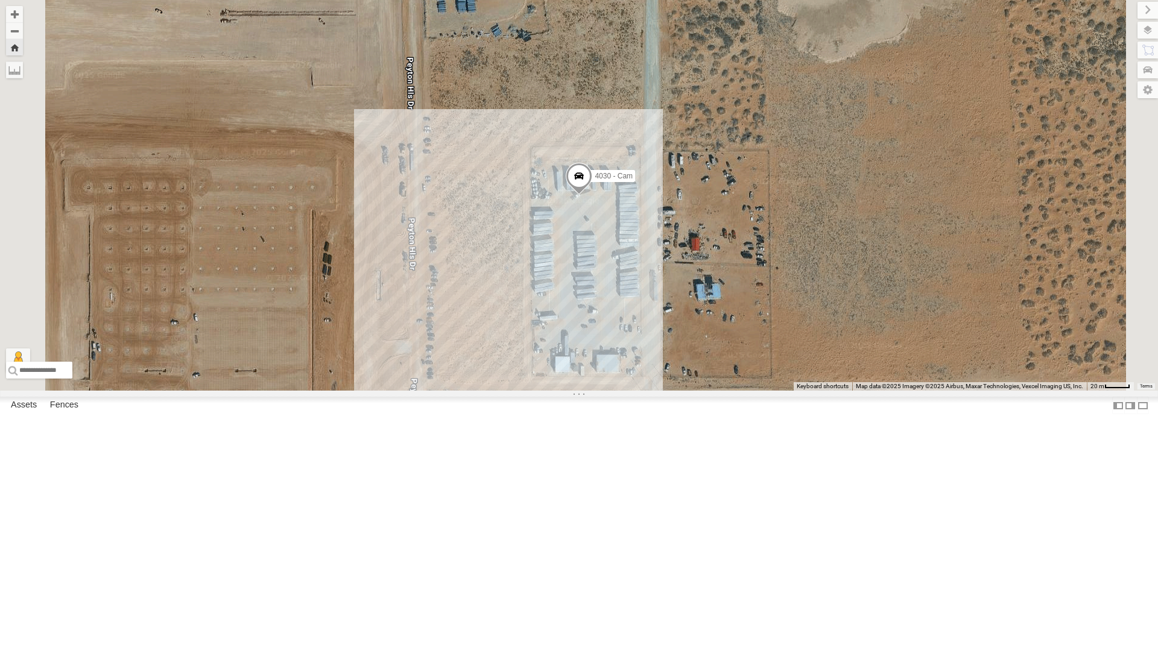
click at [0, 0] on div "442 - Cam" at bounding box center [0, 0] width 0 height 0
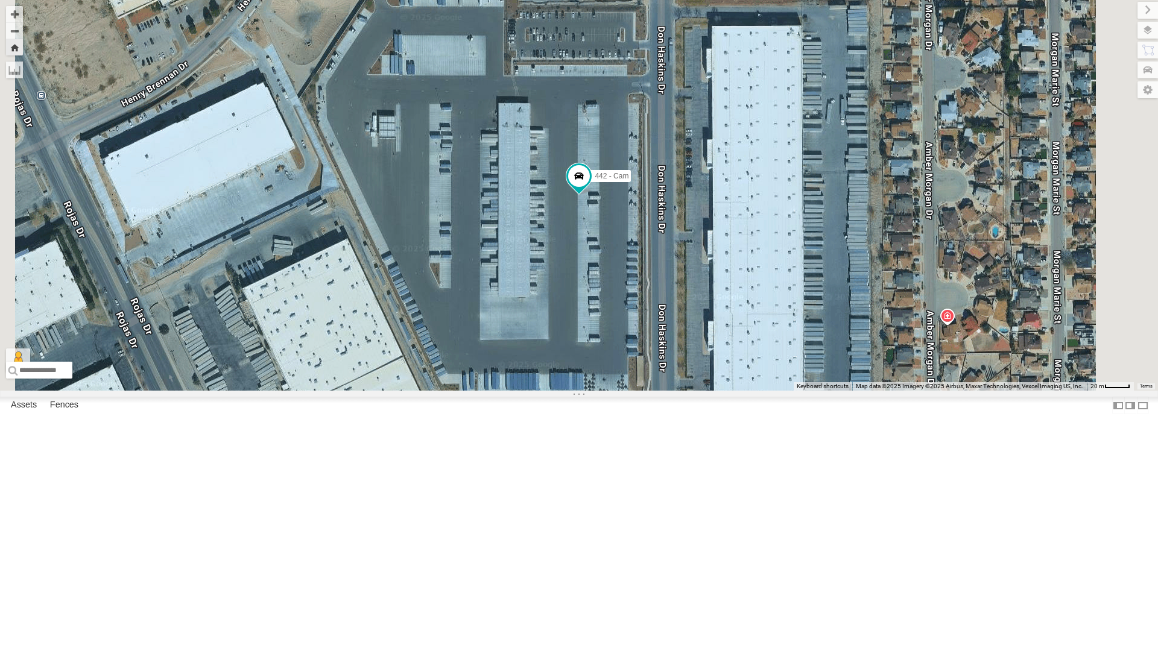
click at [0, 0] on div "4069 - Cam" at bounding box center [0, 0] width 0 height 0
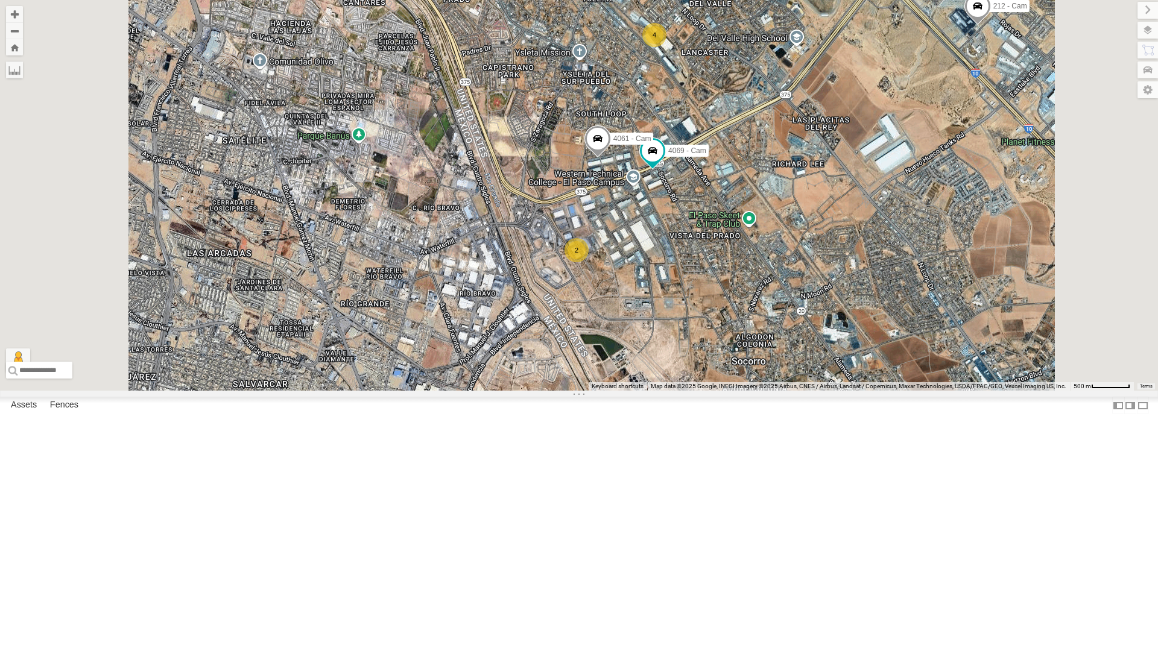
click at [0, 0] on div "4030 - Cam" at bounding box center [0, 0] width 0 height 0
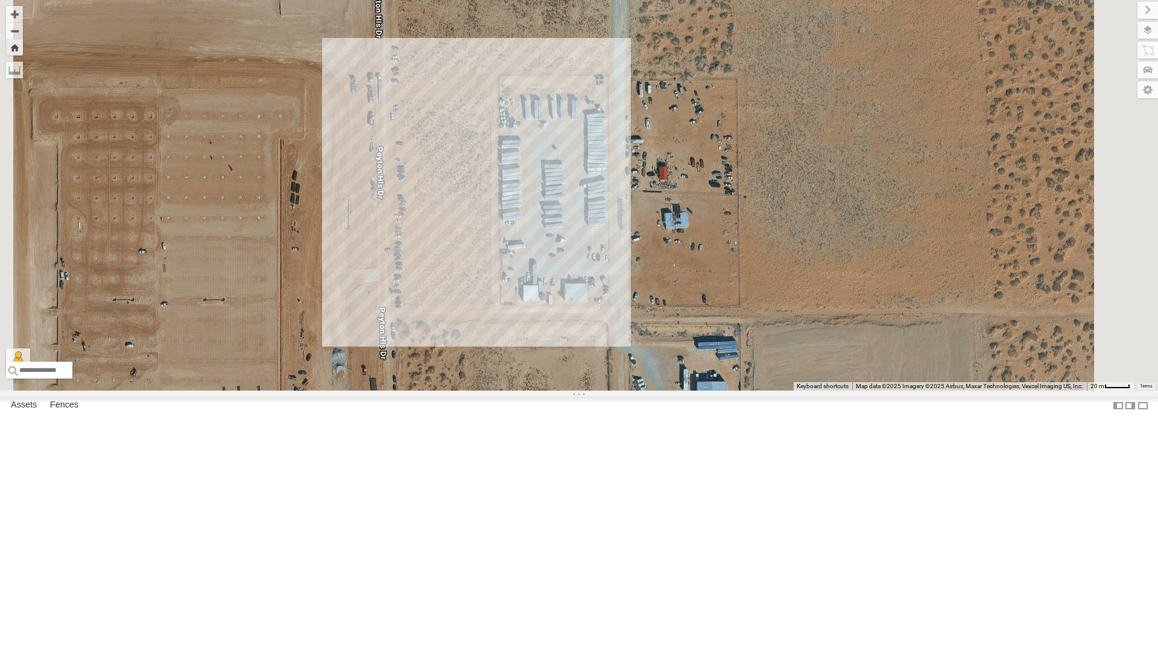
click at [0, 0] on div "4069 - Cam" at bounding box center [0, 0] width 0 height 0
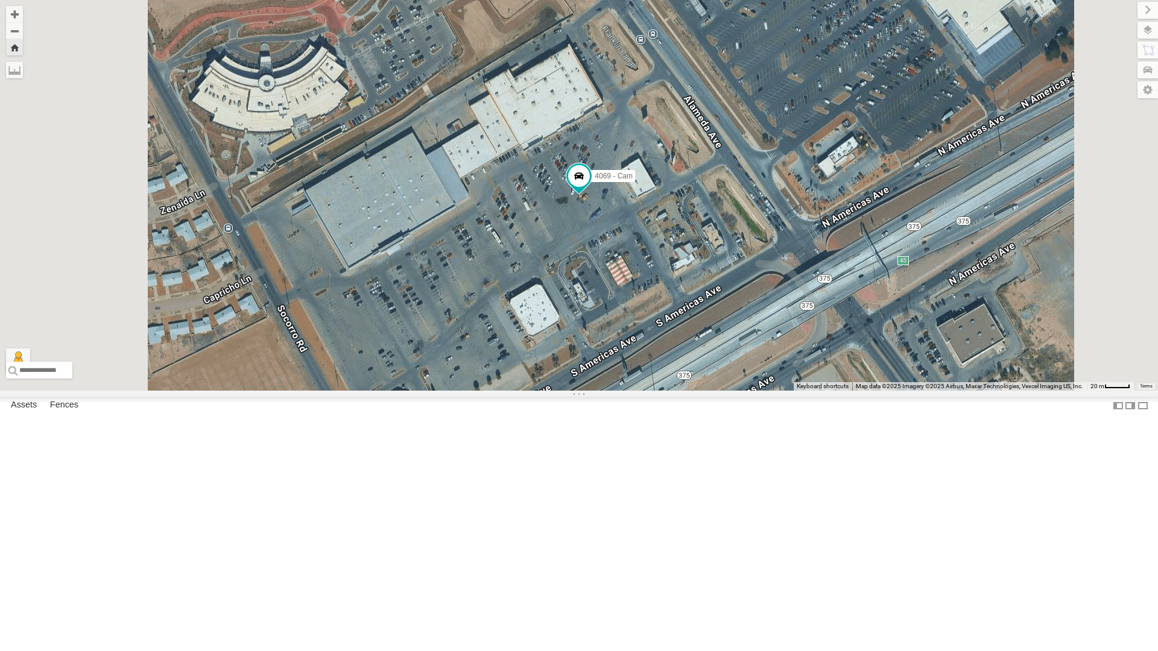
click at [0, 0] on div "All Assets" at bounding box center [0, 0] width 0 height 0
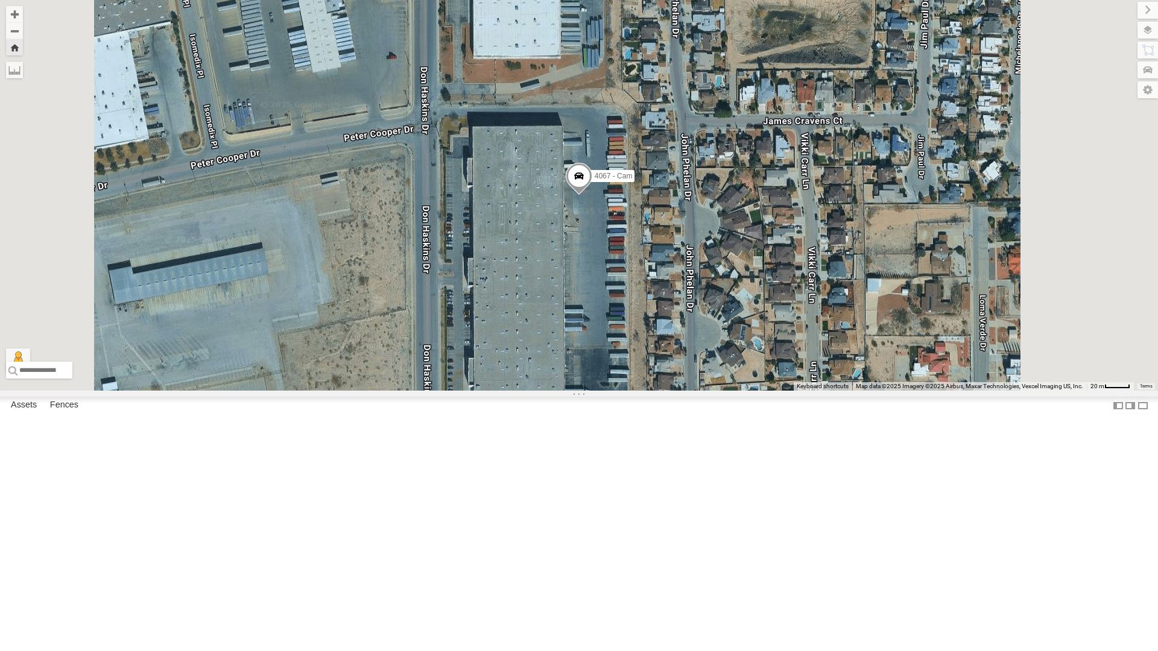
click at [0, 0] on div "4030 - Cam" at bounding box center [0, 0] width 0 height 0
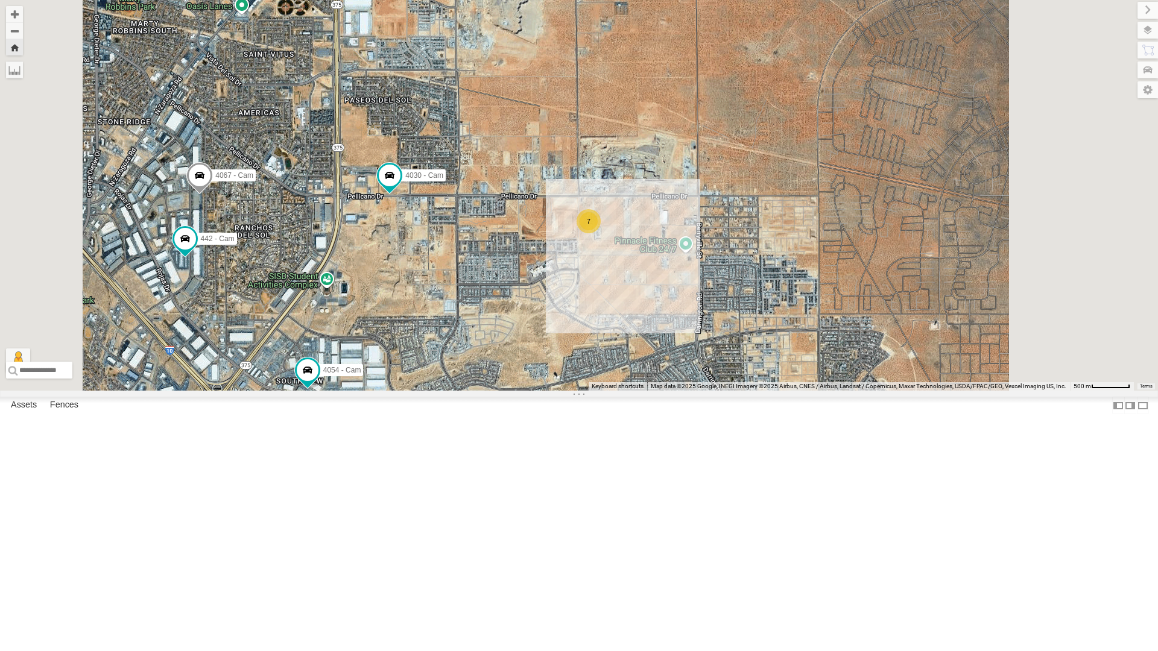
click at [0, 0] on div "442 - Cam" at bounding box center [0, 0] width 0 height 0
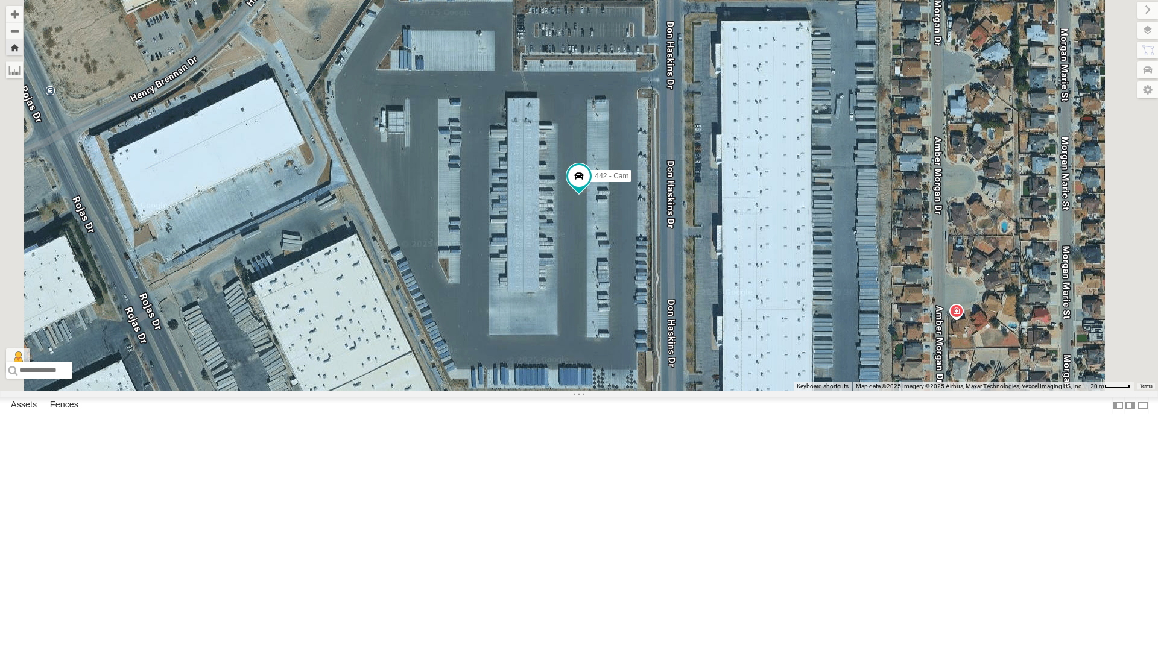
click at [0, 0] on div "All Assets" at bounding box center [0, 0] width 0 height 0
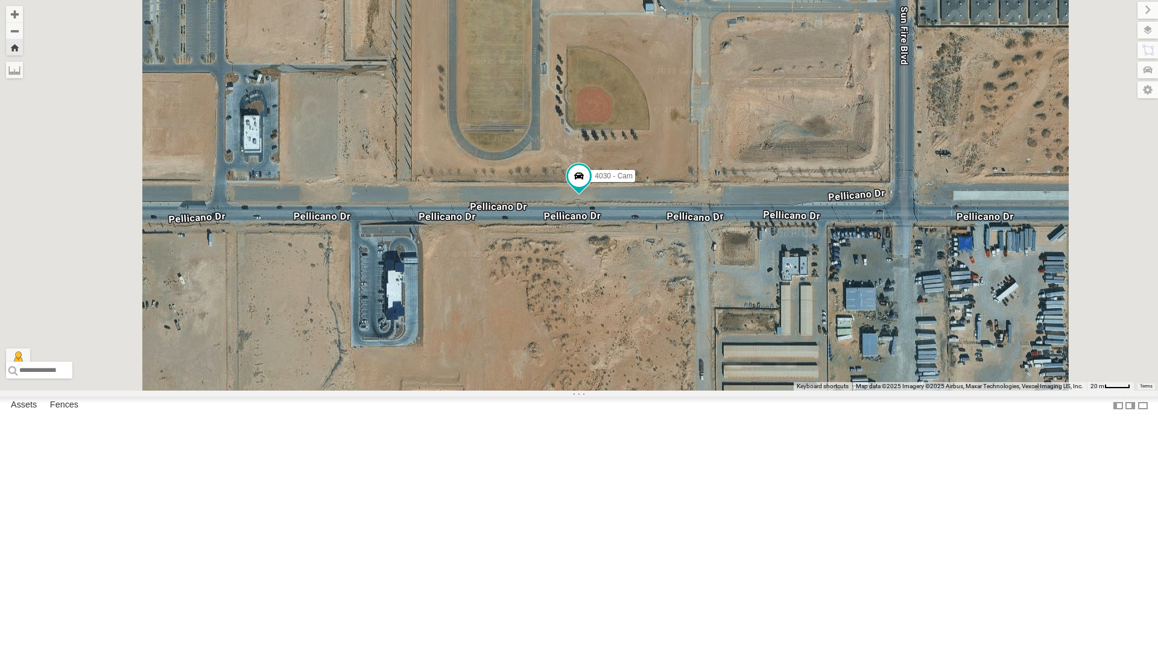
click at [0, 0] on div "212 - Cam" at bounding box center [0, 0] width 0 height 0
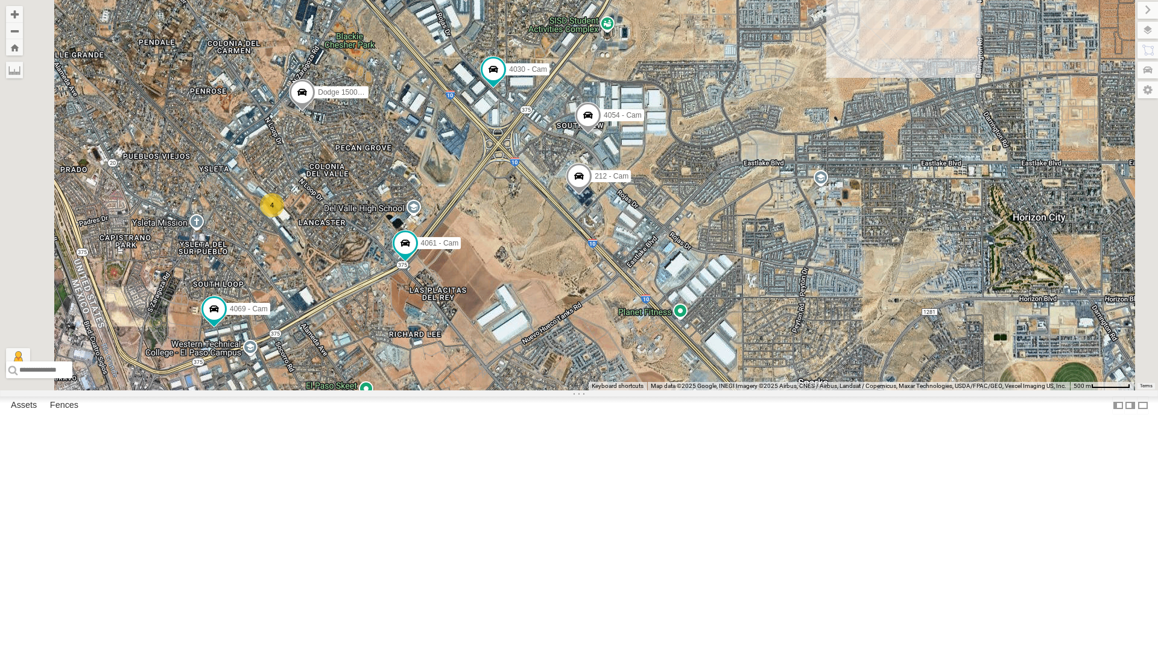
click at [0, 0] on div "750 - Cam" at bounding box center [0, 0] width 0 height 0
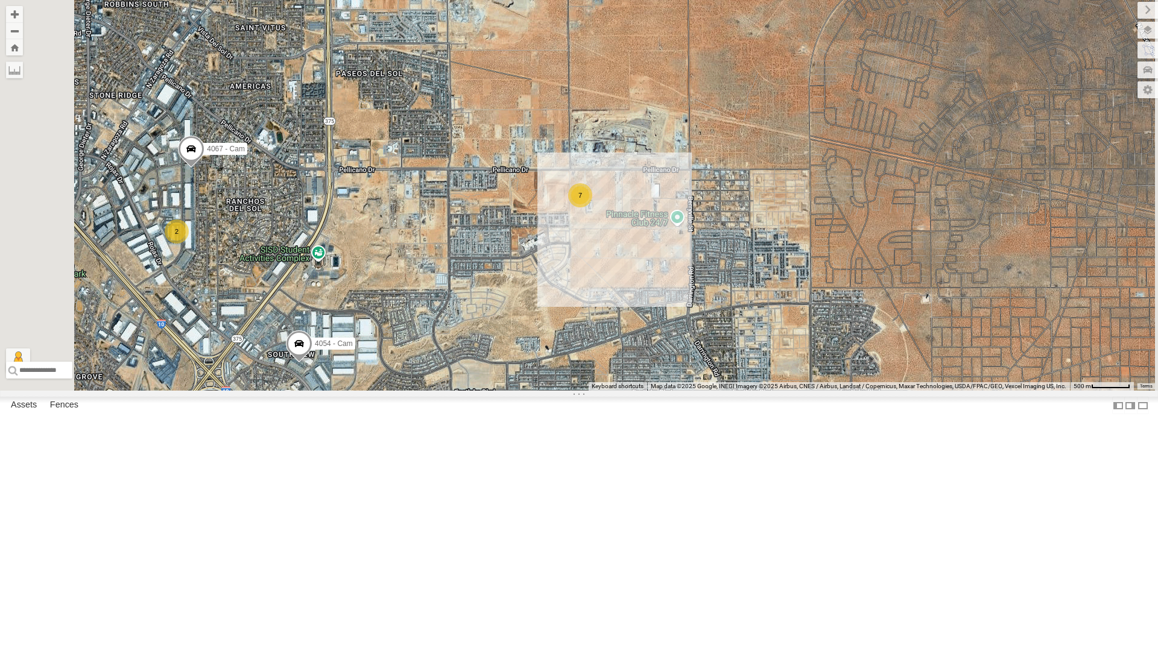
click at [0, 0] on div "4071 - Cam All Assets" at bounding box center [0, 0] width 0 height 0
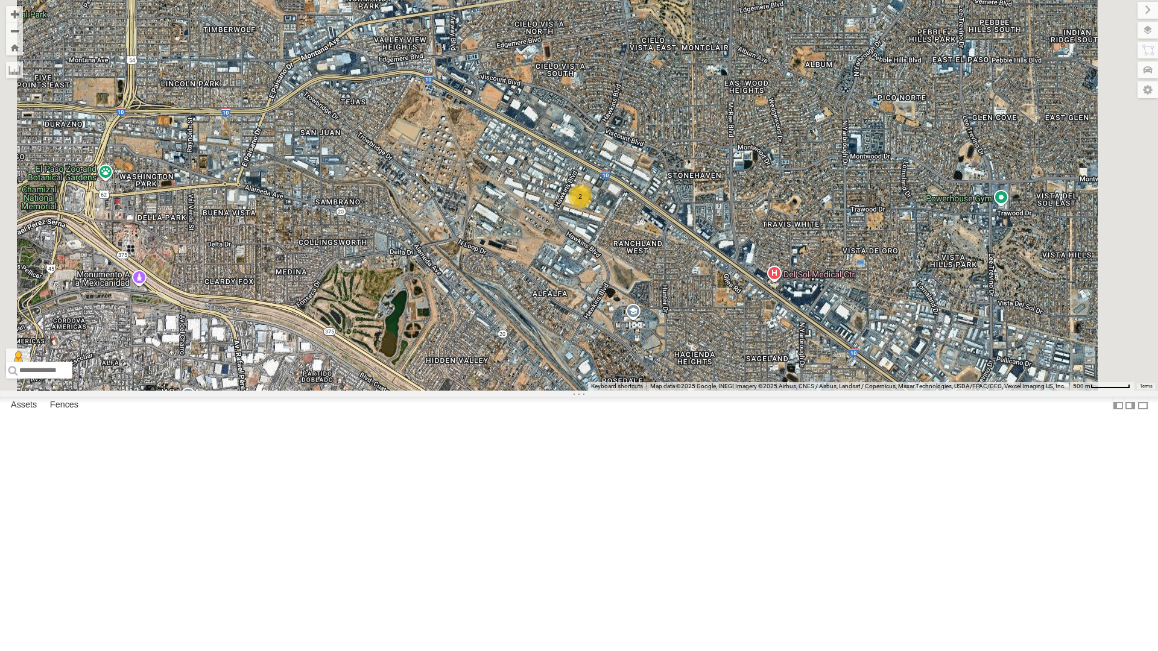
scroll to position [60, 0]
click at [0, 0] on div "4069 - Cam" at bounding box center [0, 0] width 0 height 0
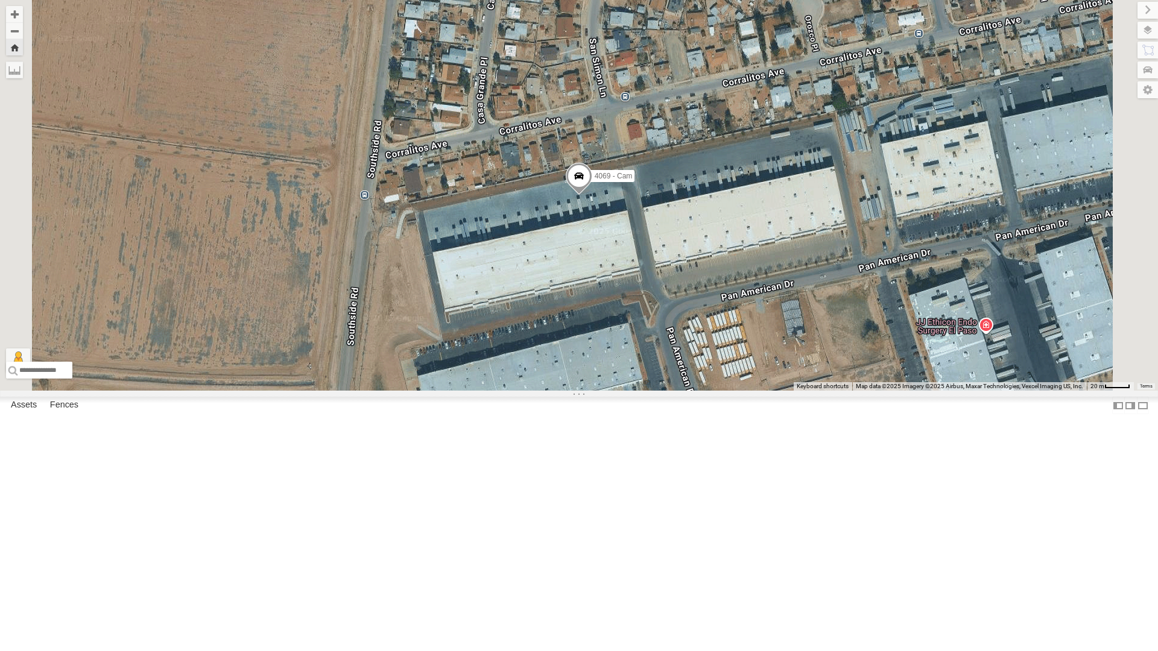
click at [0, 0] on div "4061 - Cam" at bounding box center [0, 0] width 0 height 0
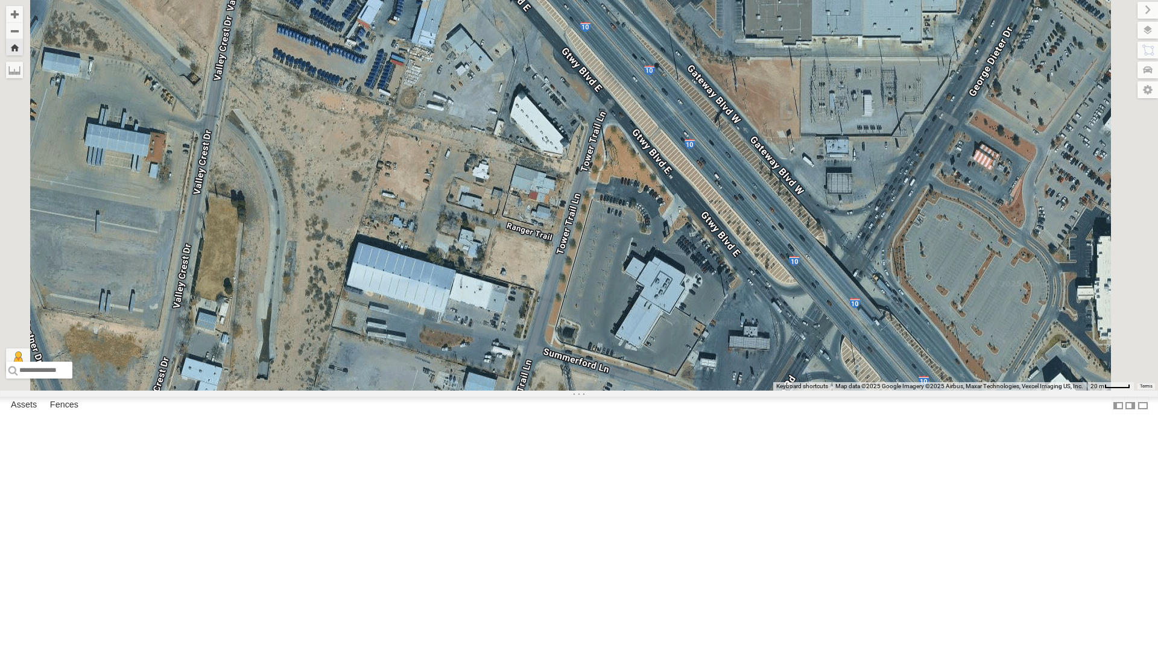
click at [0, 0] on div "4061 - Cam" at bounding box center [0, 0] width 0 height 0
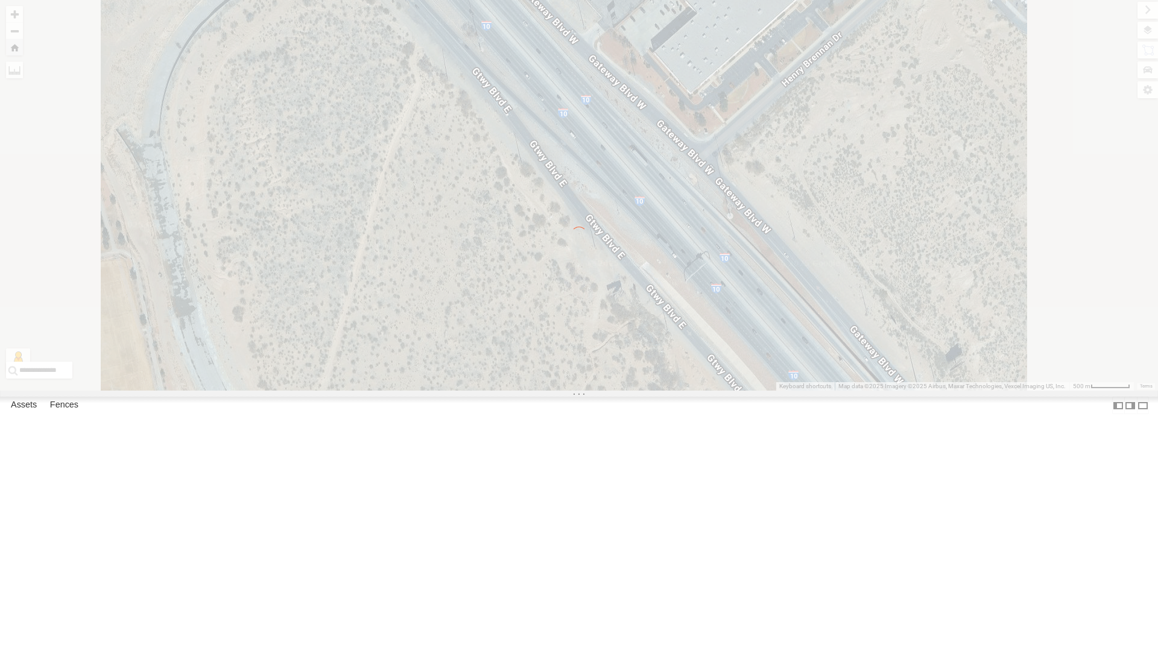
scroll to position [0, 0]
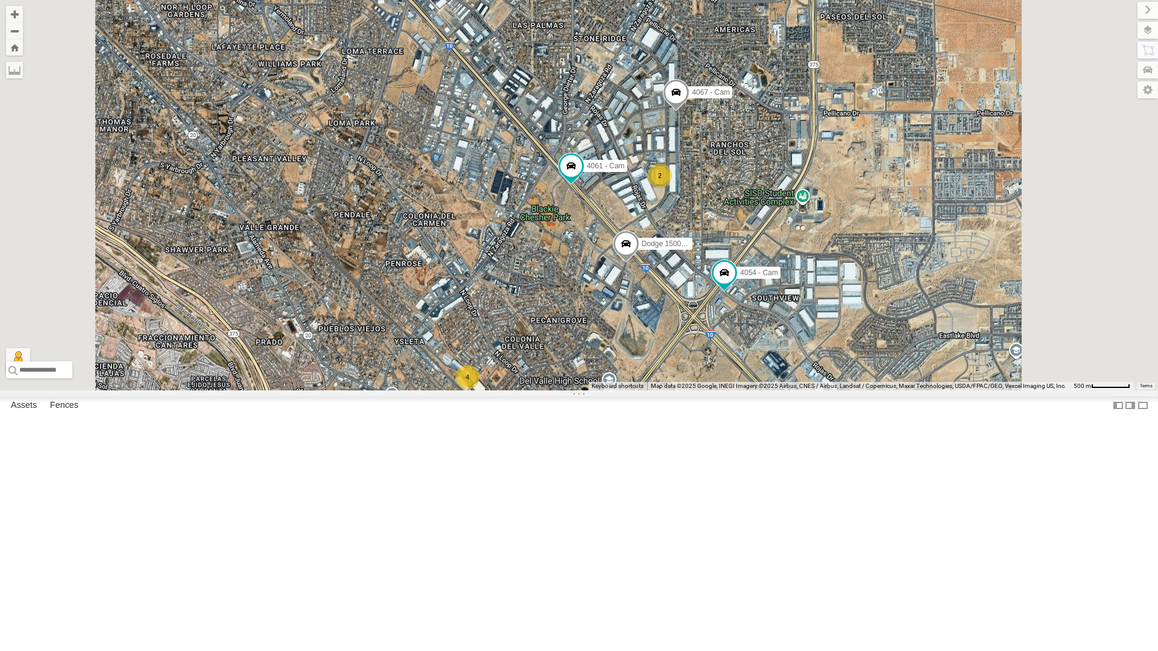
click at [619, 376] on div "4069 - Cam 2 4054 - Cam Dodge 1500 - Cam 4 4067 - Cam 4061 - Cam 212 - Cam" at bounding box center [579, 195] width 1158 height 390
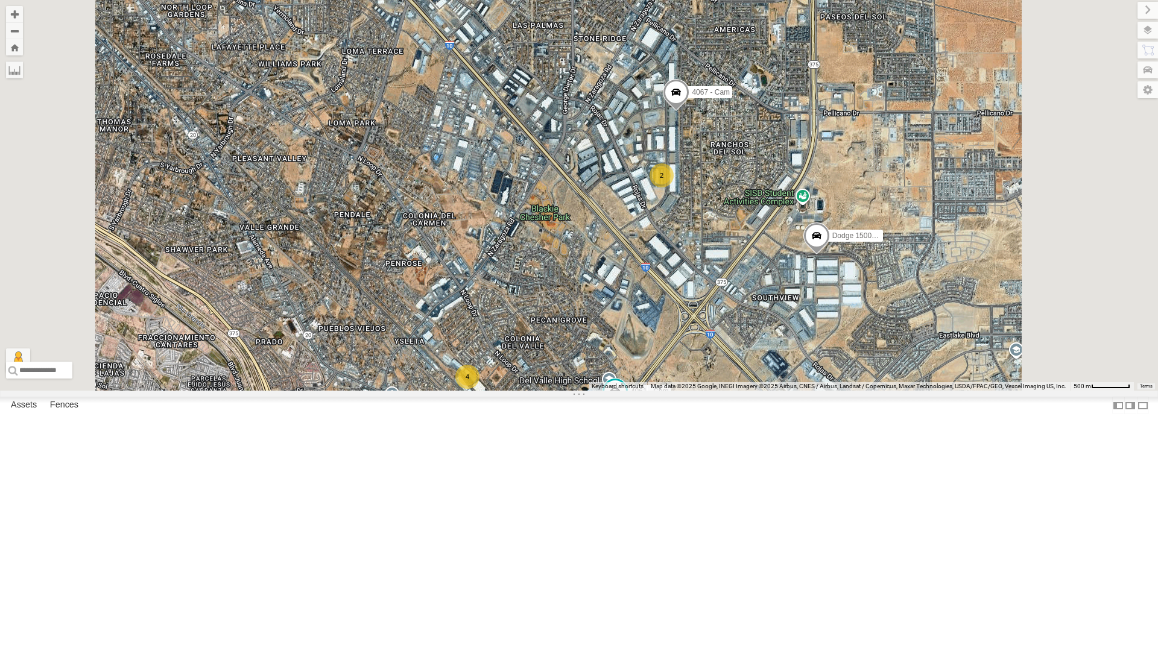
click at [0, 0] on div "All Assets" at bounding box center [0, 0] width 0 height 0
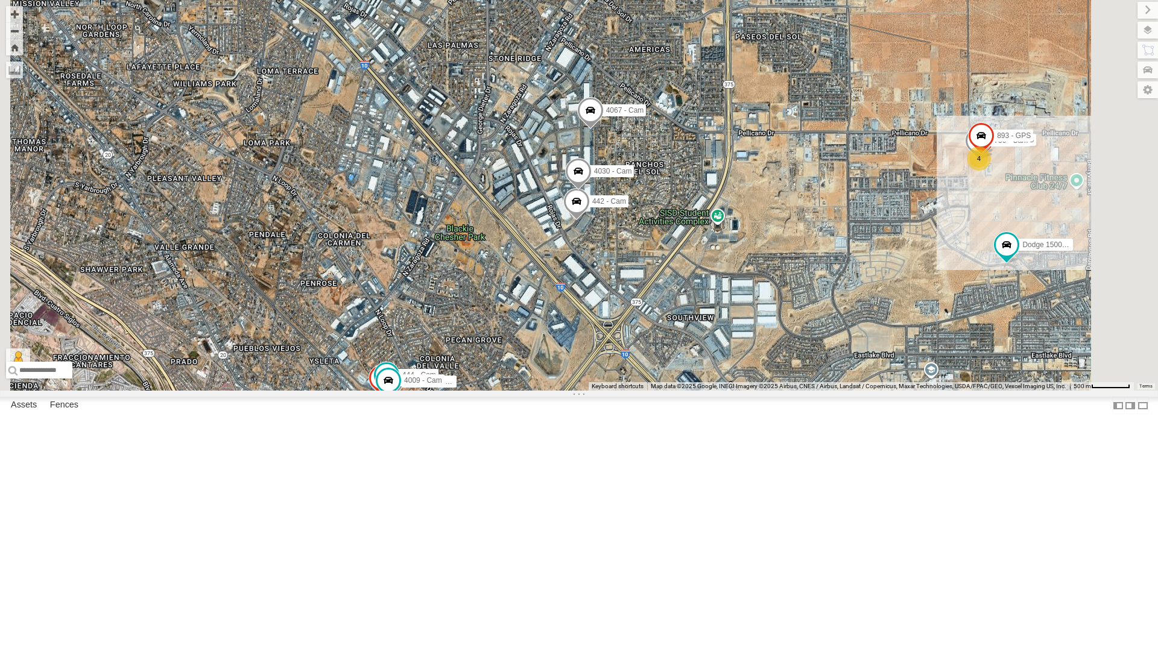
click at [0, 0] on div "All Assets" at bounding box center [0, 0] width 0 height 0
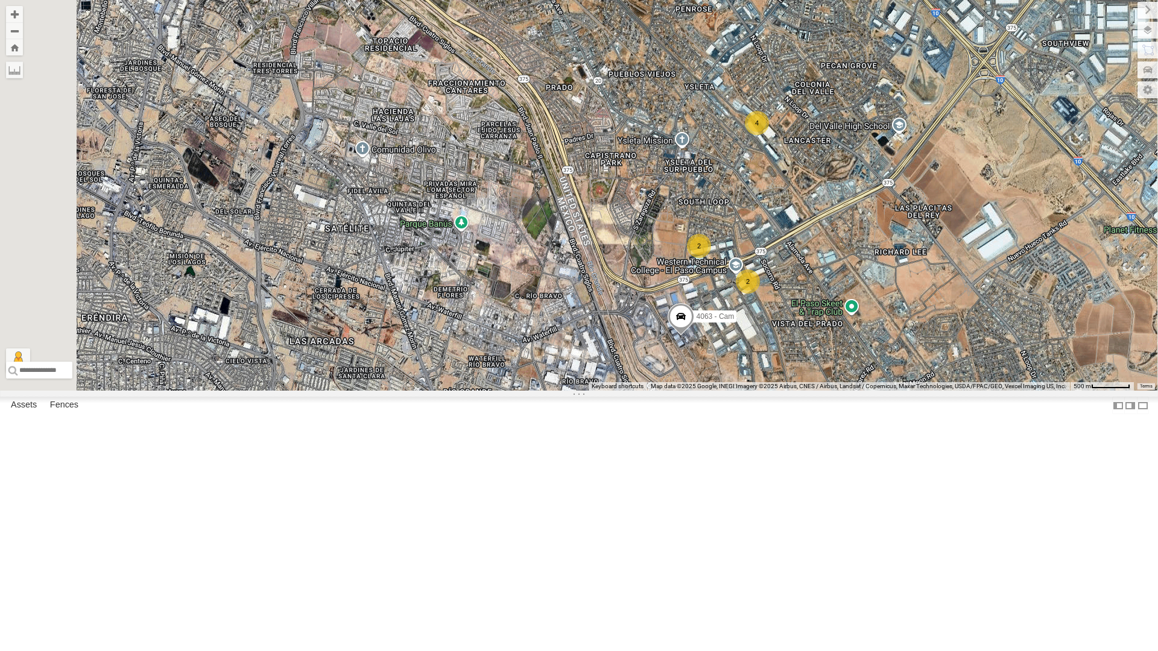
click at [0, 0] on div "442 - Cam" at bounding box center [0, 0] width 0 height 0
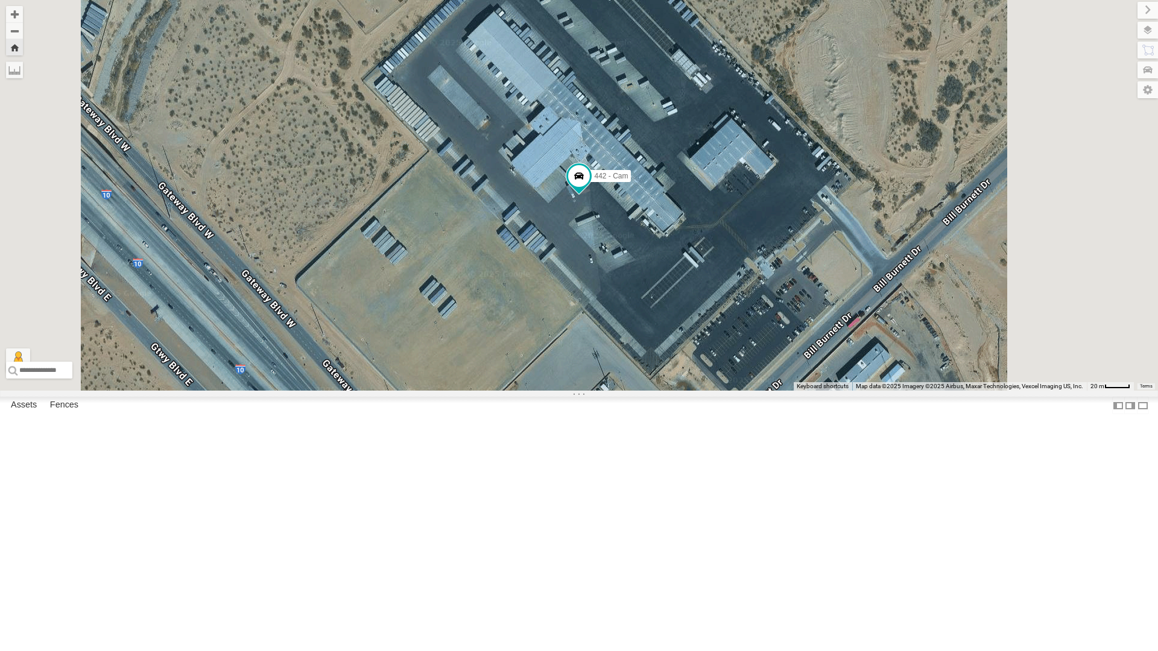
click at [0, 0] on div "212 - Cam" at bounding box center [0, 0] width 0 height 0
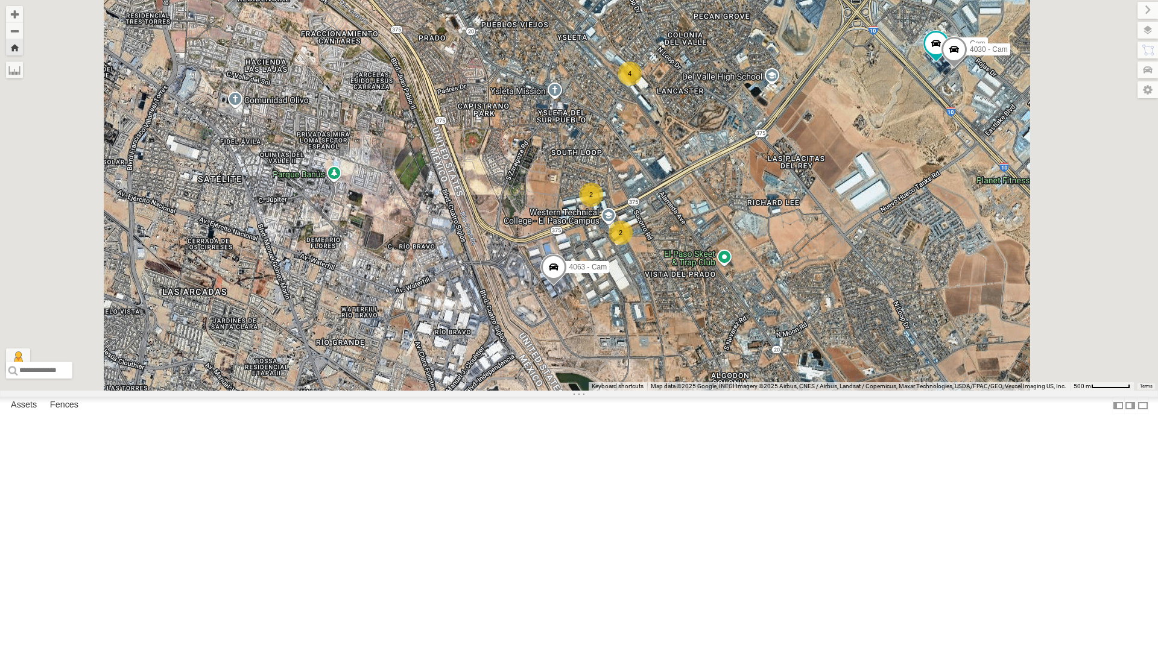
click at [0, 0] on div "All Assets" at bounding box center [0, 0] width 0 height 0
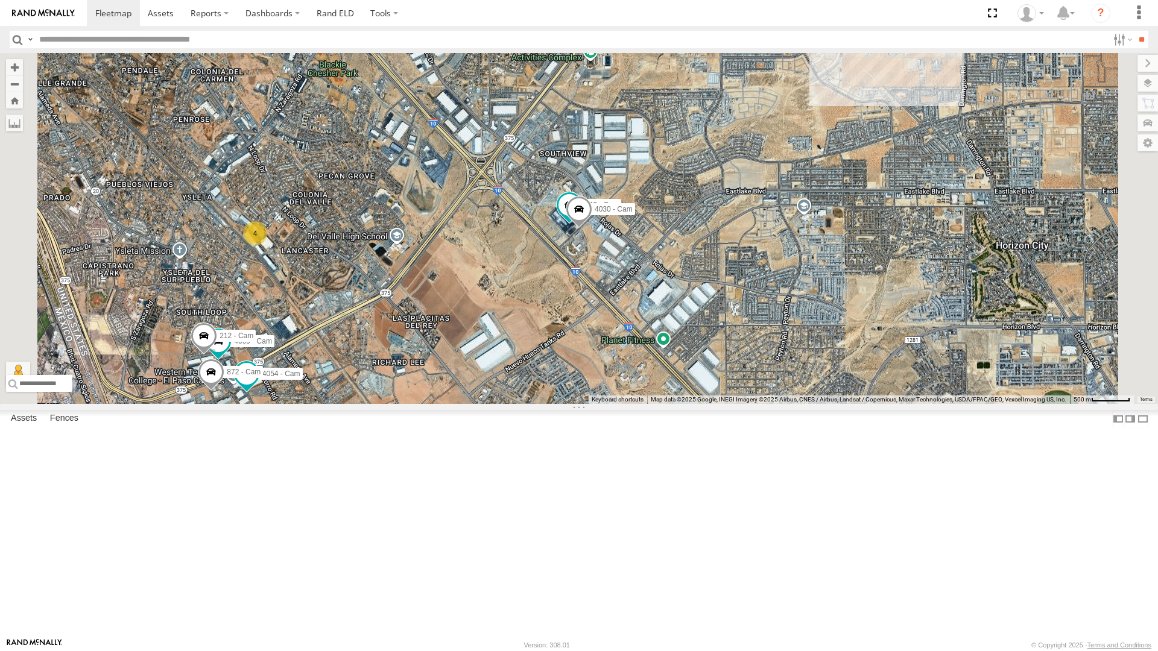
click at [0, 0] on div "212 - Cam" at bounding box center [0, 0] width 0 height 0
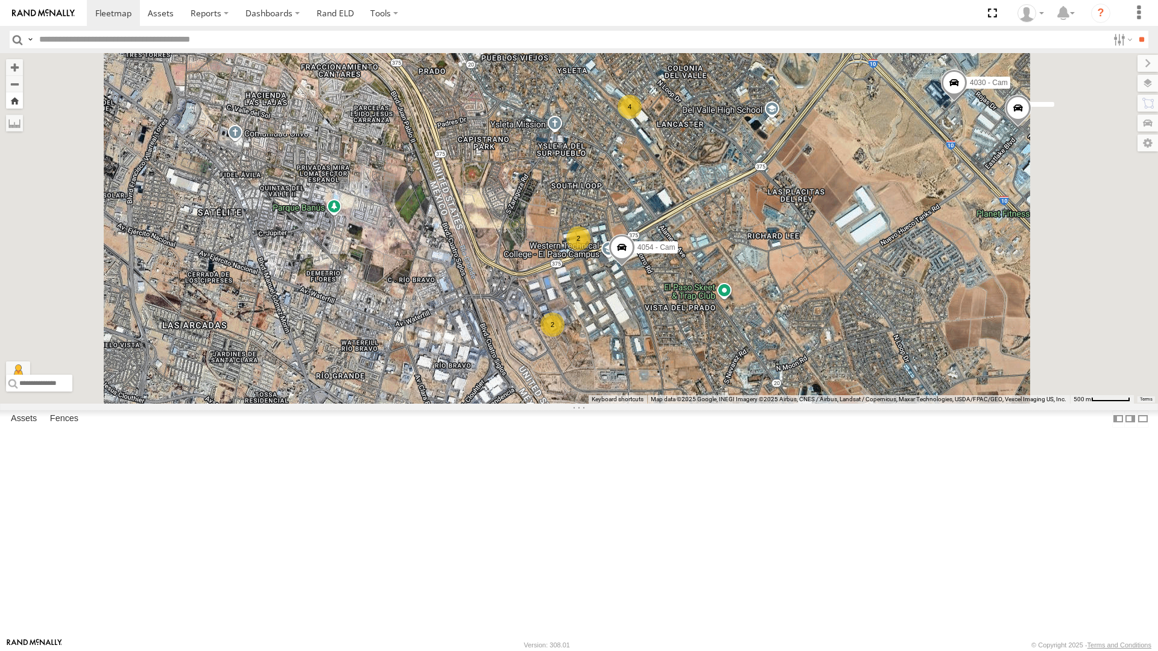
click at [23, 92] on button "Zoom Home" at bounding box center [14, 100] width 17 height 16
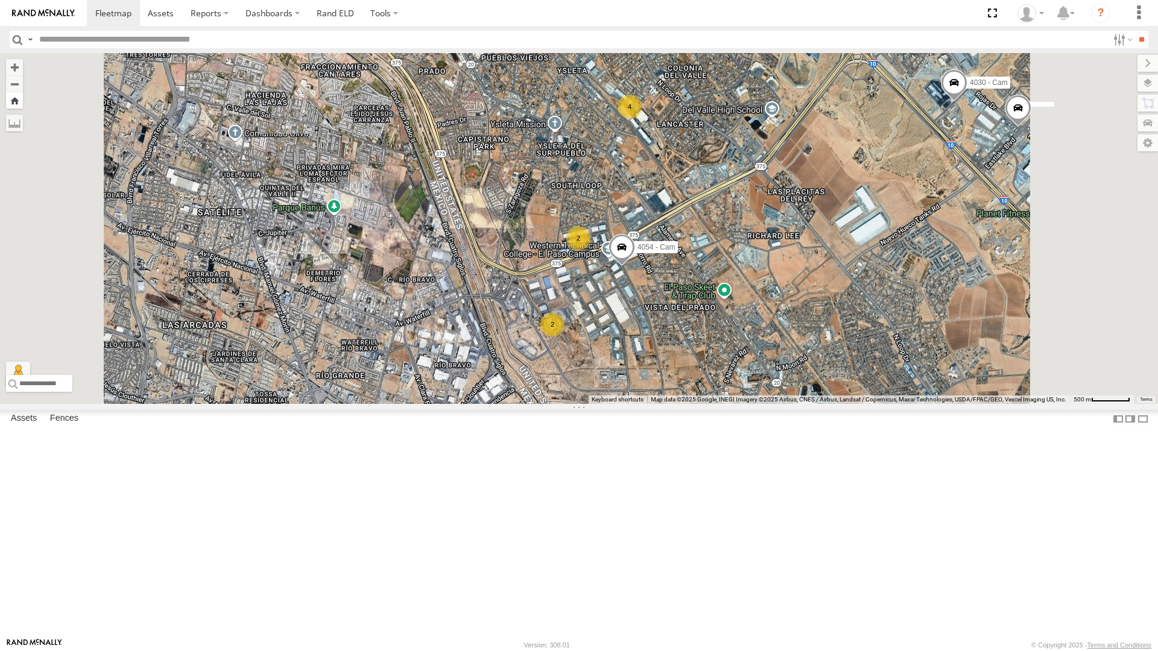
click at [23, 92] on button "Zoom Home" at bounding box center [14, 100] width 17 height 16
click at [23, 75] on button "Zoom out" at bounding box center [14, 83] width 17 height 17
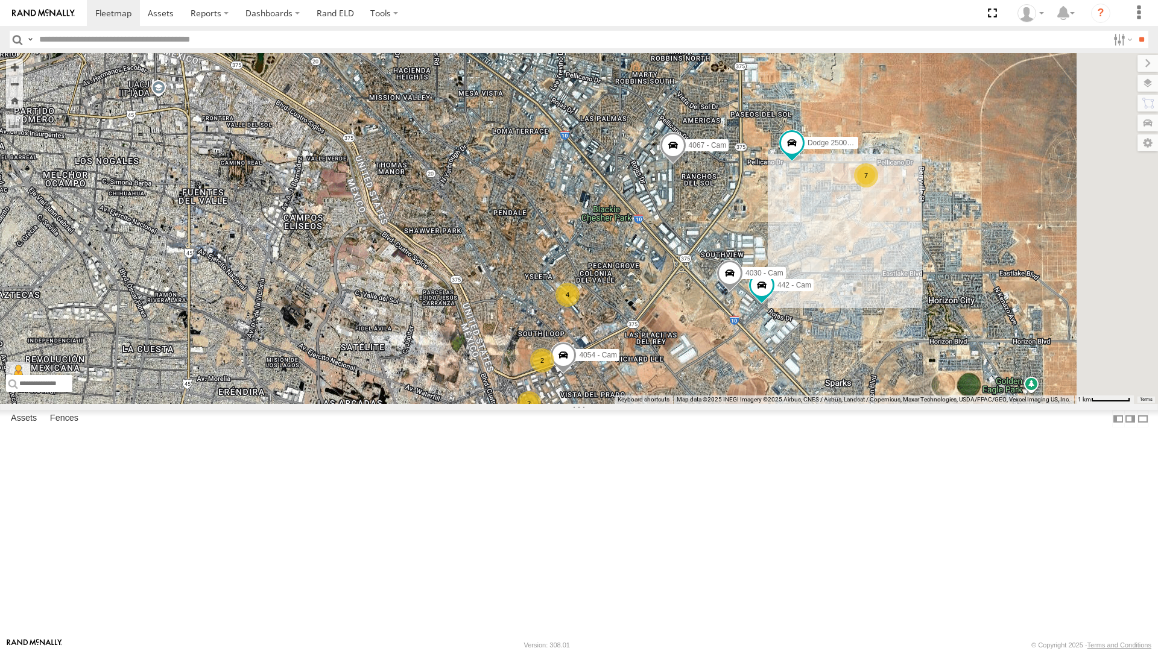
drag, startPoint x: 569, startPoint y: 162, endPoint x: 533, endPoint y: 294, distance: 137.5
click at [533, 294] on div "442 - Cam 4054 - Cam 4030 - Cam 2 7 Dodge 2500 - Cam 2 4 4067 - Cam" at bounding box center [579, 228] width 1158 height 351
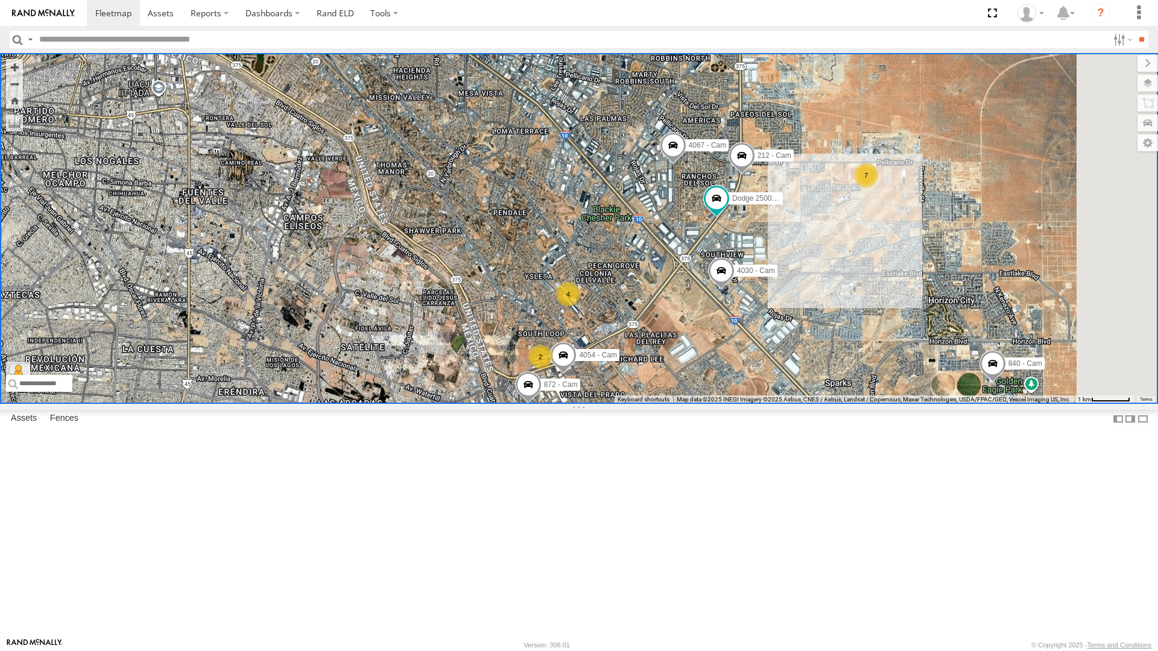
click at [0, 0] on div "212 - Cam" at bounding box center [0, 0] width 0 height 0
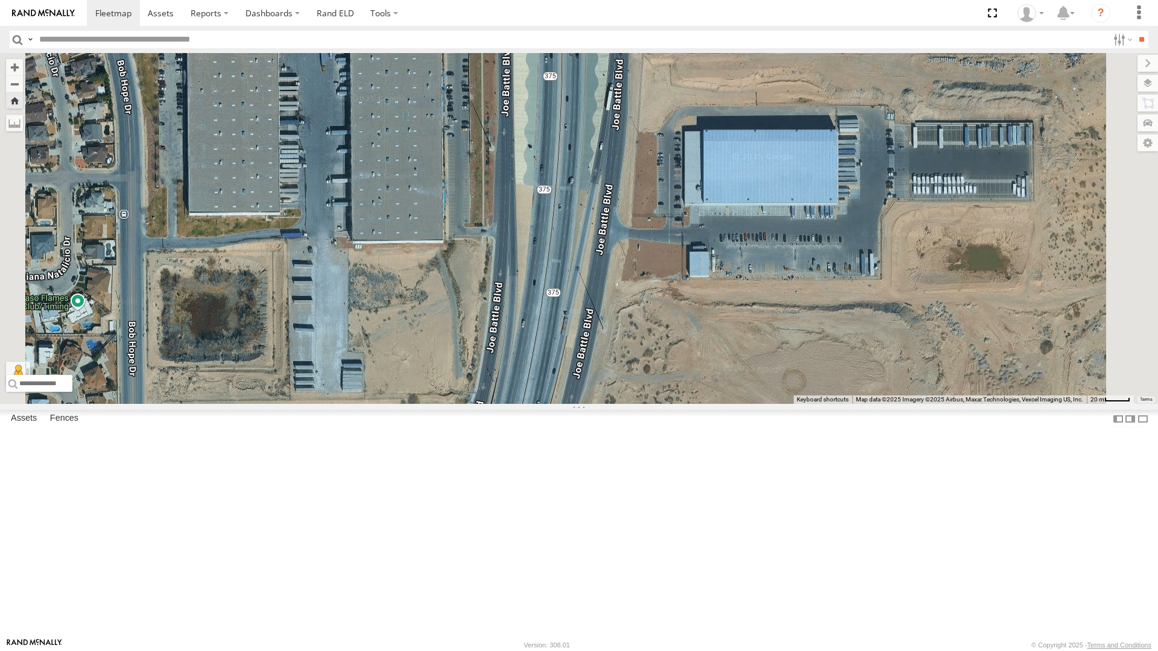
click at [0, 0] on div "212 - Cam" at bounding box center [0, 0] width 0 height 0
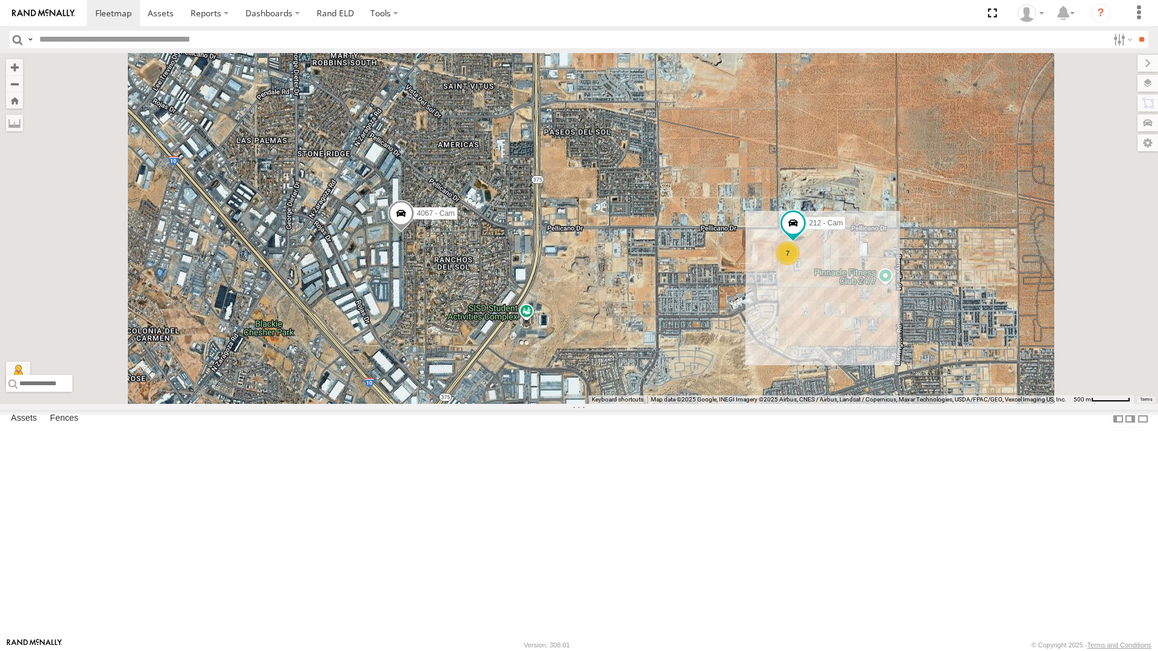
click at [0, 0] on div "4061 - Cam" at bounding box center [0, 0] width 0 height 0
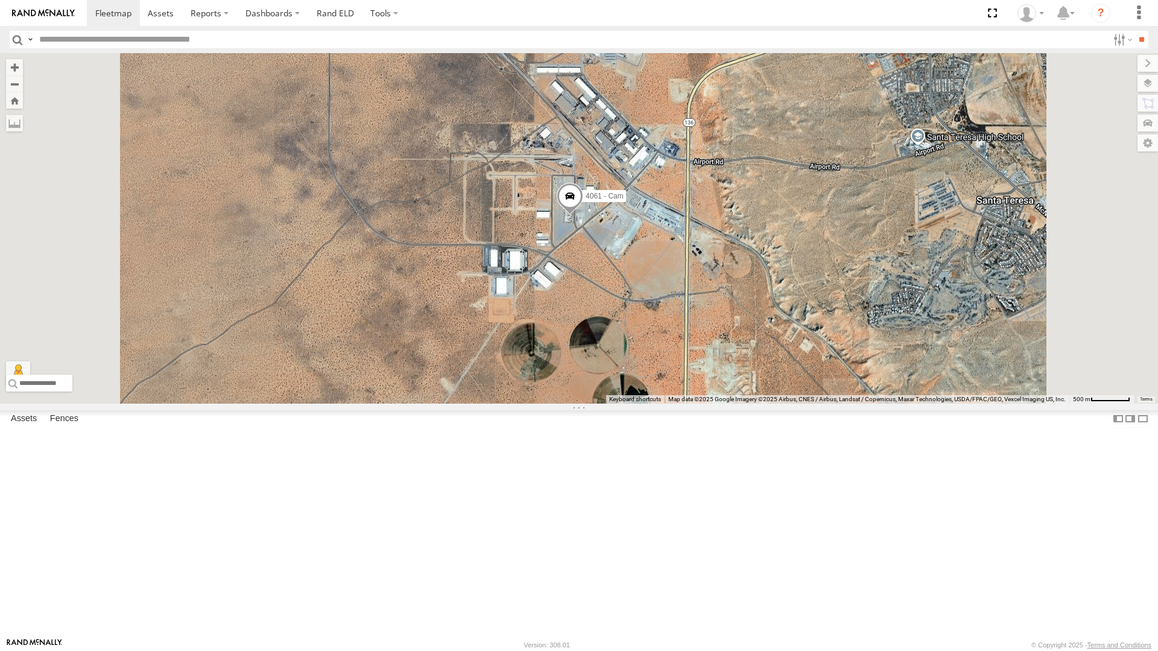
click at [658, 403] on div "4061 - Cam" at bounding box center [579, 228] width 1158 height 350
click at [0, 0] on div "All Assets" at bounding box center [0, 0] width 0 height 0
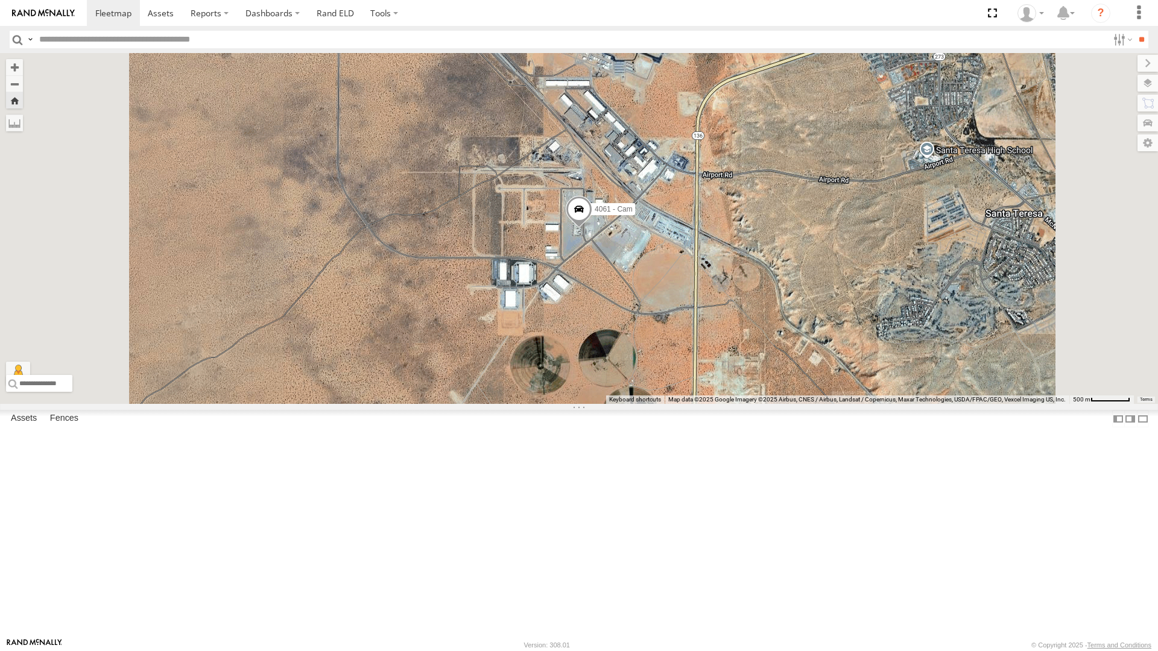
click at [0, 0] on div "442 - Cam" at bounding box center [0, 0] width 0 height 0
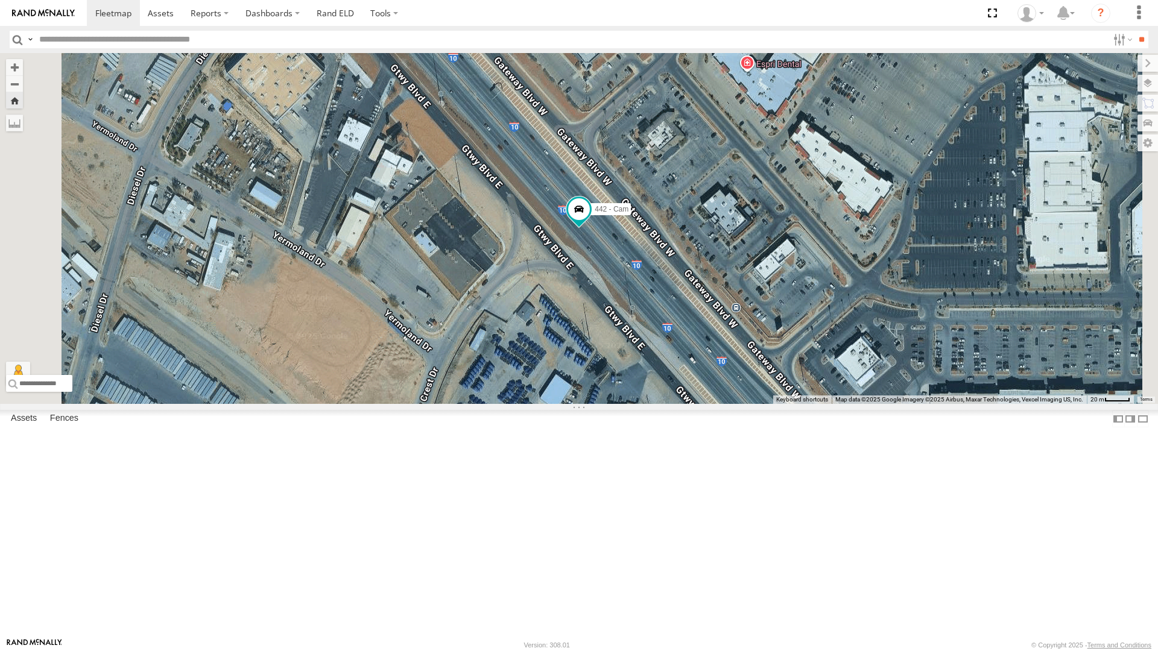
click at [0, 0] on div "212 - Cam" at bounding box center [0, 0] width 0 height 0
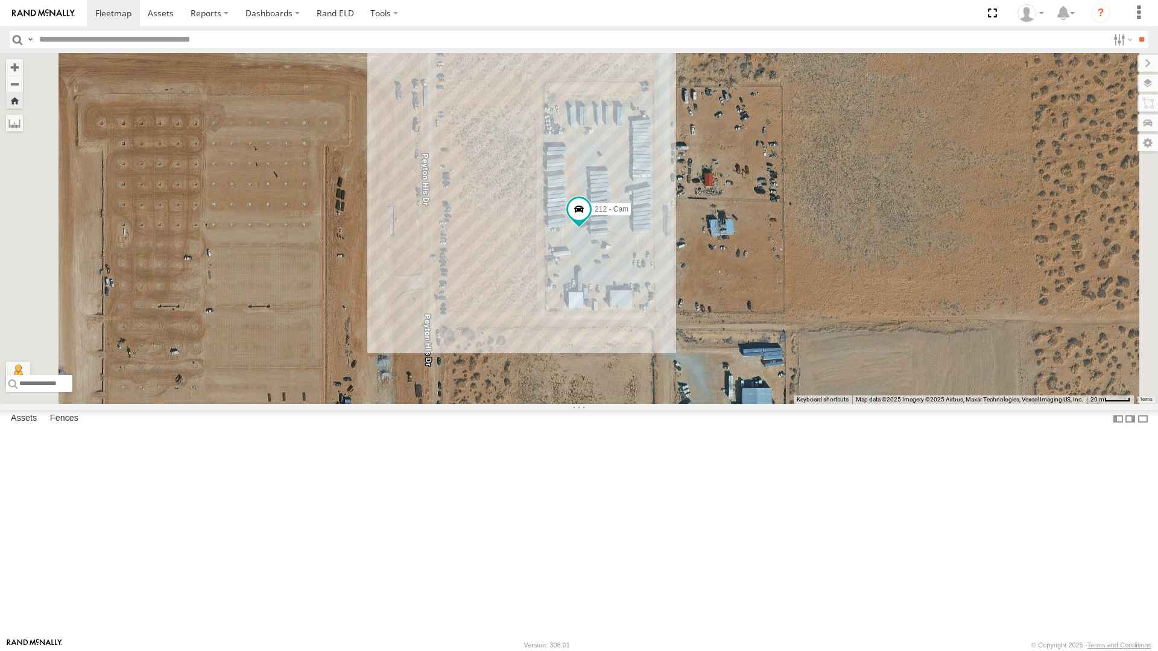
scroll to position [121, 0]
click at [0, 0] on div "4030 - Cam" at bounding box center [0, 0] width 0 height 0
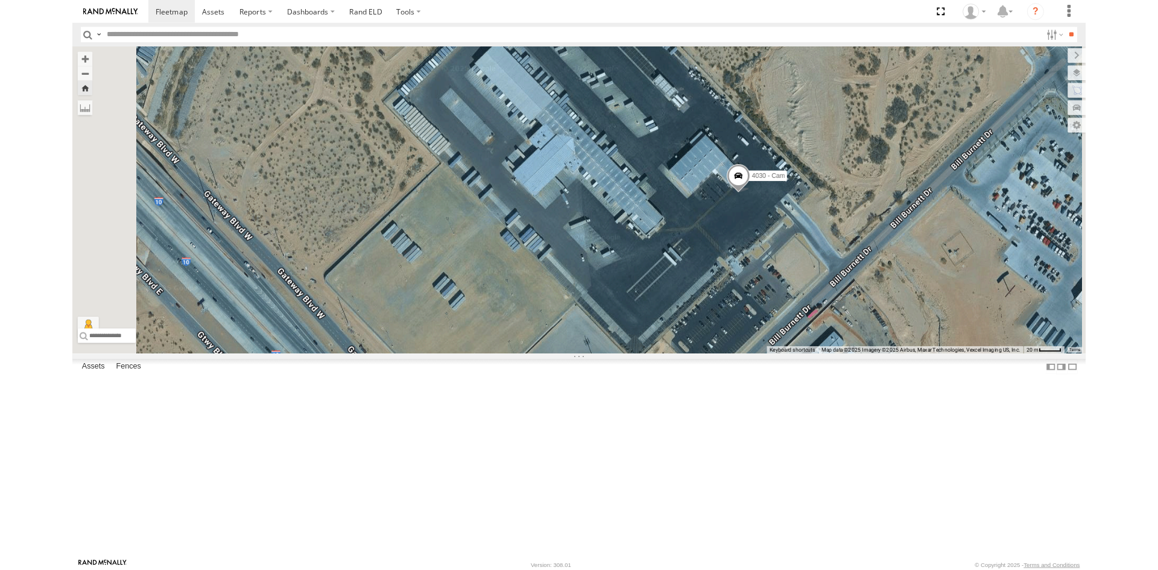
scroll to position [0, 0]
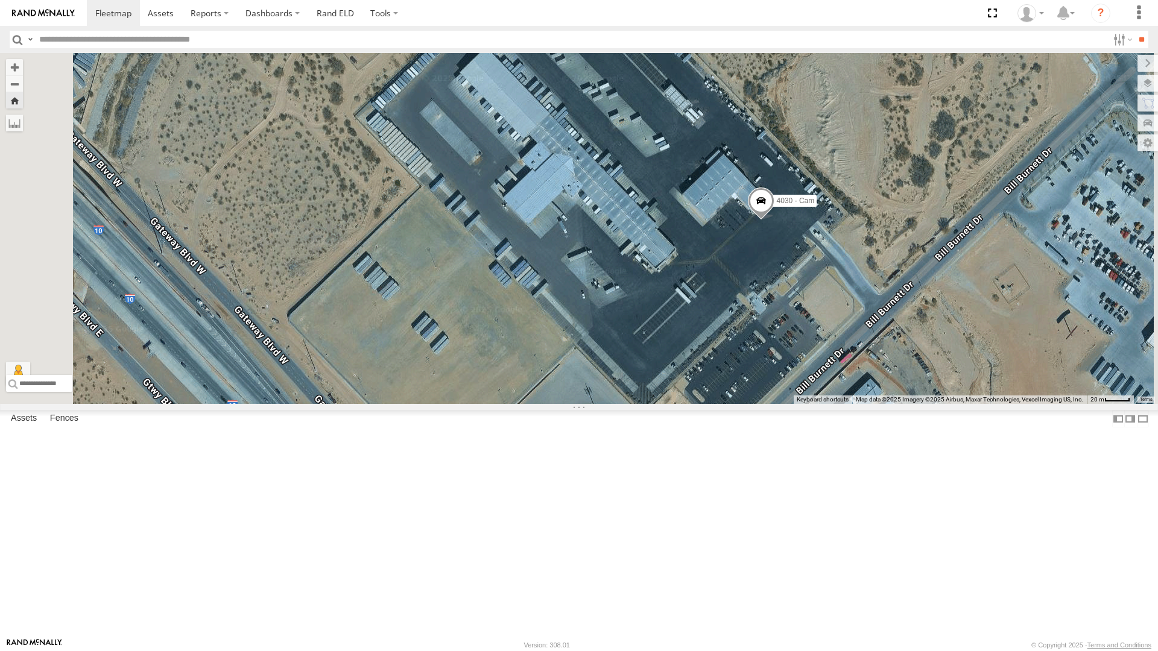
click at [0, 0] on div "442 - Cam" at bounding box center [0, 0] width 0 height 0
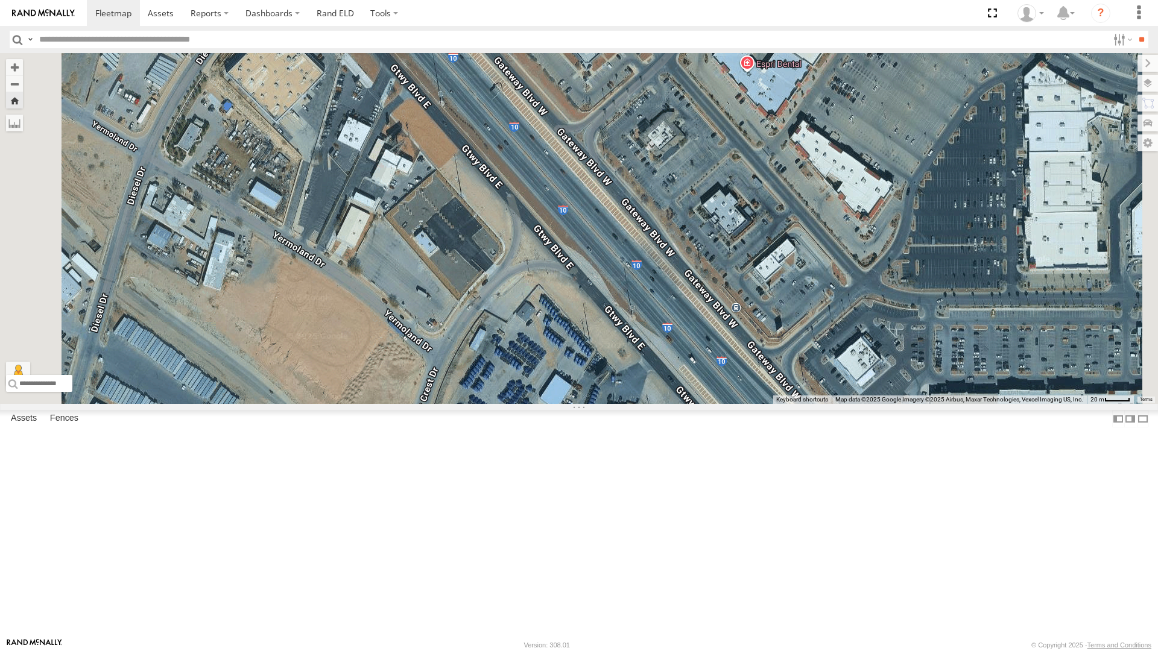
click at [0, 0] on div "442 - Cam" at bounding box center [0, 0] width 0 height 0
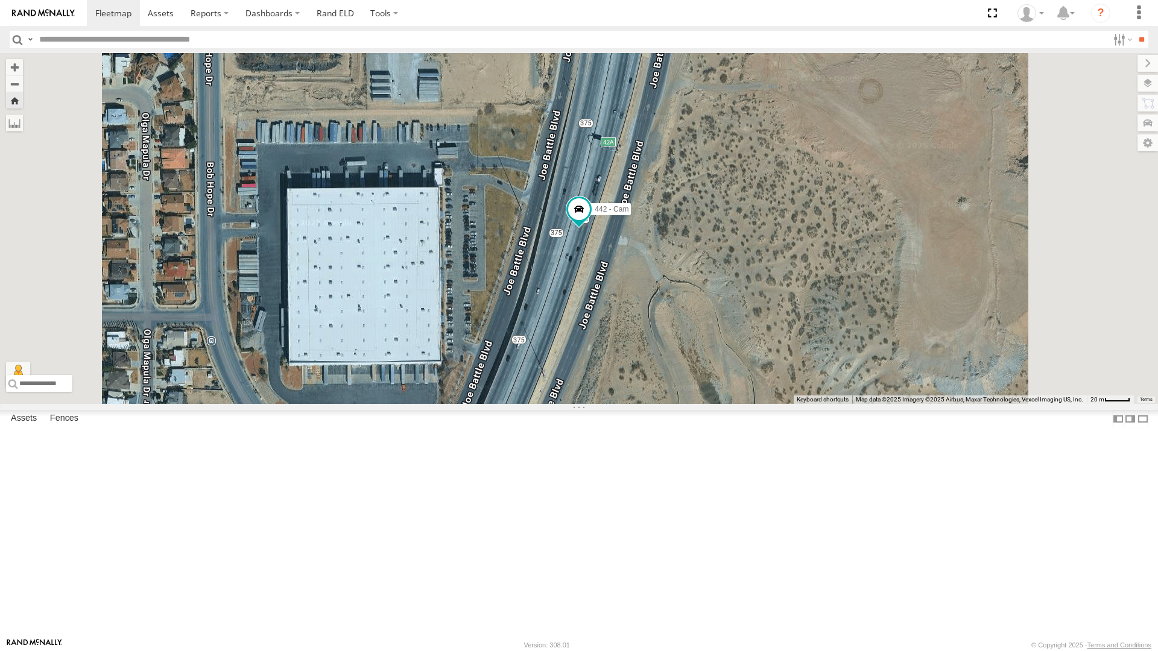
click at [0, 0] on div "All Assets" at bounding box center [0, 0] width 0 height 0
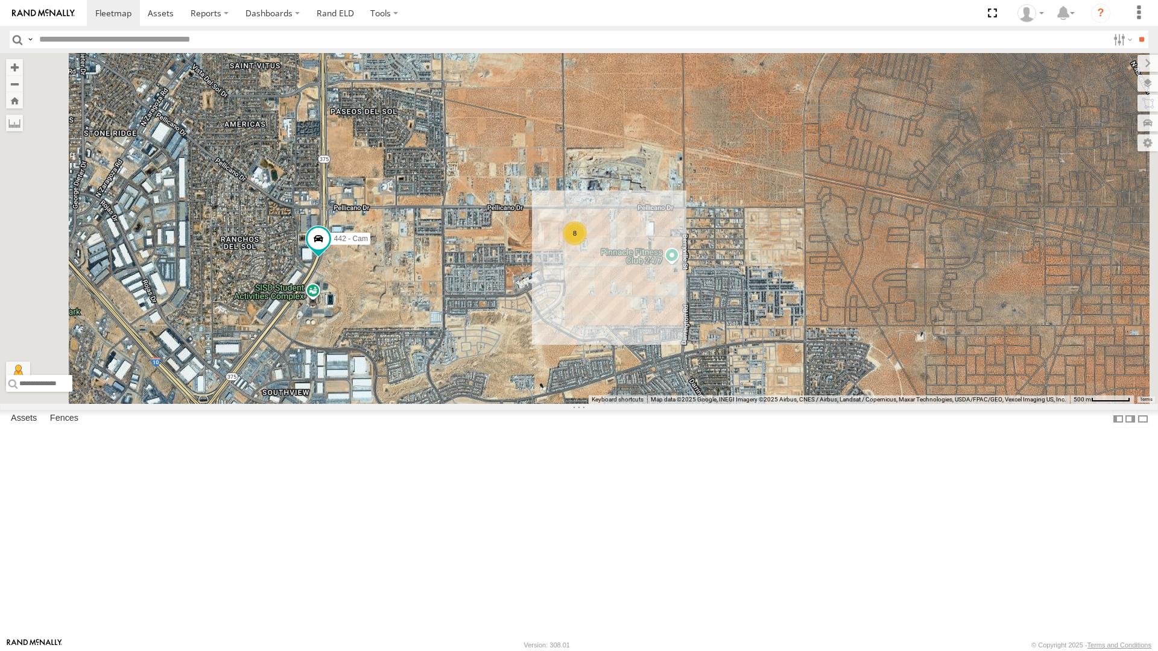
click at [0, 0] on div "4071 - Cam" at bounding box center [0, 0] width 0 height 0
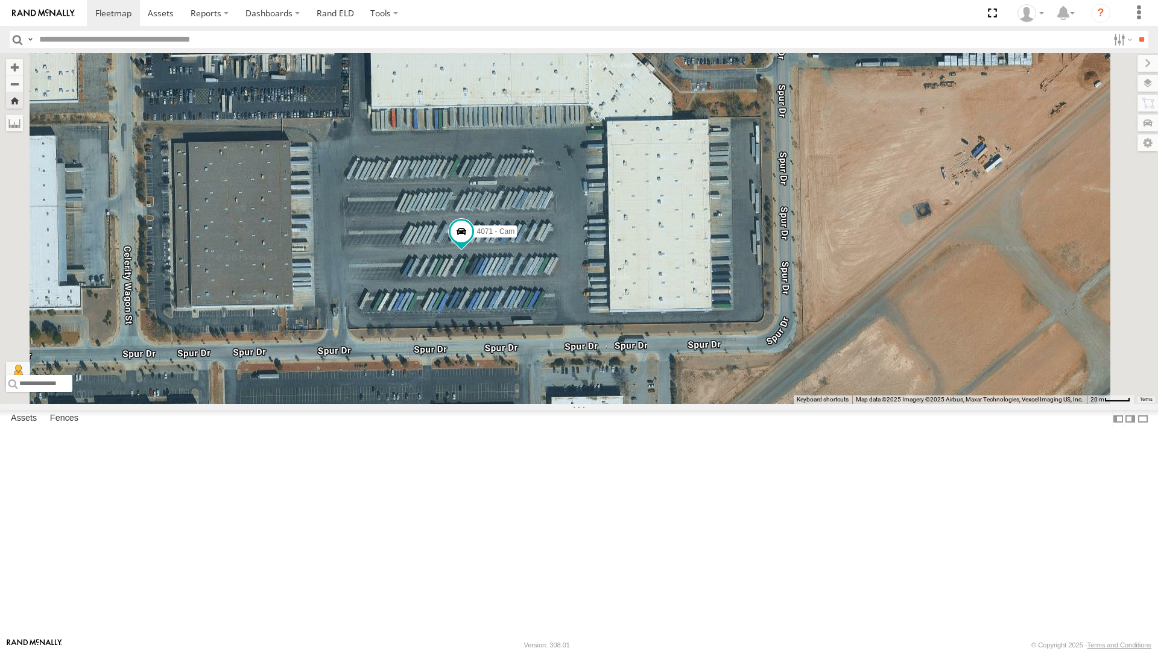
click at [0, 0] on div "4030 - Cam All Assets" at bounding box center [0, 0] width 0 height 0
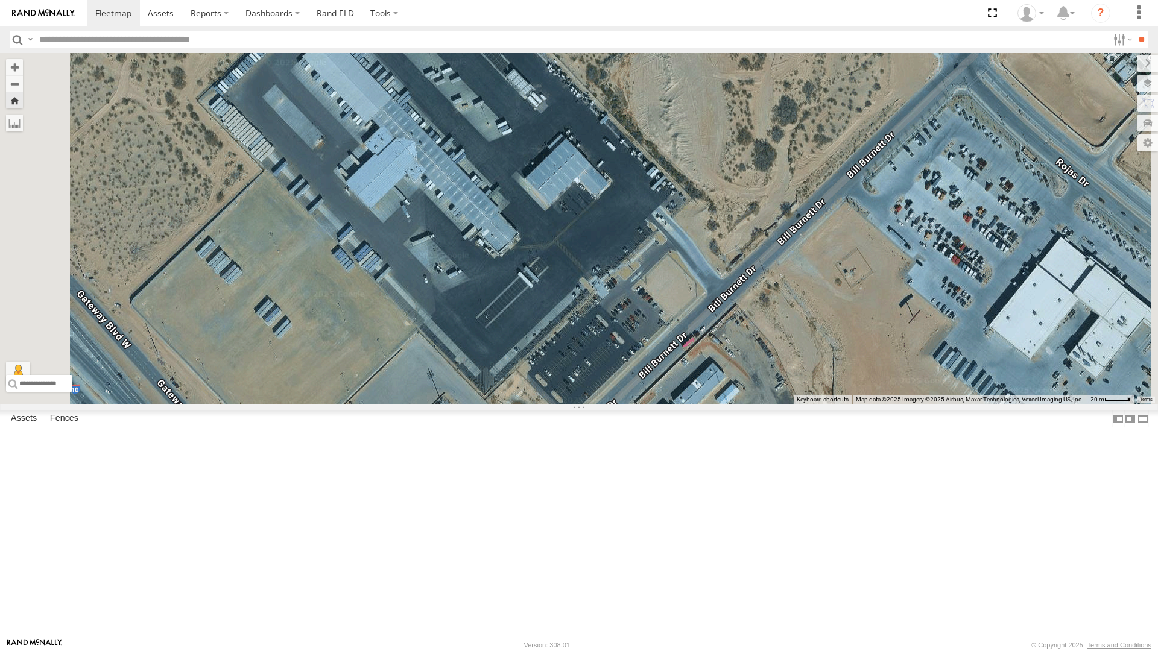
click at [0, 0] on div "All Assets" at bounding box center [0, 0] width 0 height 0
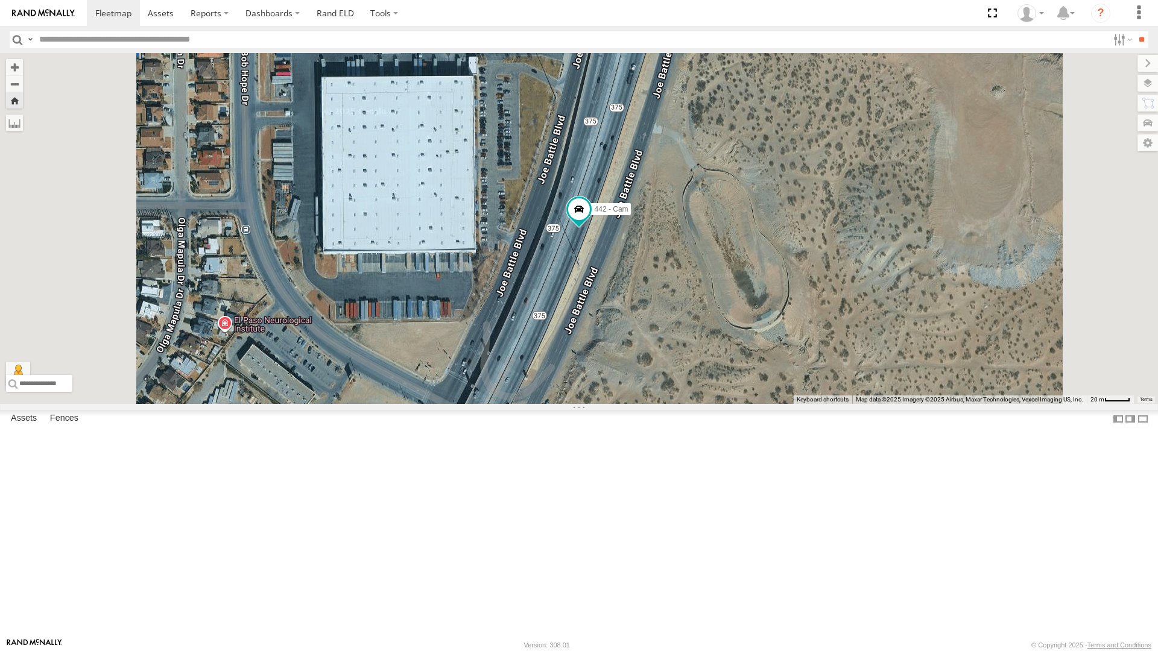
click at [0, 0] on div "All Assets" at bounding box center [0, 0] width 0 height 0
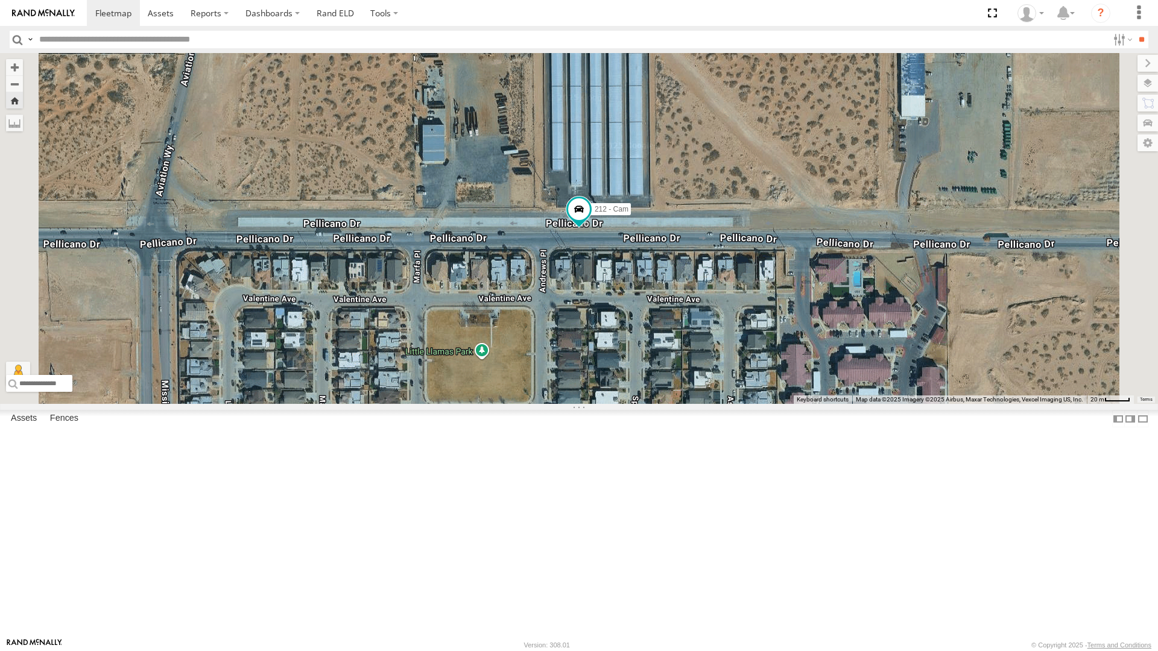
click at [0, 0] on div "442 - Cam" at bounding box center [0, 0] width 0 height 0
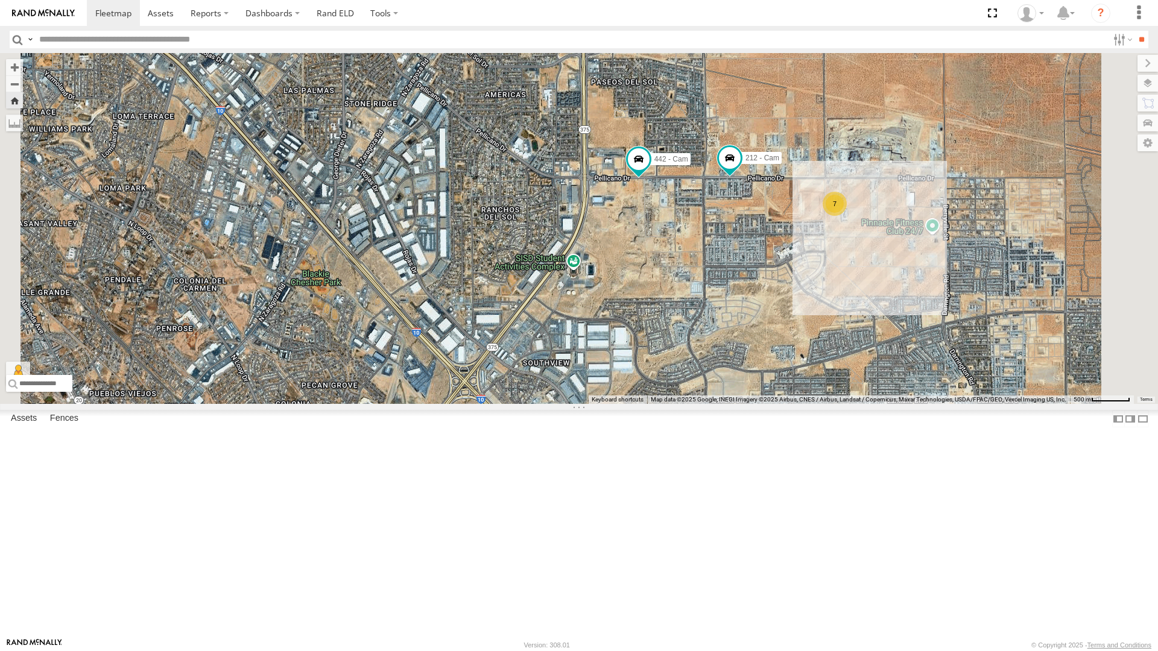
click at [0, 0] on div "4061 - Cam" at bounding box center [0, 0] width 0 height 0
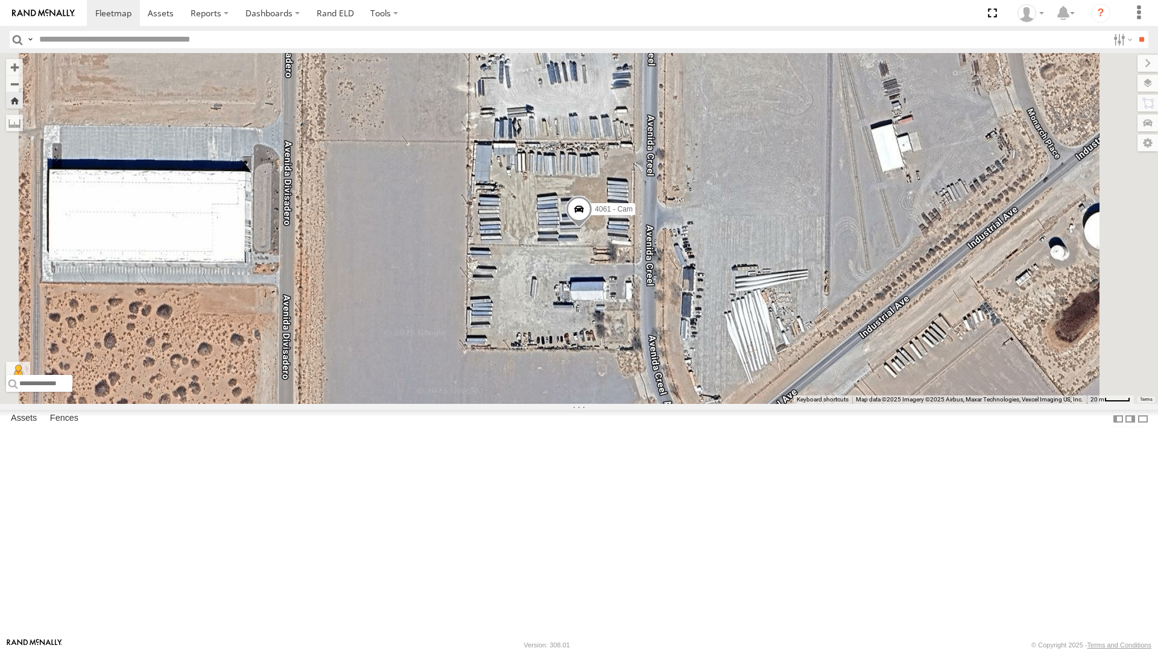
click at [592, 228] on span at bounding box center [578, 212] width 27 height 33
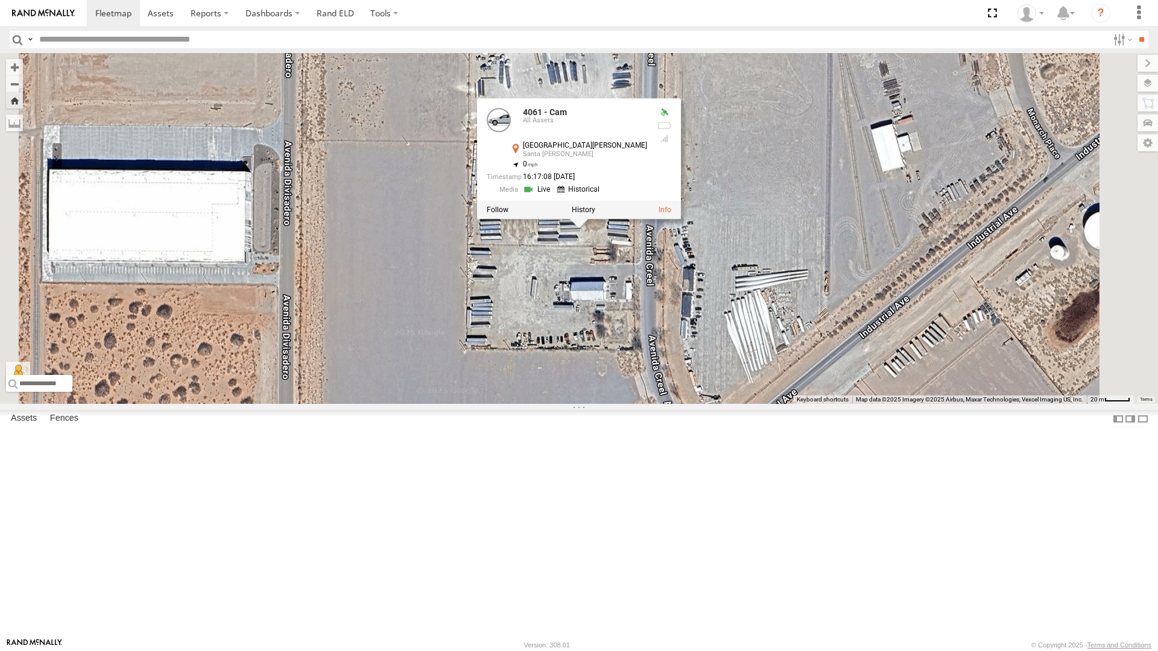
click at [553, 195] on link at bounding box center [538, 189] width 31 height 11
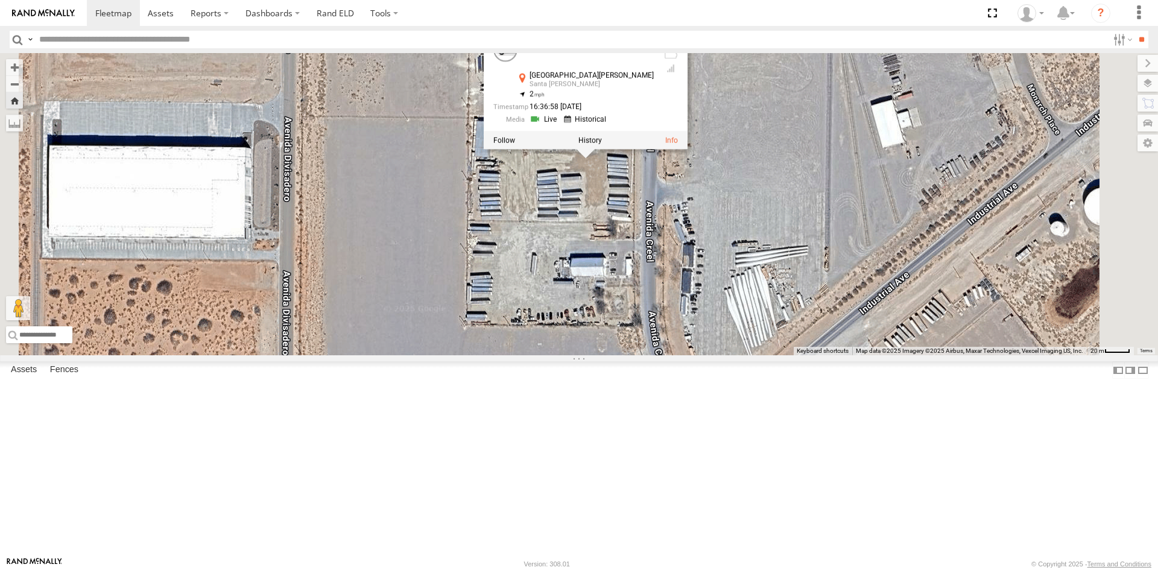
click at [0, 0] on link at bounding box center [0, 0] width 0 height 0
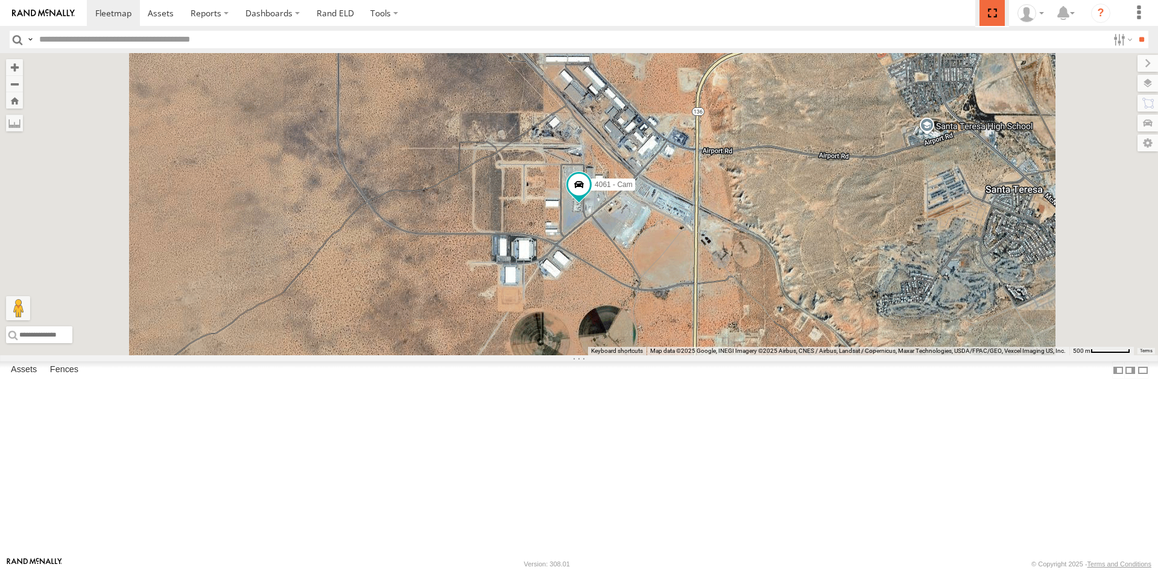
click at [993, 14] on span at bounding box center [991, 13] width 25 height 26
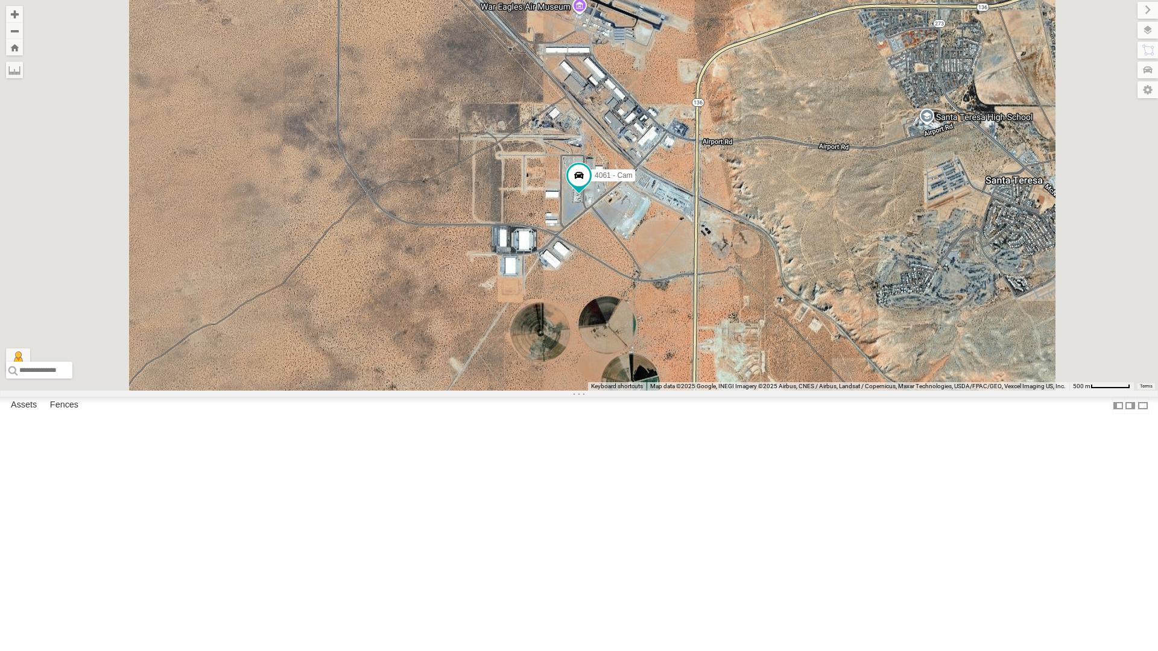
click at [0, 0] on div "4030 - Cam" at bounding box center [0, 0] width 0 height 0
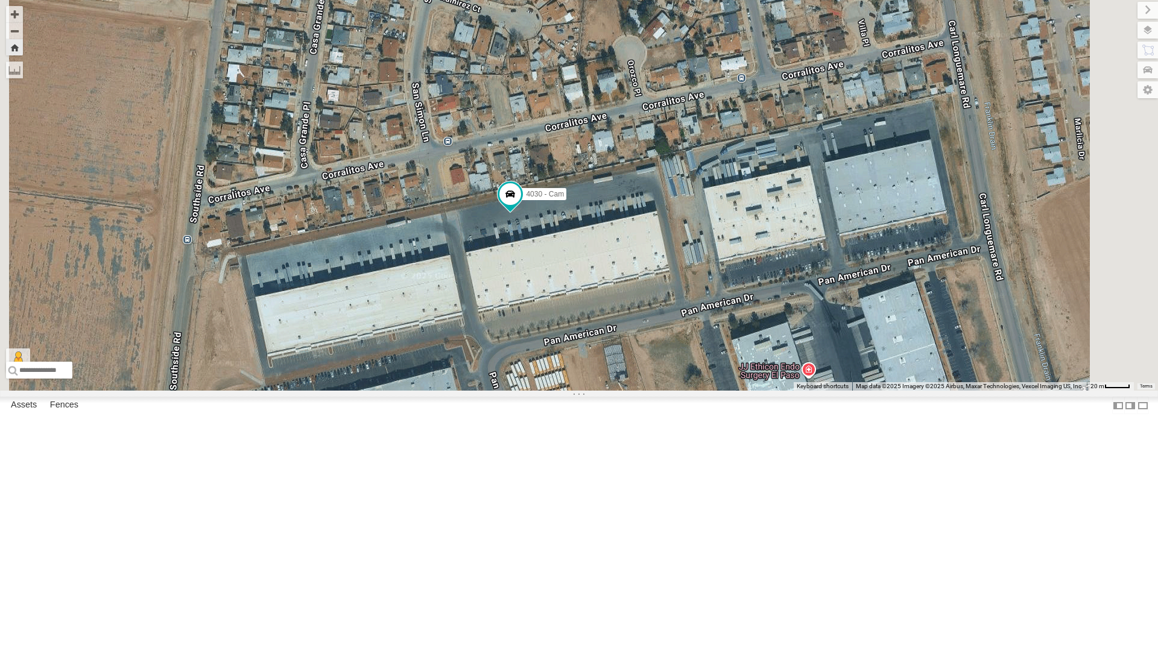
click at [0, 0] on div "442 - Cam" at bounding box center [0, 0] width 0 height 0
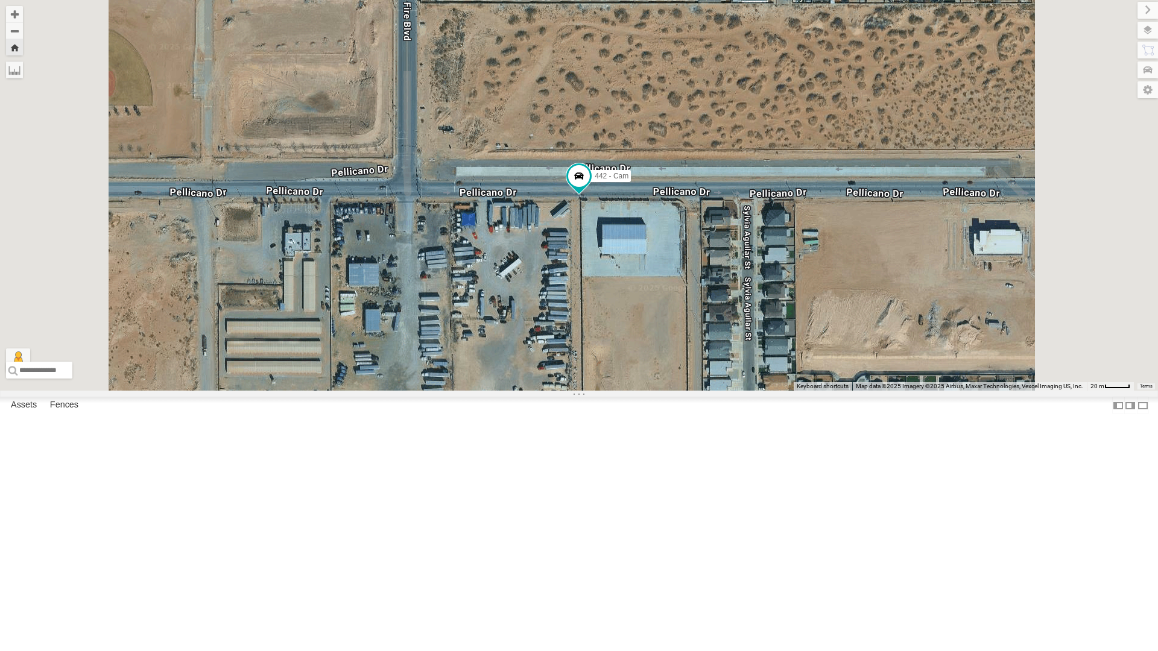
click at [0, 0] on div "212 - Cam" at bounding box center [0, 0] width 0 height 0
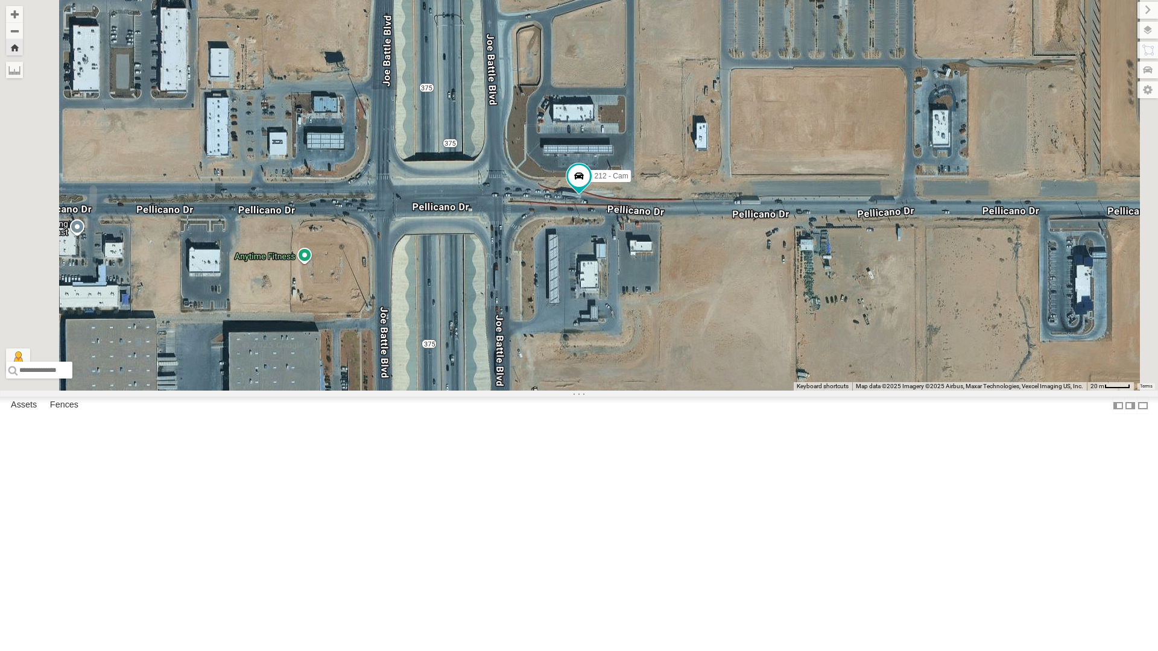
click at [0, 0] on div "All Assets" at bounding box center [0, 0] width 0 height 0
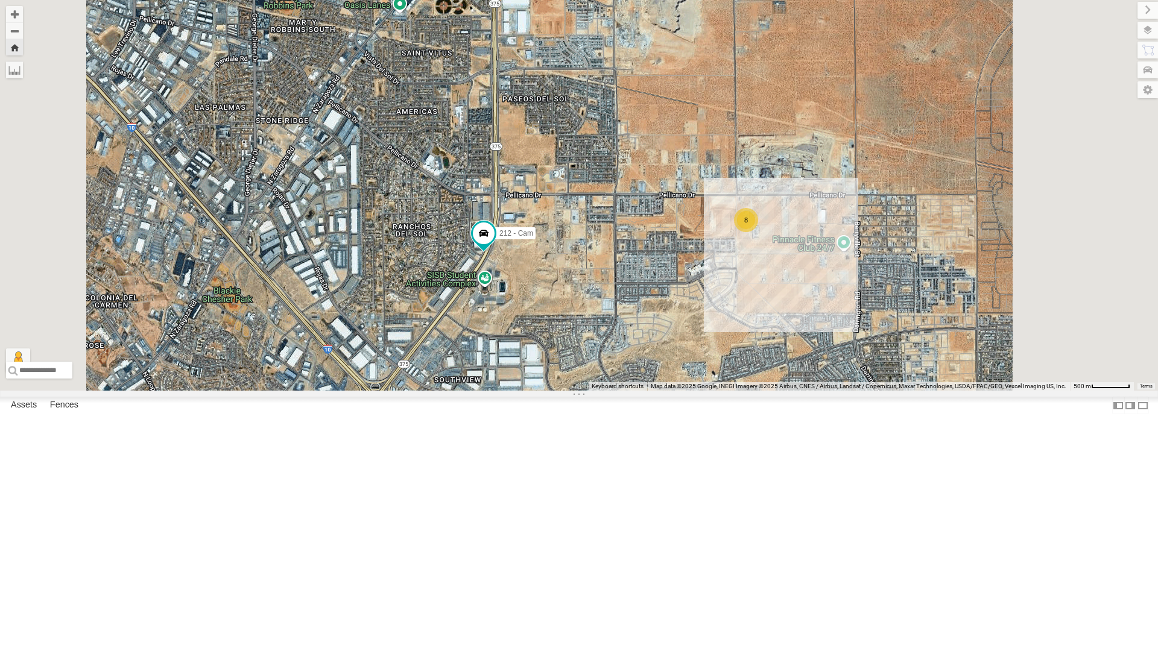
click at [0, 0] on div "All Assets" at bounding box center [0, 0] width 0 height 0
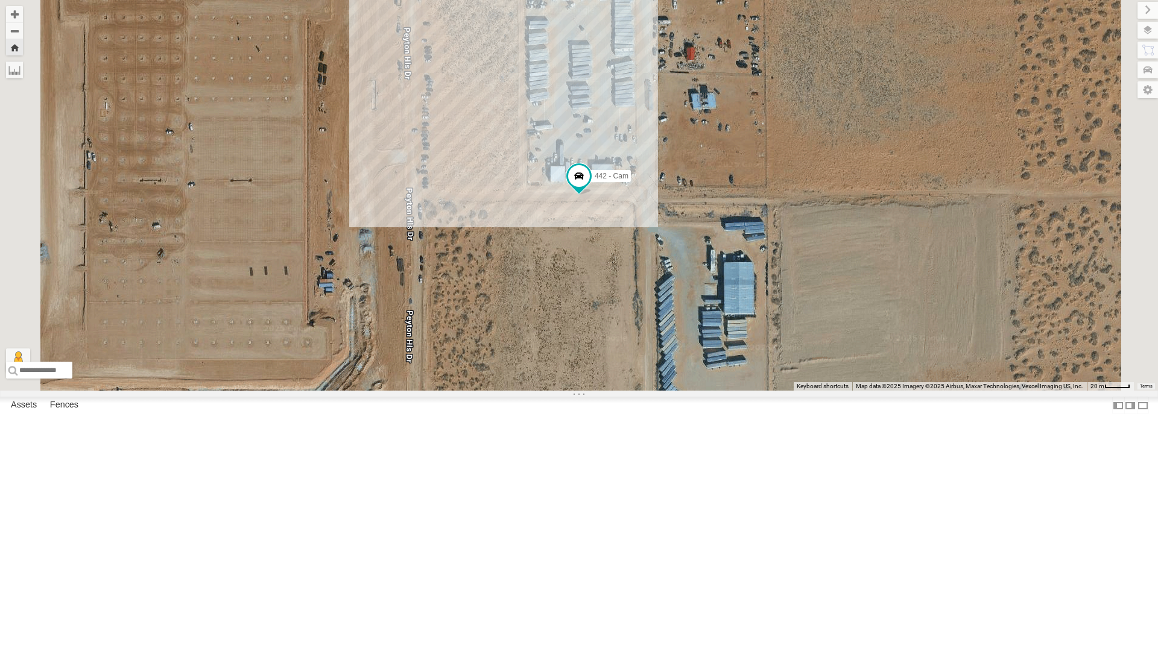
click at [0, 0] on div "All Assets" at bounding box center [0, 0] width 0 height 0
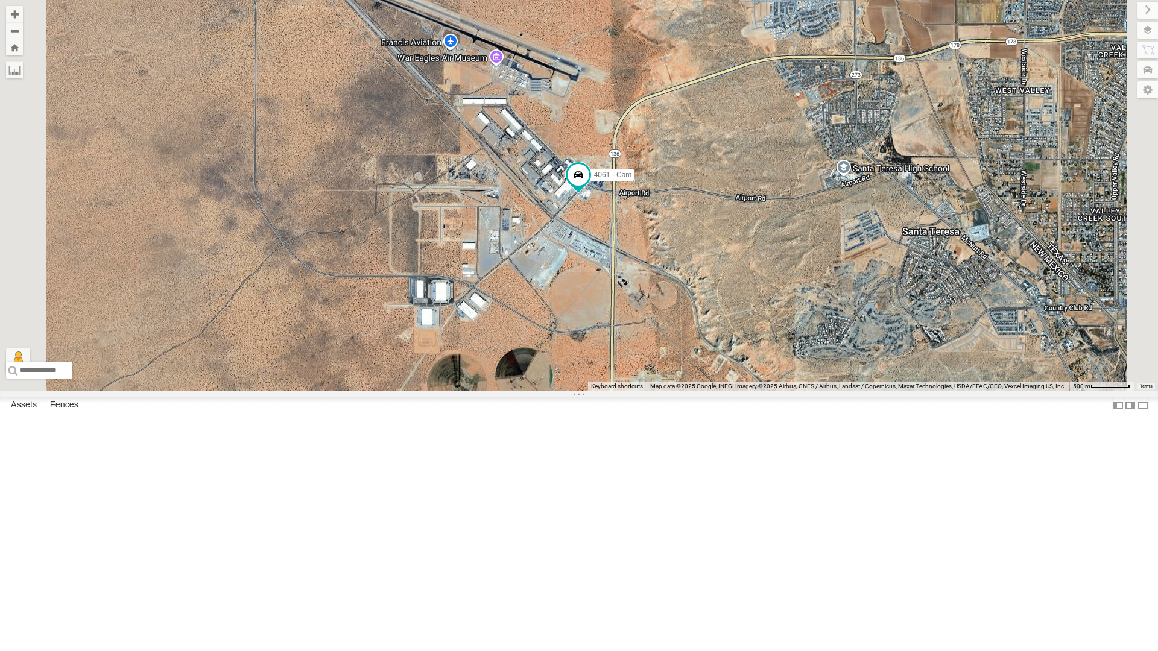
click at [755, 342] on div "4061 - Cam" at bounding box center [579, 195] width 1158 height 391
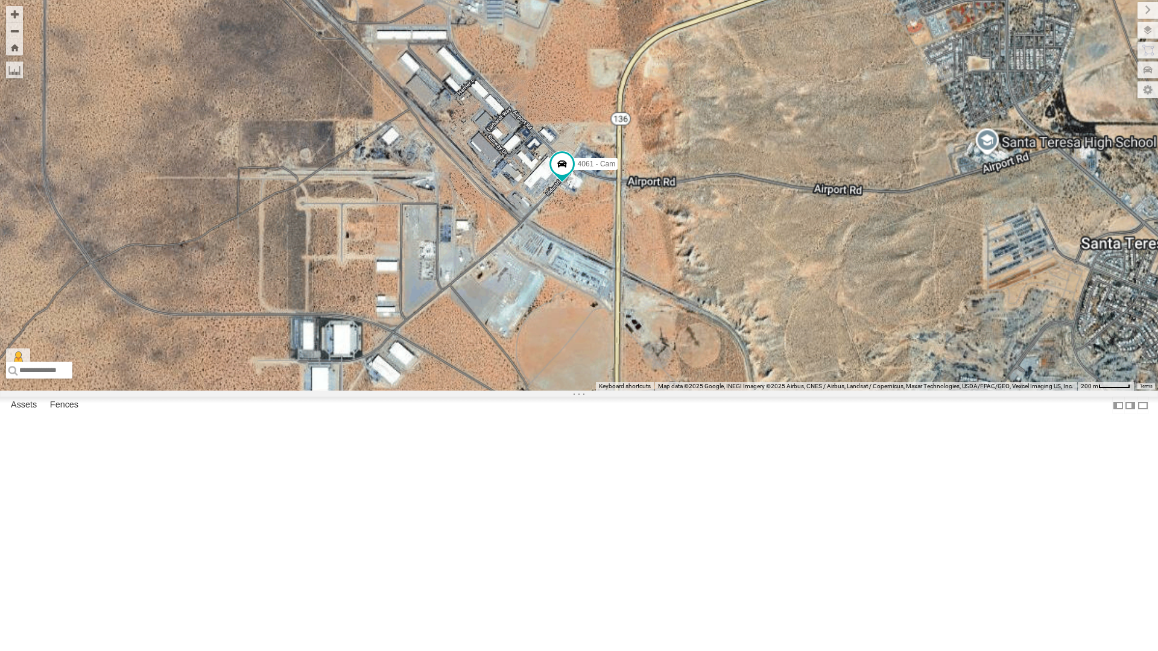
click at [755, 342] on div "4061 - Cam" at bounding box center [579, 195] width 1158 height 391
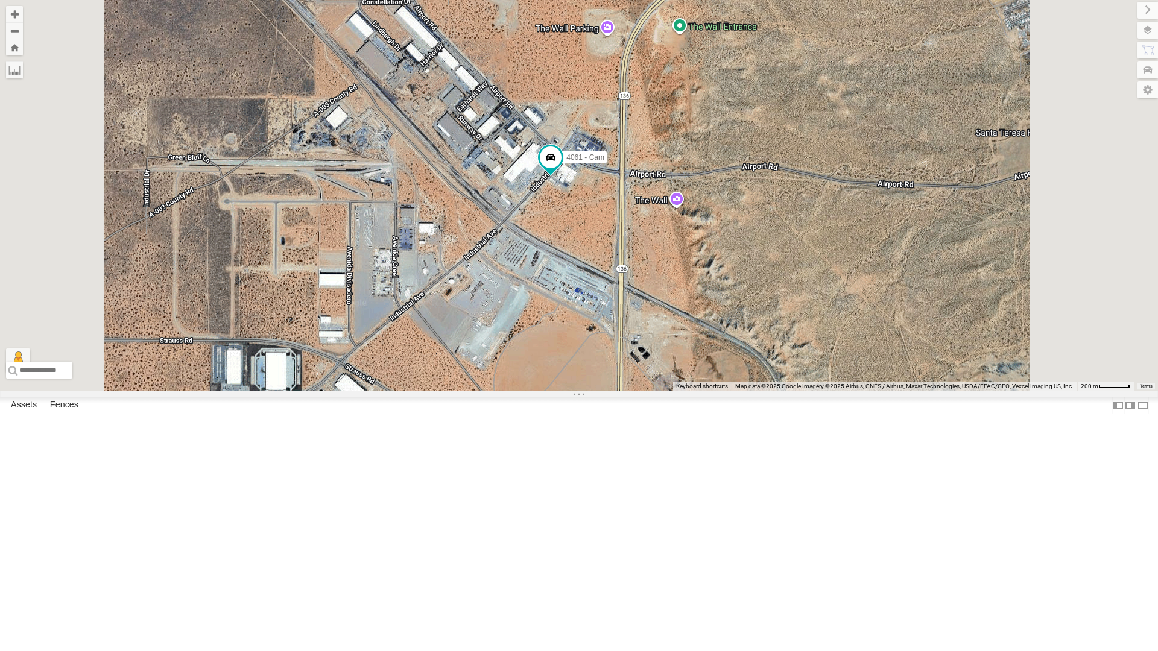
click at [717, 319] on div "4061 - Cam" at bounding box center [579, 195] width 1158 height 391
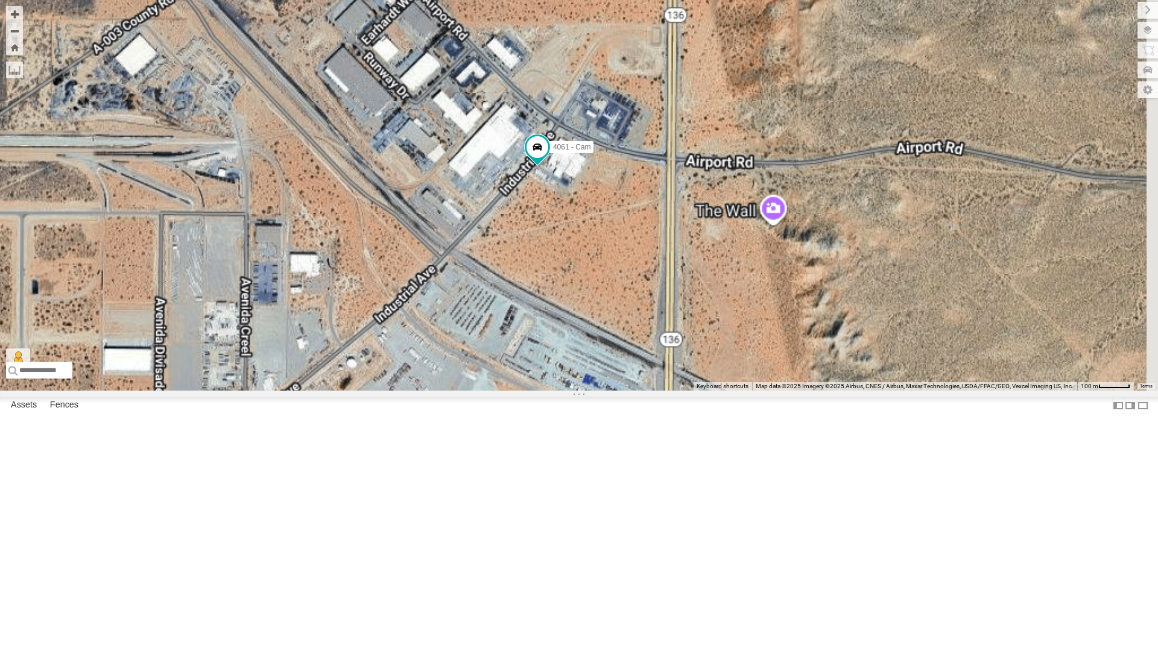
click at [717, 319] on div "4061 - Cam" at bounding box center [579, 195] width 1158 height 391
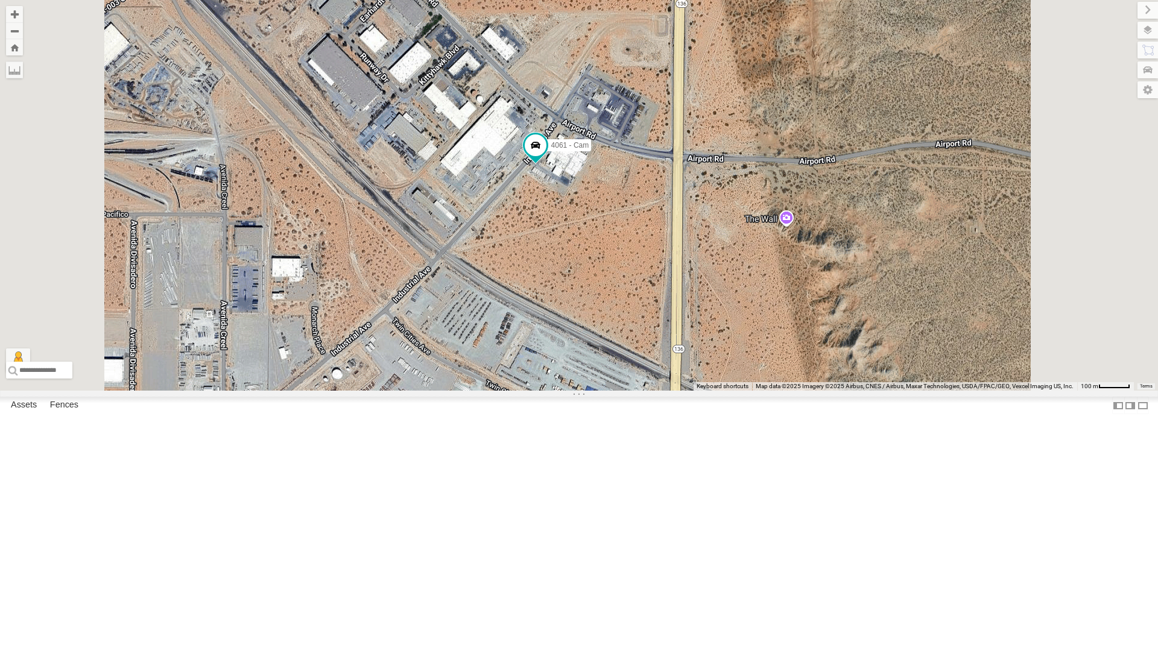
click at [717, 319] on div "4061 - Cam" at bounding box center [579, 195] width 1158 height 391
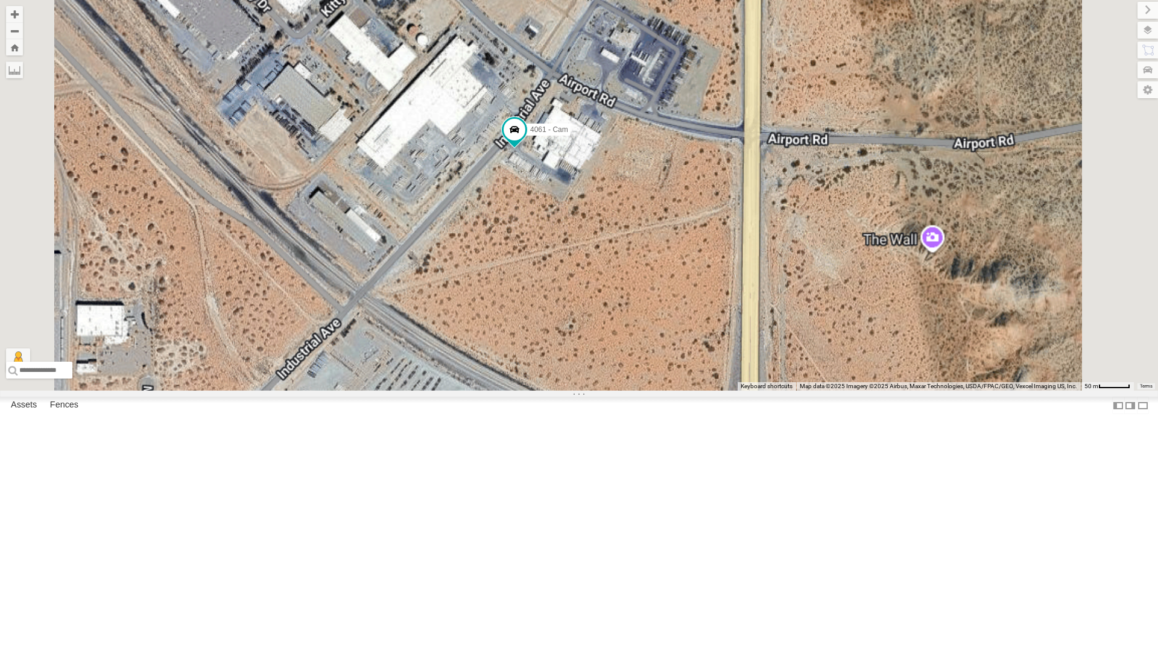
click at [717, 319] on div "4061 - Cam" at bounding box center [579, 195] width 1158 height 391
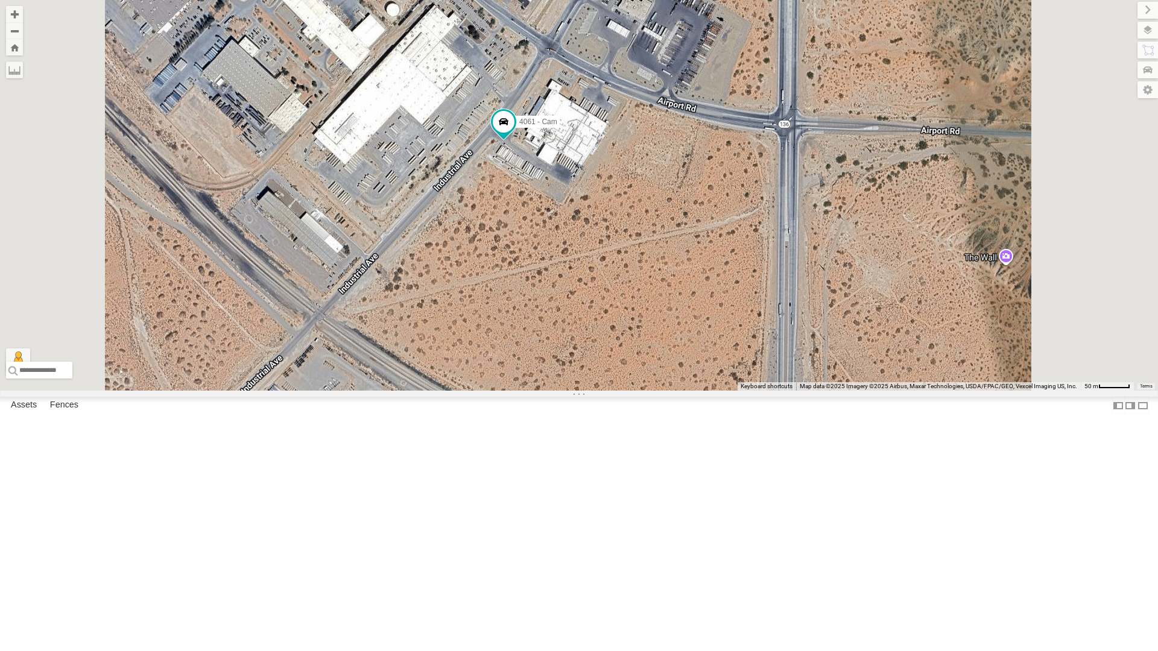
click at [703, 322] on div "4061 - Cam" at bounding box center [579, 195] width 1158 height 391
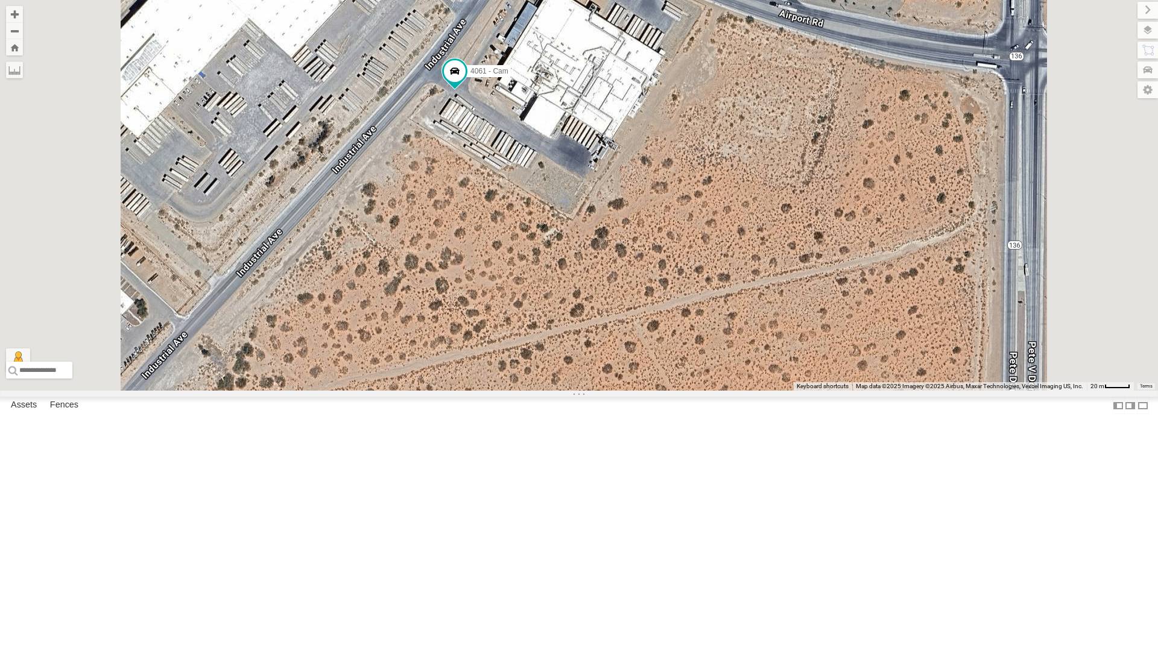
click at [611, 238] on div "4061 - Cam" at bounding box center [579, 195] width 1158 height 391
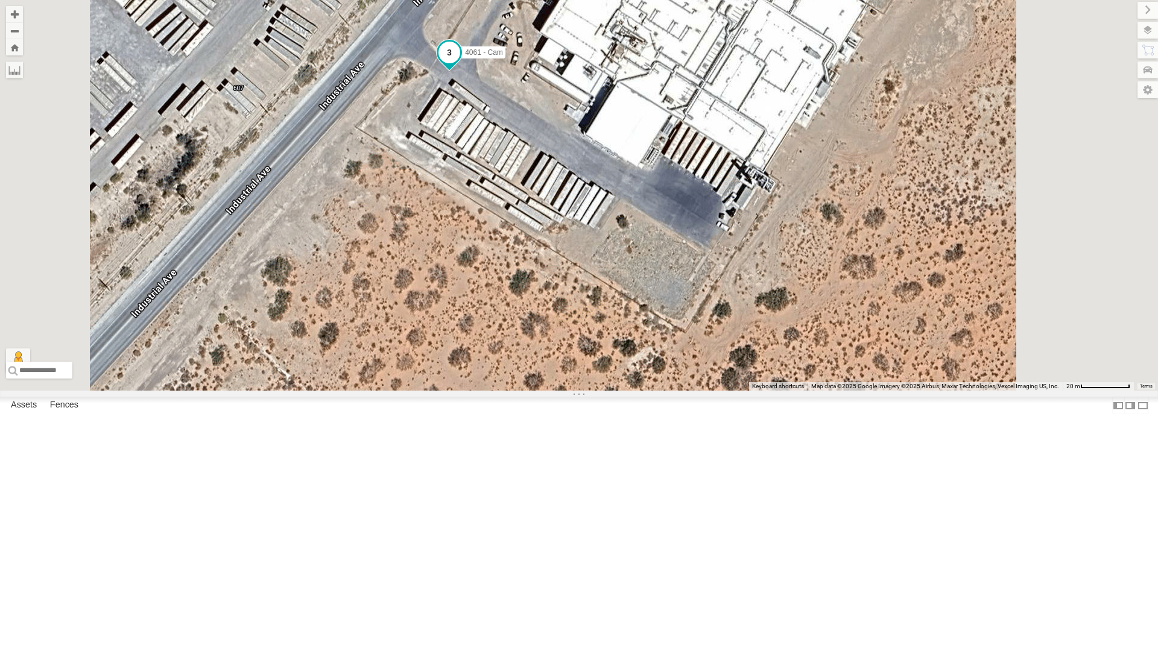
click at [460, 63] on span at bounding box center [449, 53] width 22 height 22
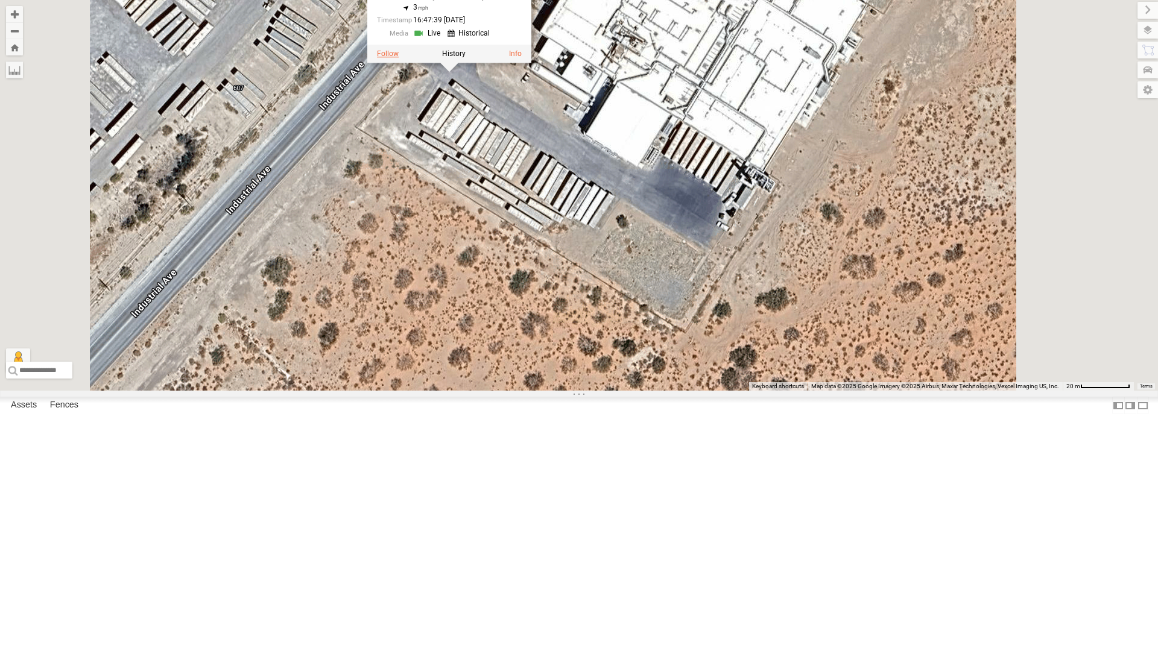
click at [399, 58] on label at bounding box center [388, 53] width 22 height 8
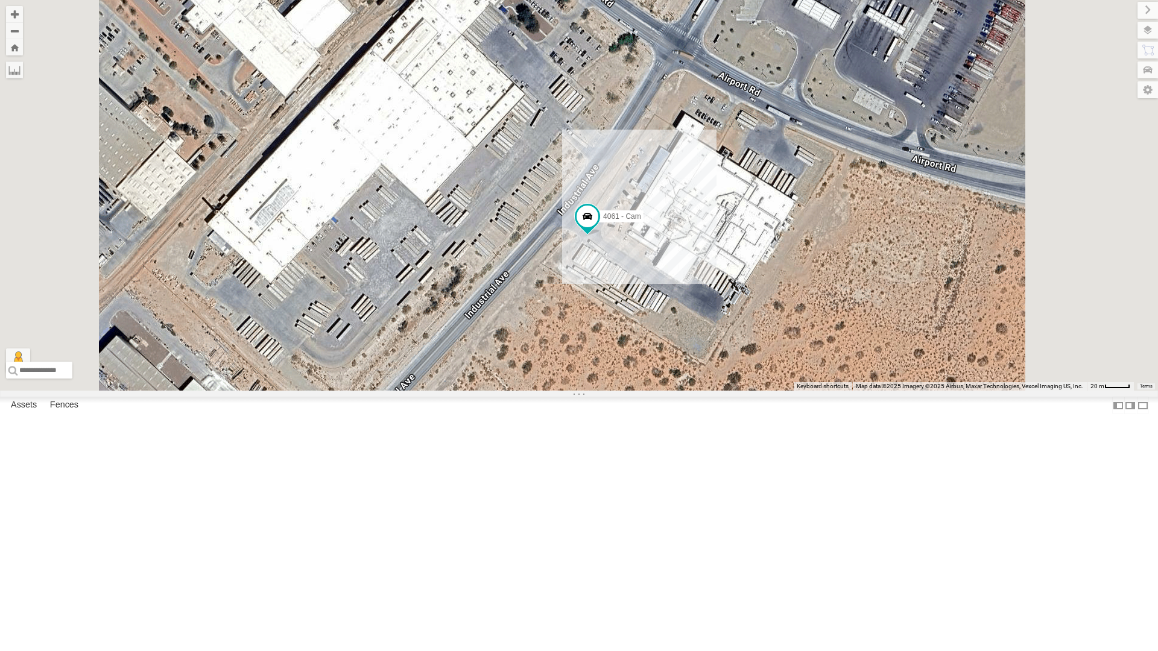
drag, startPoint x: 822, startPoint y: 371, endPoint x: 831, endPoint y: 424, distance: 53.8
click at [831, 391] on div "4061 - Cam" at bounding box center [579, 195] width 1158 height 391
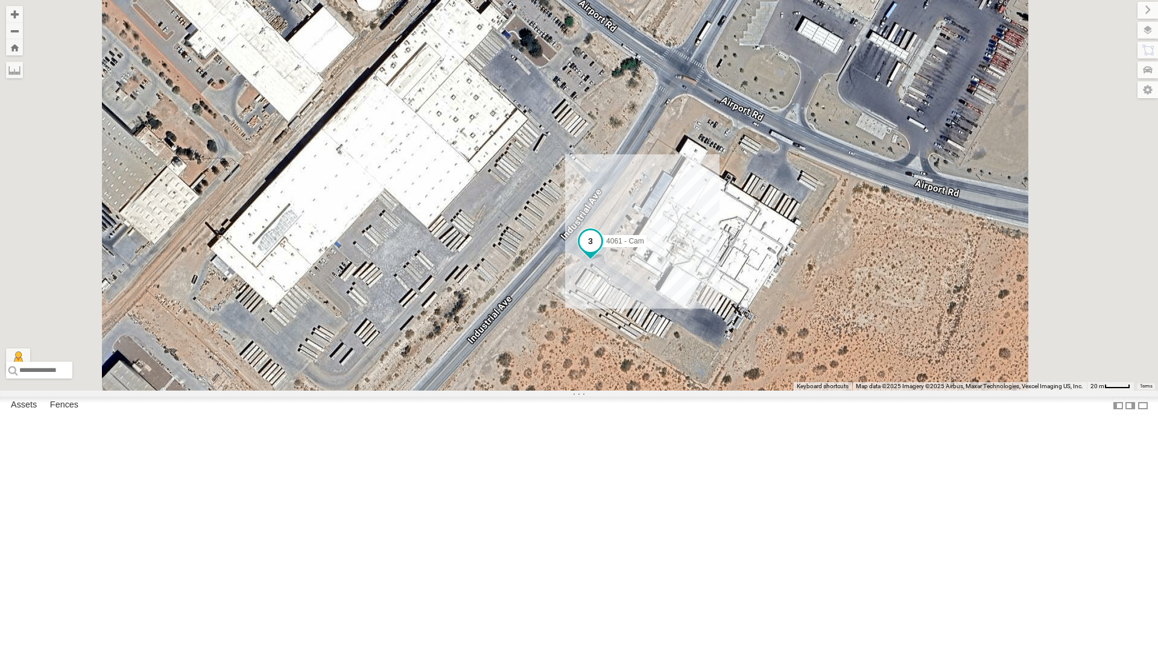
click at [601, 252] on span at bounding box center [590, 241] width 22 height 22
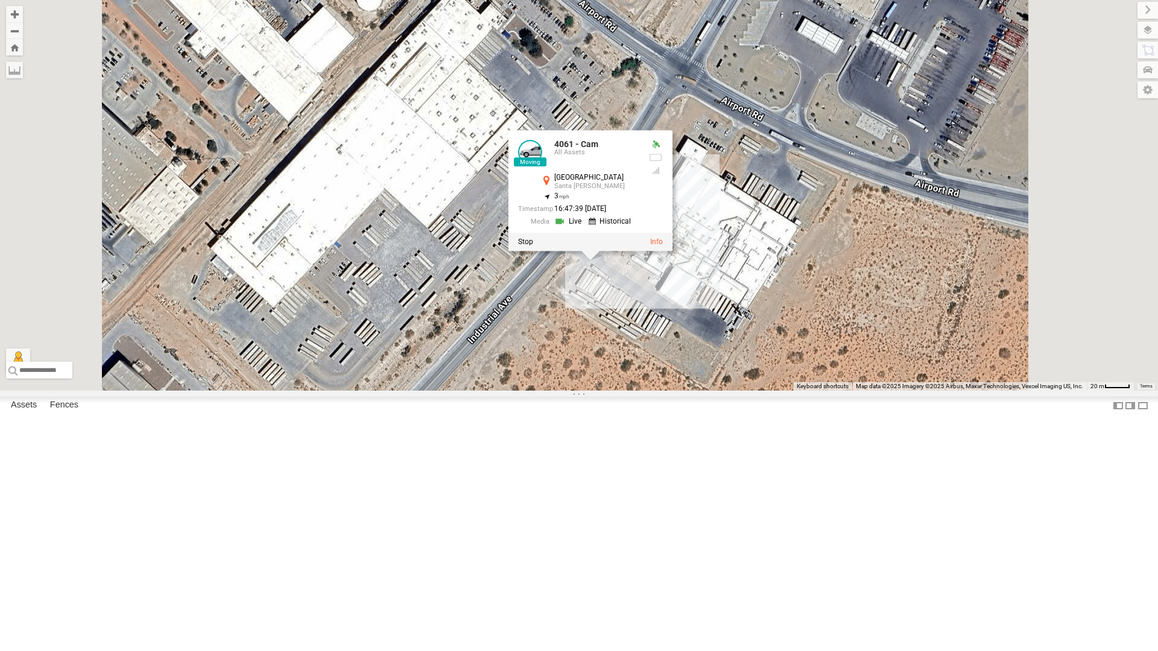
click at [741, 391] on div "4061 - Cam 4061 - Cam All Assets Industrial Ave Santa Teresa 31.86043 , -106.68…" at bounding box center [579, 195] width 1158 height 391
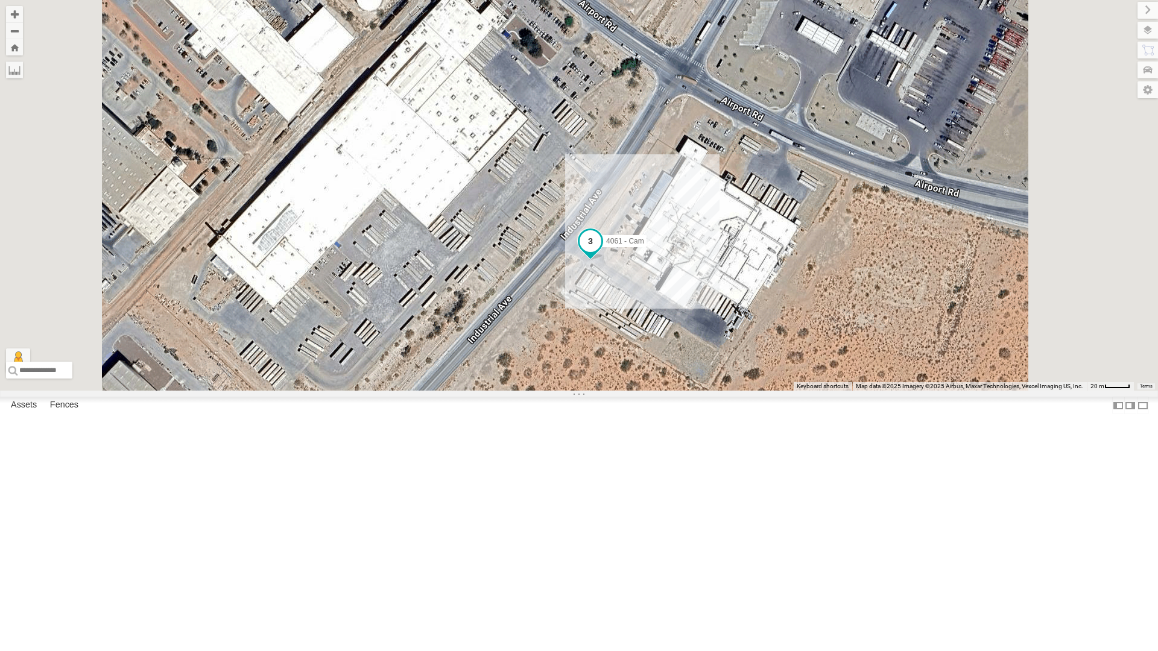
click at [601, 252] on span at bounding box center [590, 241] width 22 height 22
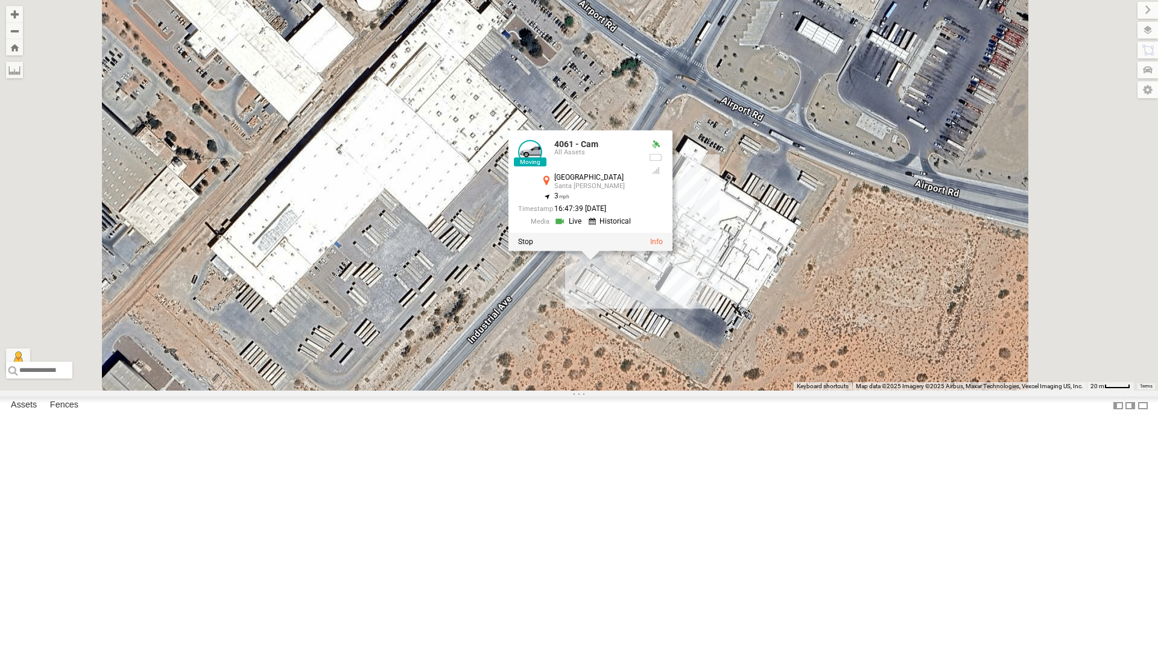
click at [634, 227] on link at bounding box center [611, 221] width 46 height 11
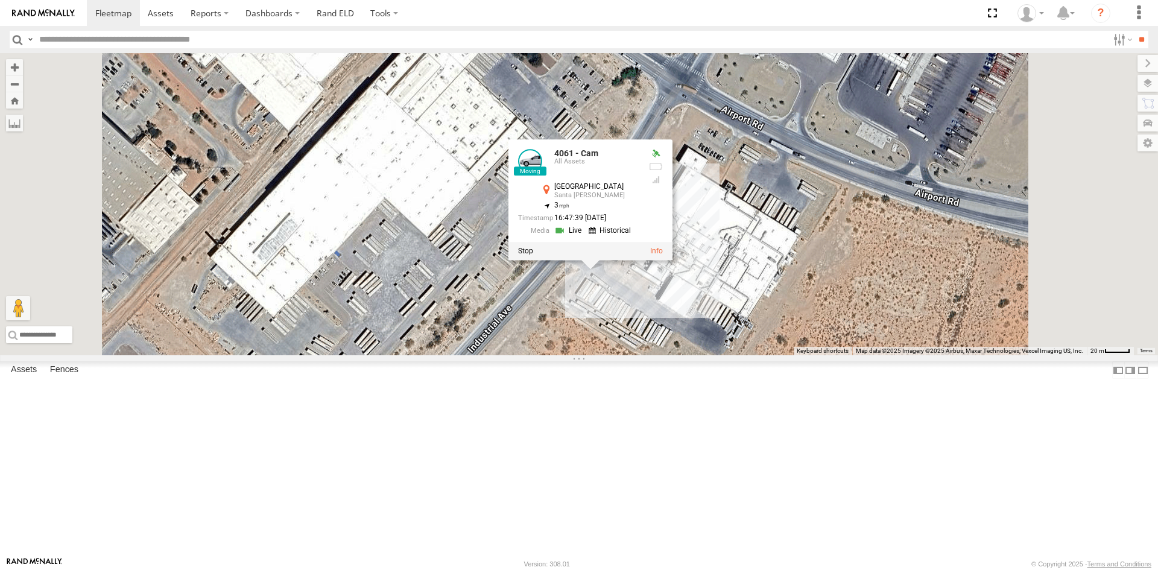
click at [0, 0] on span at bounding box center [0, 0] width 0 height 0
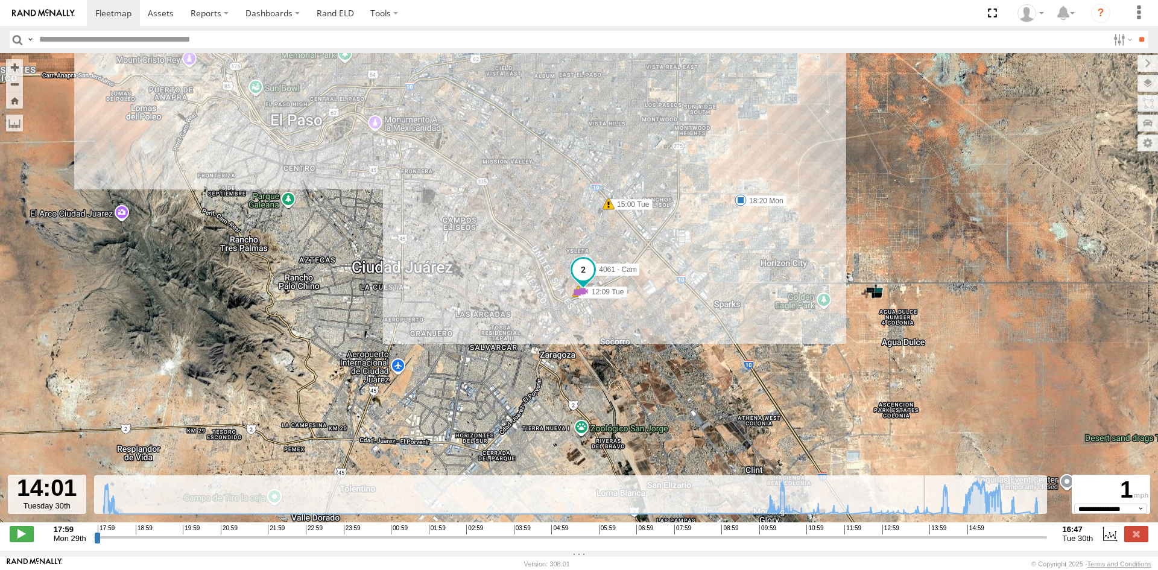
drag, startPoint x: 96, startPoint y: 546, endPoint x: 928, endPoint y: 556, distance: 831.4
click at [928, 543] on input "range" at bounding box center [570, 536] width 953 height 11
click at [33, 538] on span at bounding box center [22, 534] width 24 height 16
click at [11, 66] on button "Zoom in" at bounding box center [14, 67] width 17 height 16
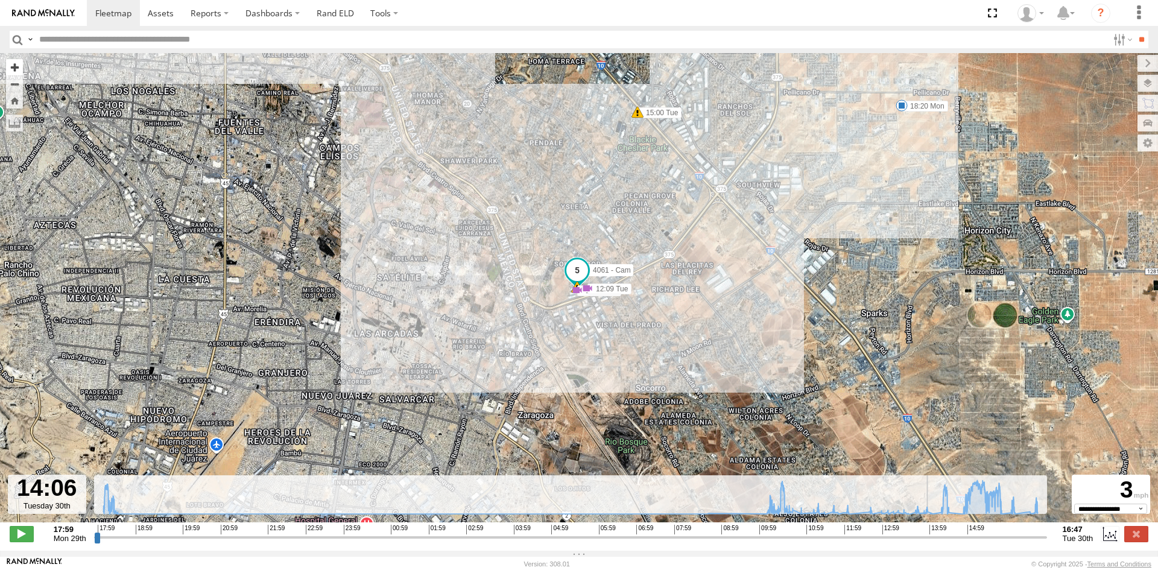
click at [11, 66] on button "Zoom in" at bounding box center [14, 67] width 17 height 16
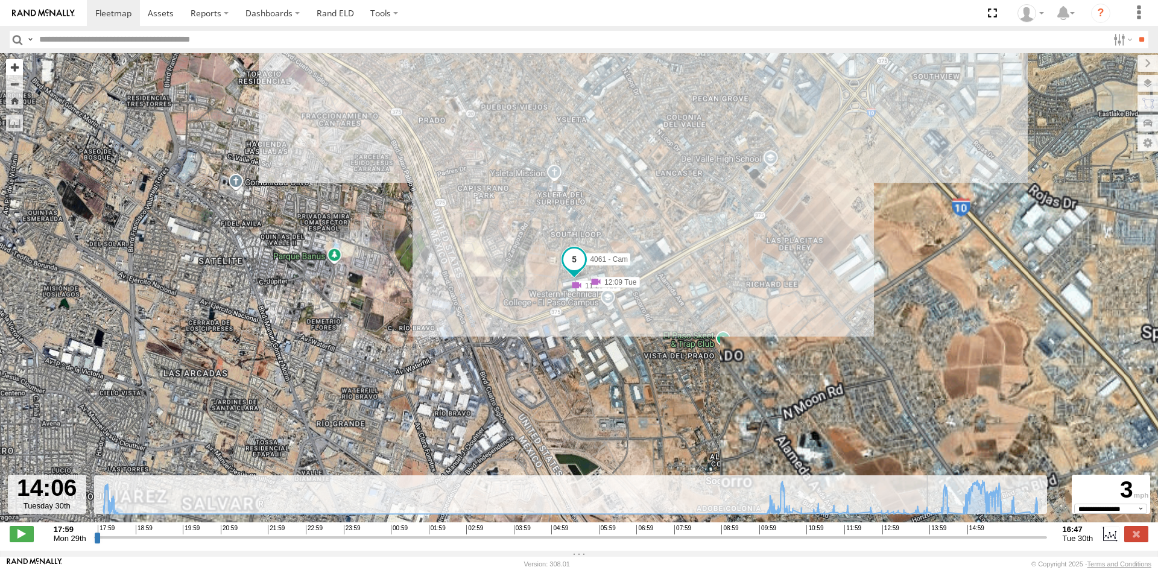
click at [11, 66] on button "Zoom in" at bounding box center [14, 67] width 17 height 16
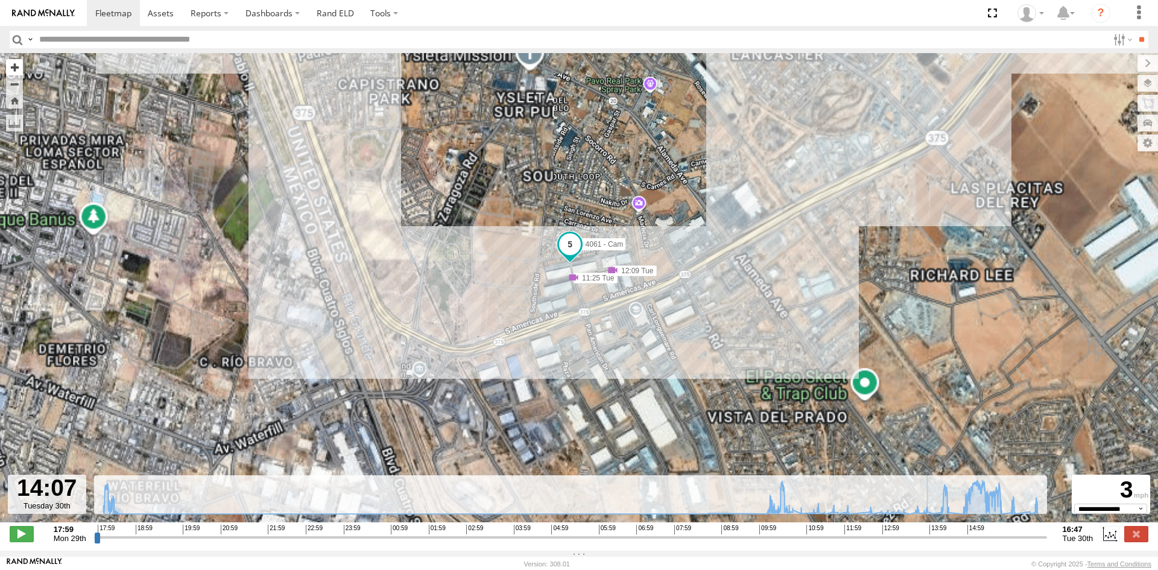
click at [11, 66] on button "Zoom in" at bounding box center [14, 67] width 17 height 16
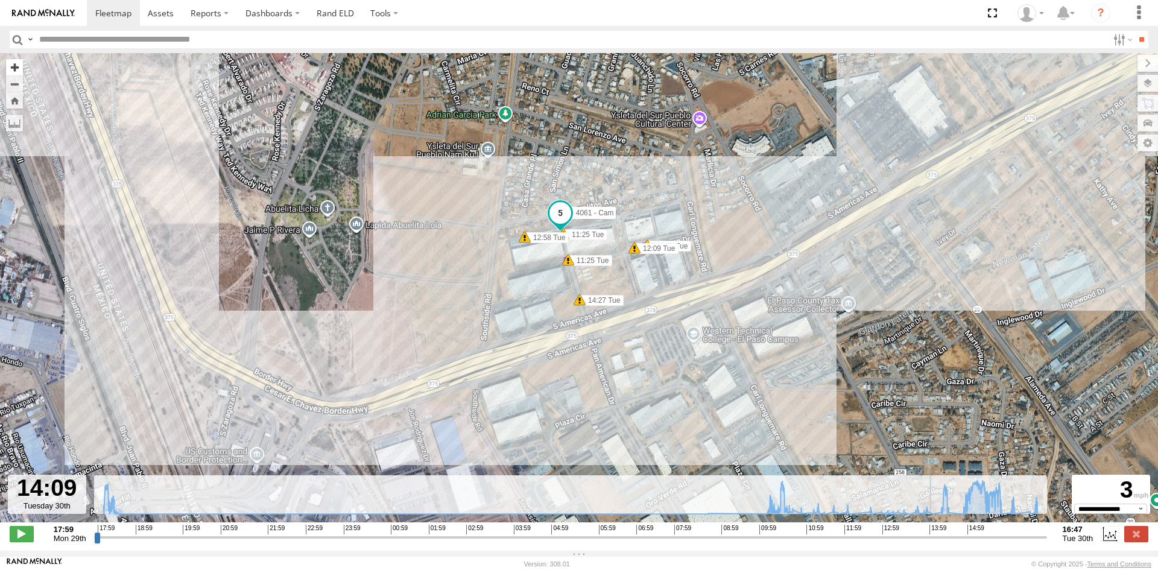
click at [11, 66] on button "Zoom in" at bounding box center [14, 67] width 17 height 16
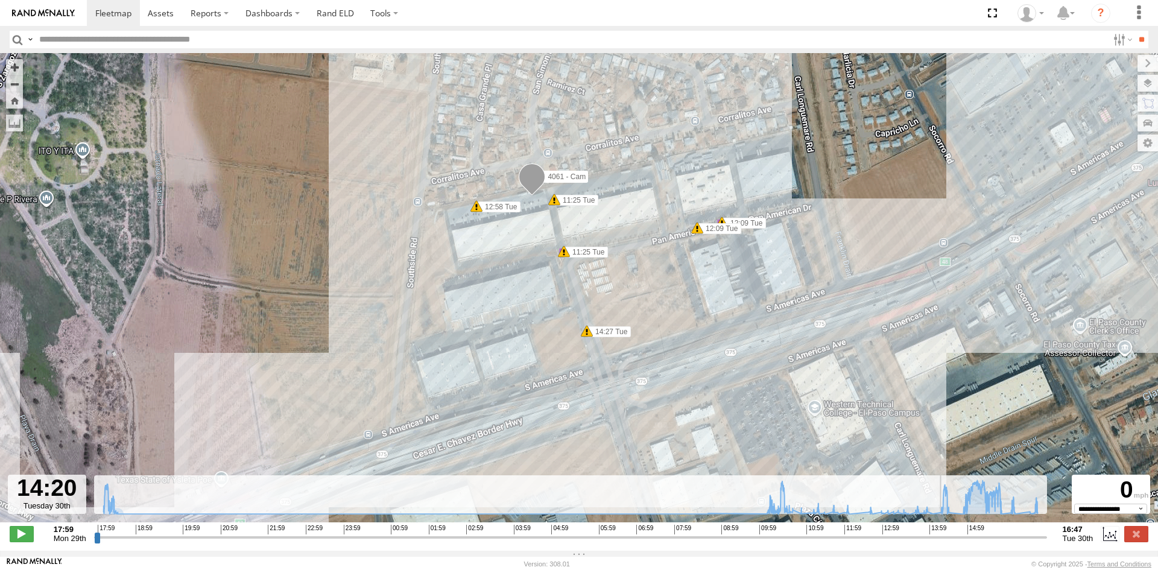
drag, startPoint x: 338, startPoint y: 185, endPoint x: 369, endPoint y: 304, distance: 122.7
click at [350, 233] on div "4061 - Cam 18:20 Mon 06:52 Tue 11:25 Tue 12:09 Tue 15:00 Tue 16:45 Tue 12:09 Tu…" at bounding box center [579, 294] width 1158 height 482
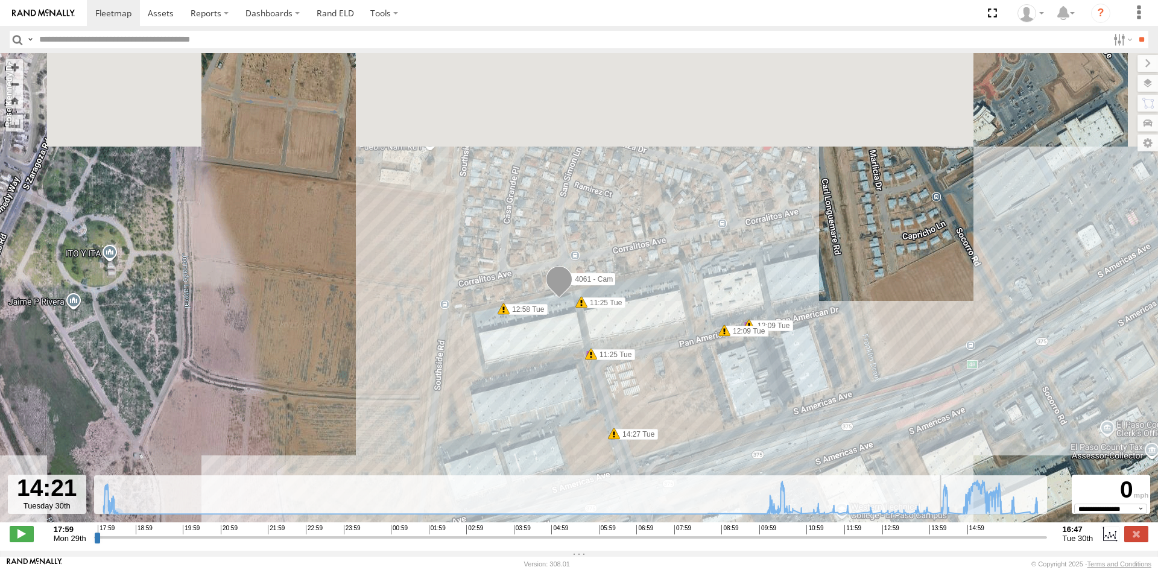
drag, startPoint x: 369, startPoint y: 304, endPoint x: 376, endPoint y: 330, distance: 26.9
click at [376, 330] on div "4061 - Cam 18:20 Mon 06:52 Tue 11:25 Tue 12:09 Tue 15:00 Tue 16:45 Tue 12:09 Tu…" at bounding box center [579, 294] width 1158 height 482
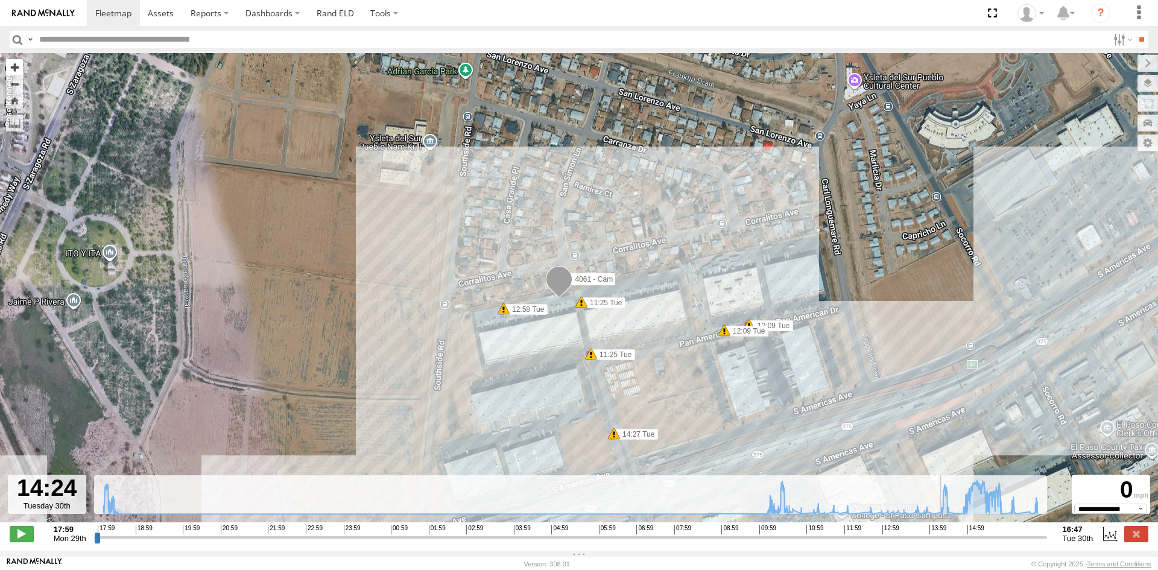
click at [16, 69] on button "Zoom in" at bounding box center [14, 67] width 17 height 16
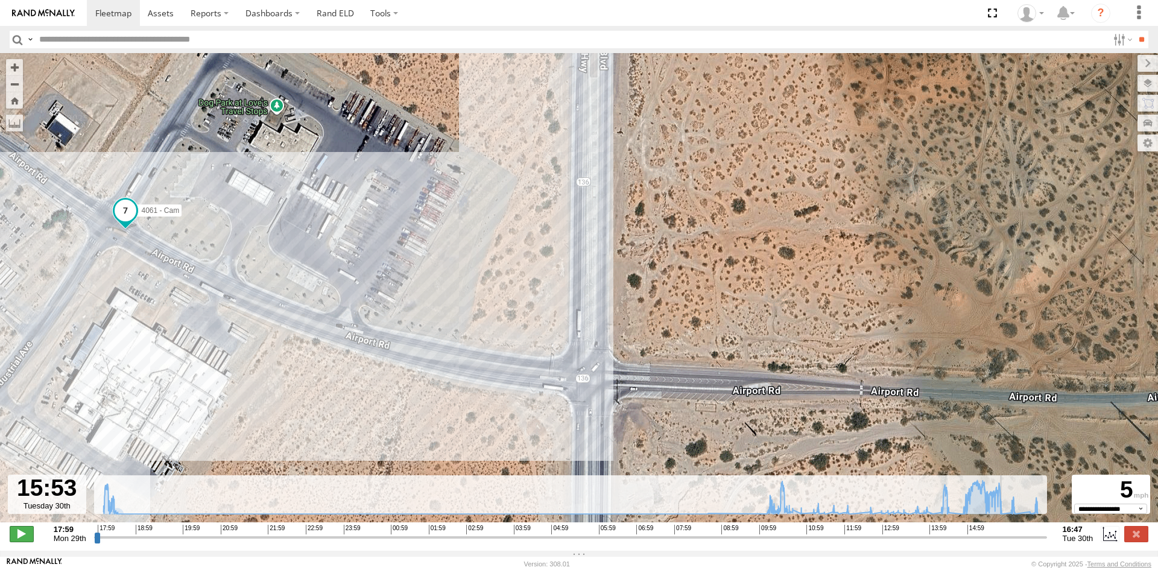
click at [20, 538] on span at bounding box center [22, 534] width 24 height 16
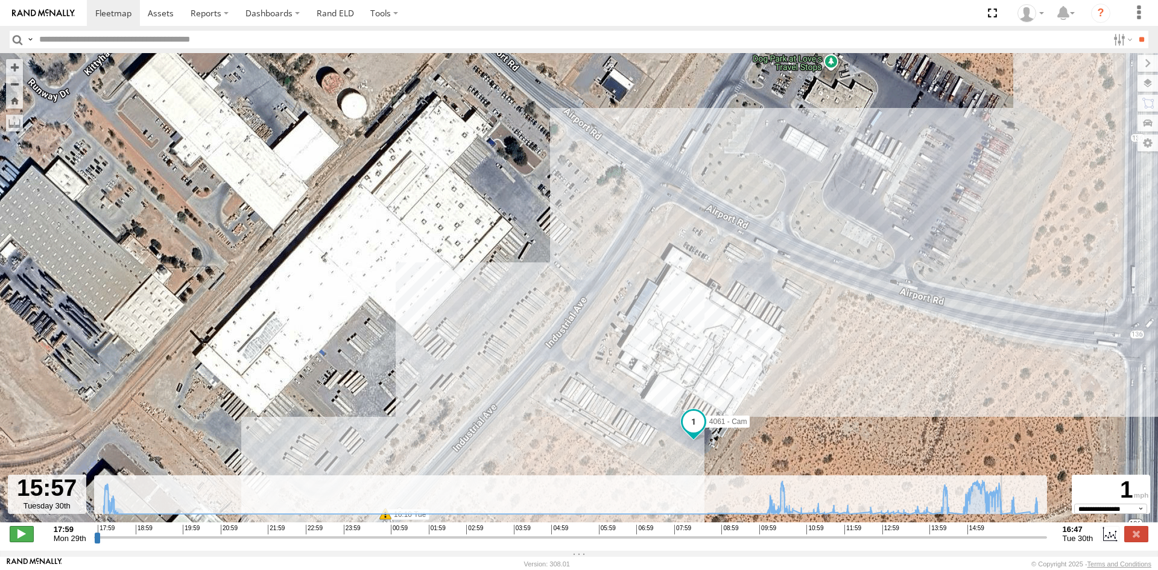
click at [20, 538] on span at bounding box center [22, 534] width 24 height 16
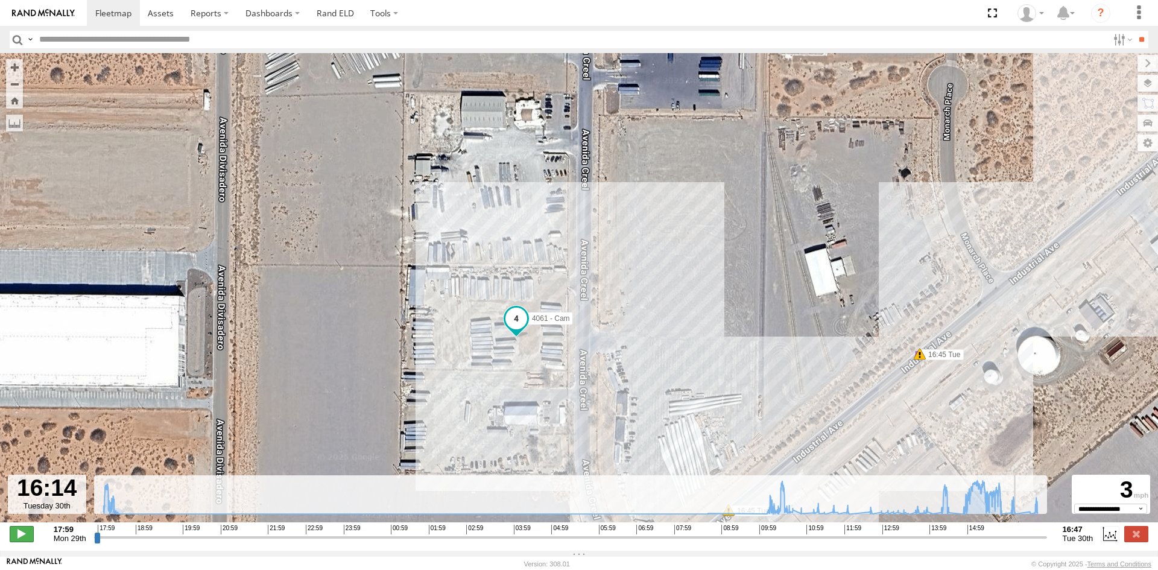
click at [20, 538] on span at bounding box center [22, 534] width 24 height 16
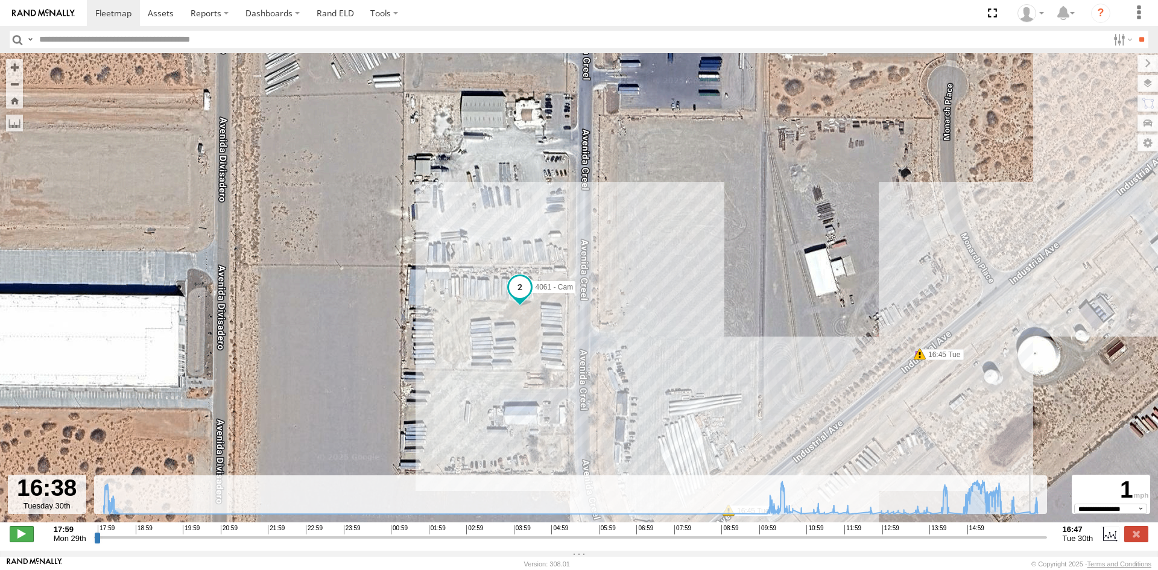
click at [20, 538] on span at bounding box center [22, 534] width 24 height 16
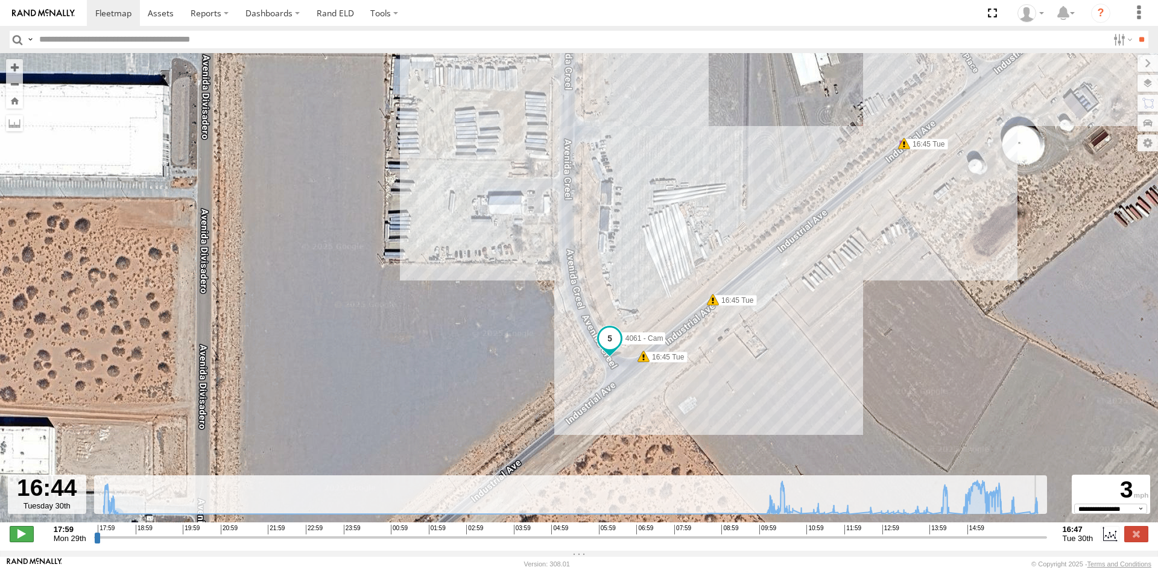
click at [20, 538] on span at bounding box center [22, 534] width 24 height 16
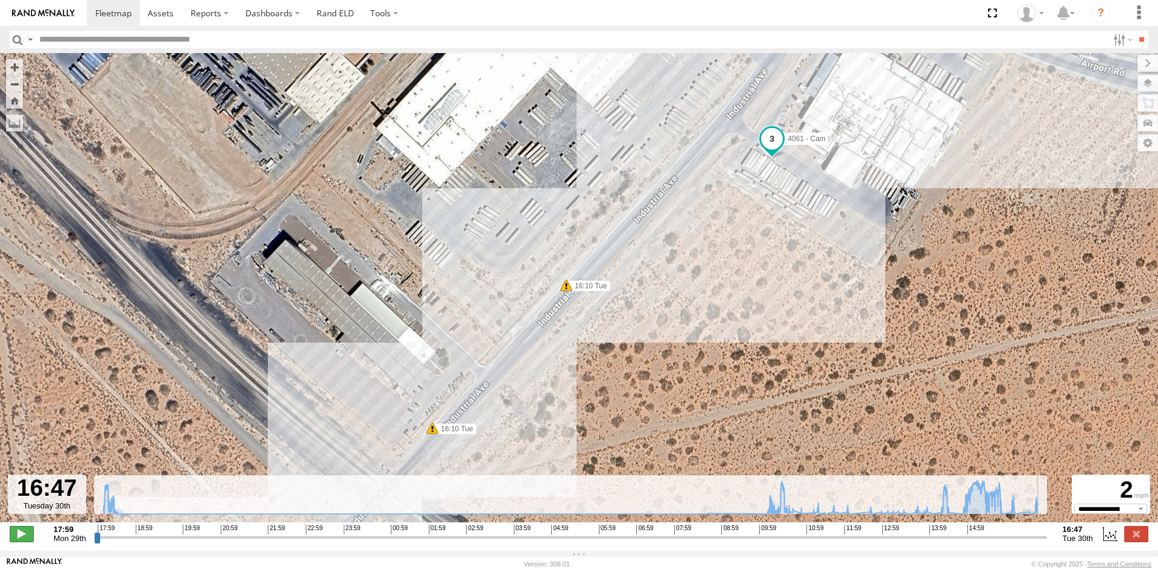
click at [20, 538] on span at bounding box center [22, 534] width 24 height 16
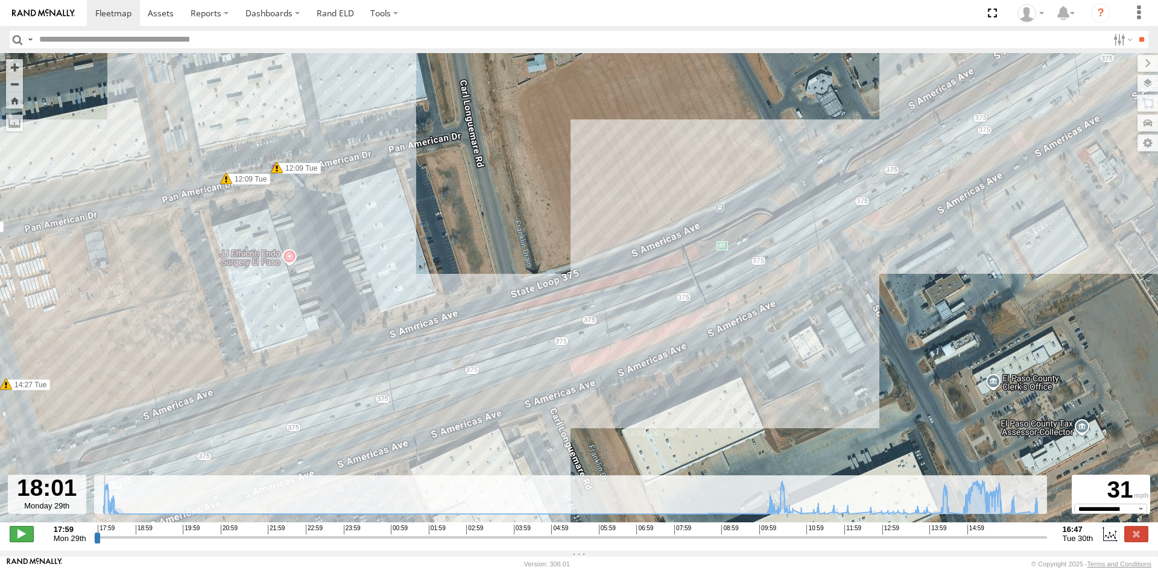
type input "**********"
click at [20, 538] on span at bounding box center [22, 534] width 24 height 16
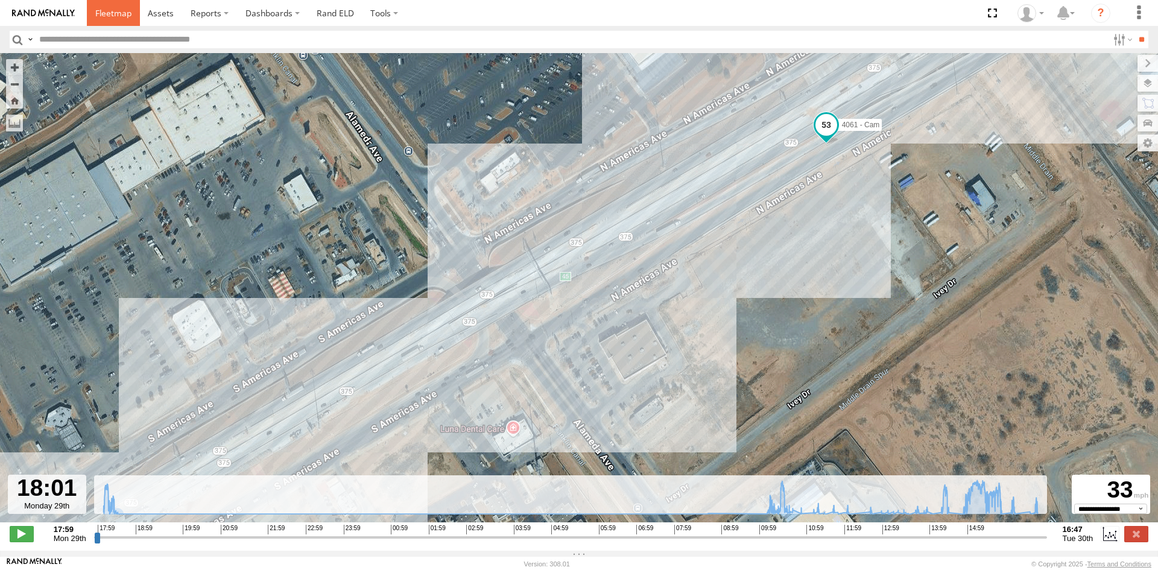
click at [110, 15] on span at bounding box center [113, 12] width 36 height 11
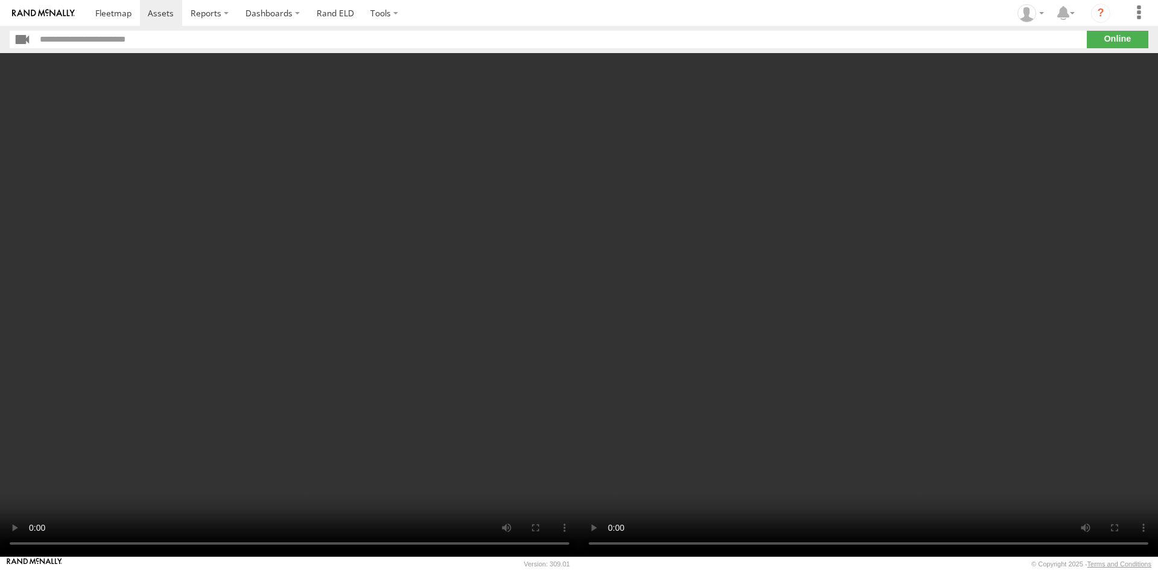
click at [669, 455] on video at bounding box center [868, 304] width 579 height 503
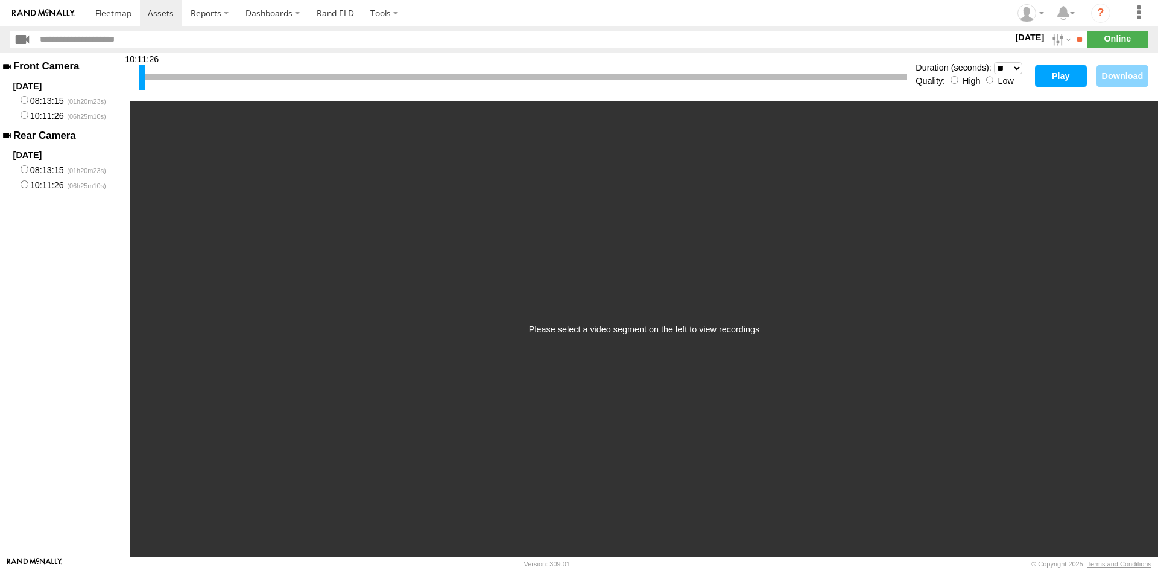
click at [1007, 80] on label "Low" at bounding box center [1005, 81] width 16 height 10
click at [1059, 72] on button "Play" at bounding box center [1061, 76] width 52 height 22
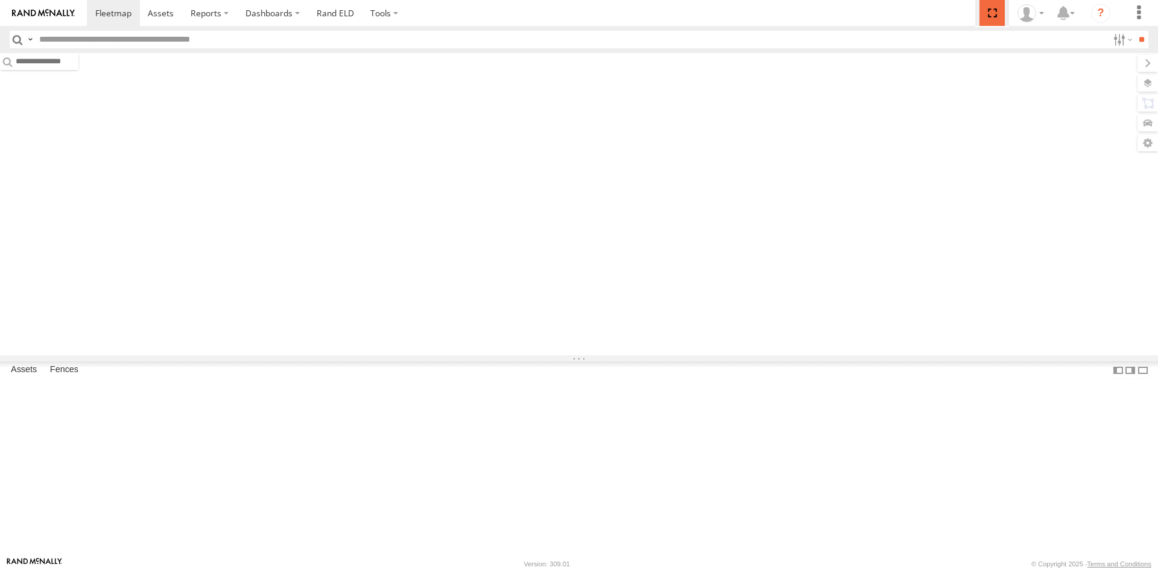
click at [990, 12] on span at bounding box center [991, 13] width 25 height 26
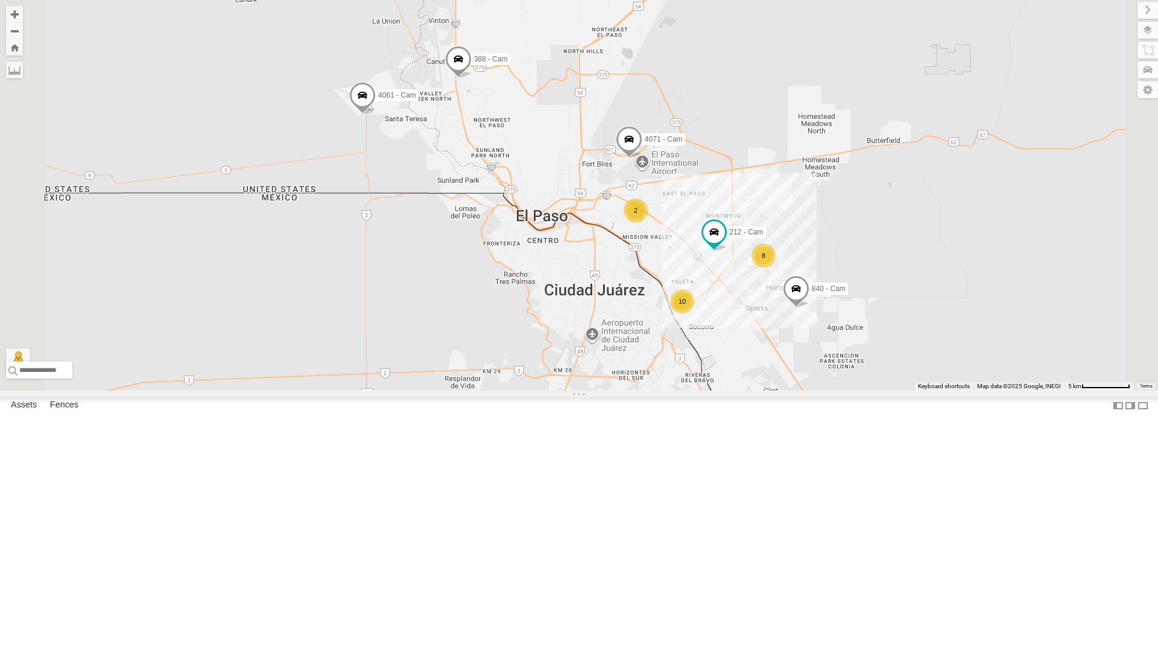
click at [0, 0] on div "4061 - Cam" at bounding box center [0, 0] width 0 height 0
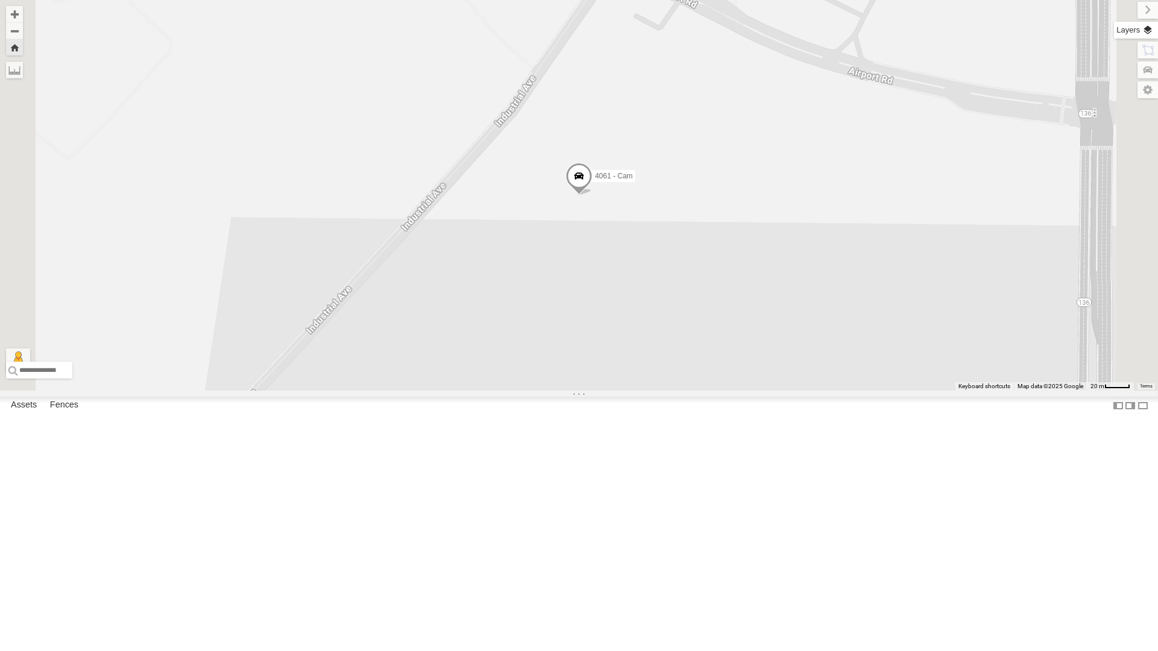
click at [1151, 25] on label at bounding box center [1136, 30] width 44 height 17
click at [0, 0] on span "Basemaps" at bounding box center [0, 0] width 0 height 0
click at [0, 0] on span "Satellite + Roadmap" at bounding box center [0, 0] width 0 height 0
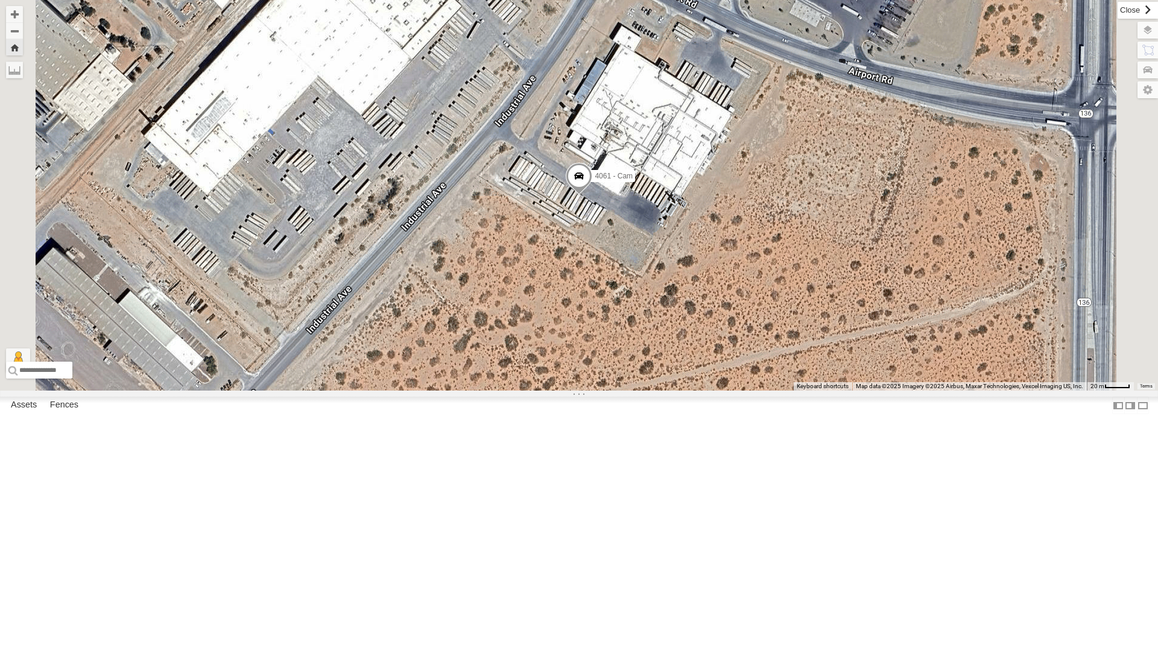
click at [1117, 12] on label at bounding box center [1137, 10] width 40 height 17
click at [986, 12] on div "4061 - Cam" at bounding box center [579, 195] width 1158 height 391
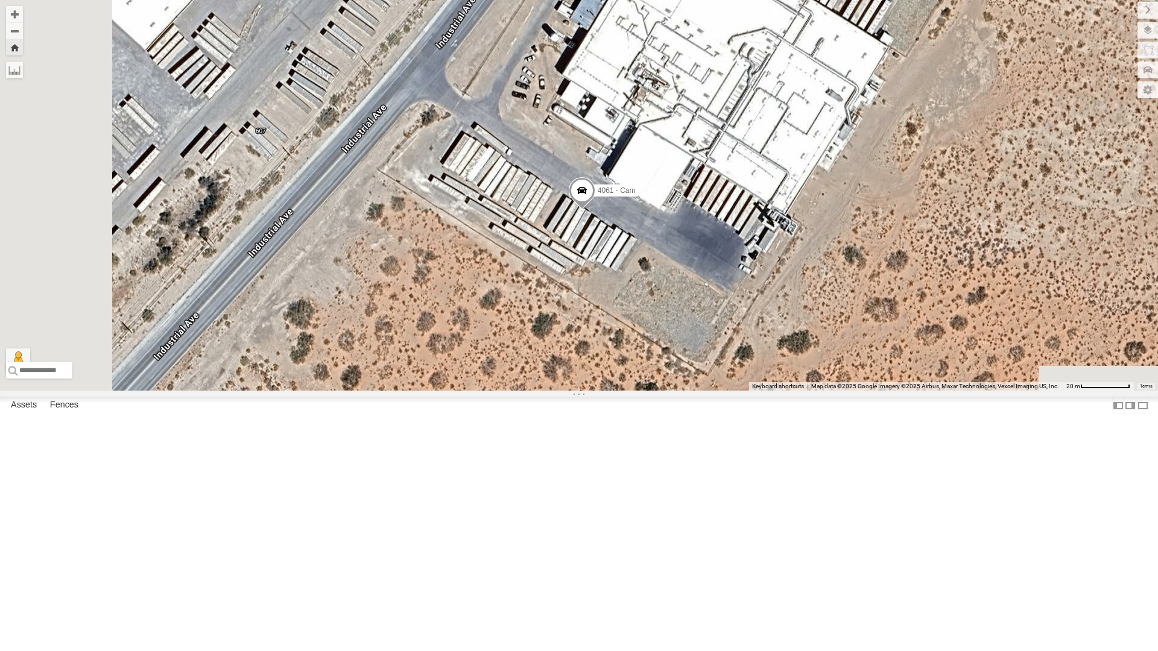
drag, startPoint x: 699, startPoint y: 568, endPoint x: 965, endPoint y: 256, distance: 409.3
click at [965, 256] on div "4061 - Cam" at bounding box center [579, 195] width 1158 height 391
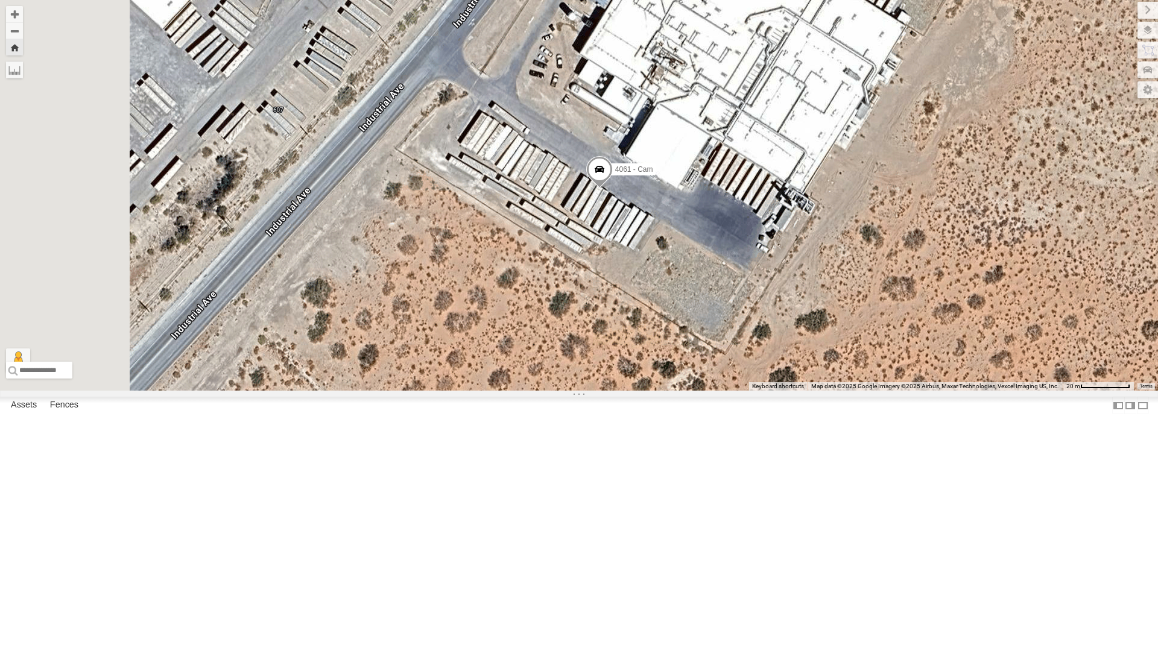
click at [613, 189] on span at bounding box center [599, 172] width 27 height 33
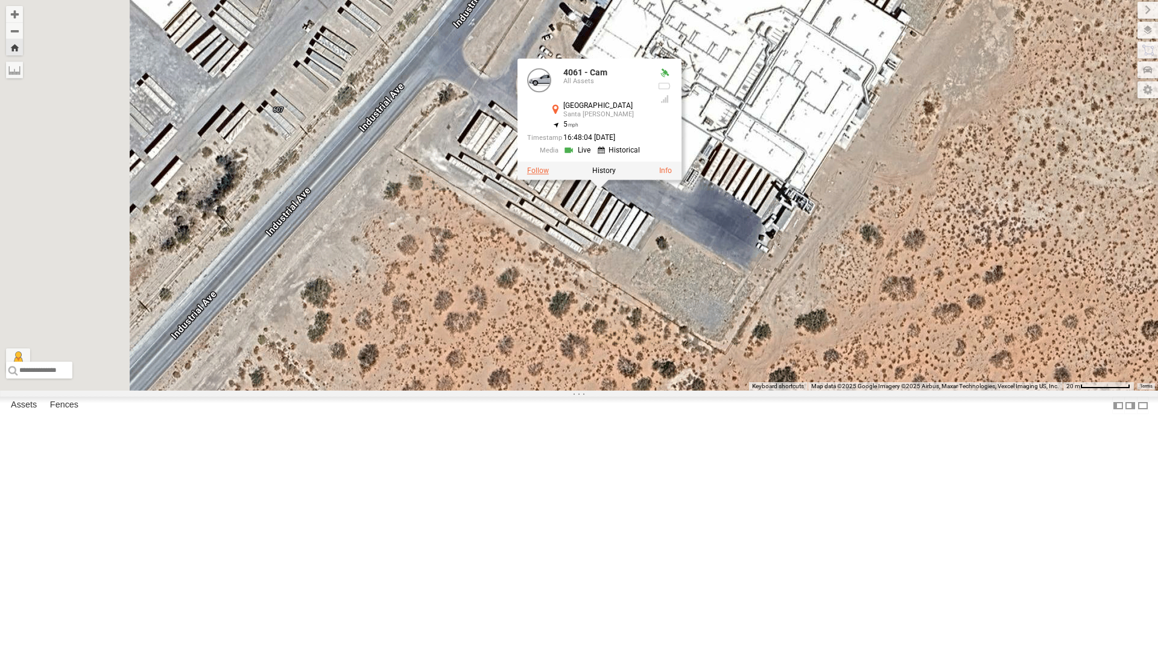
click at [549, 175] on label at bounding box center [538, 170] width 22 height 8
